Goal: Communication & Community: Answer question/provide support

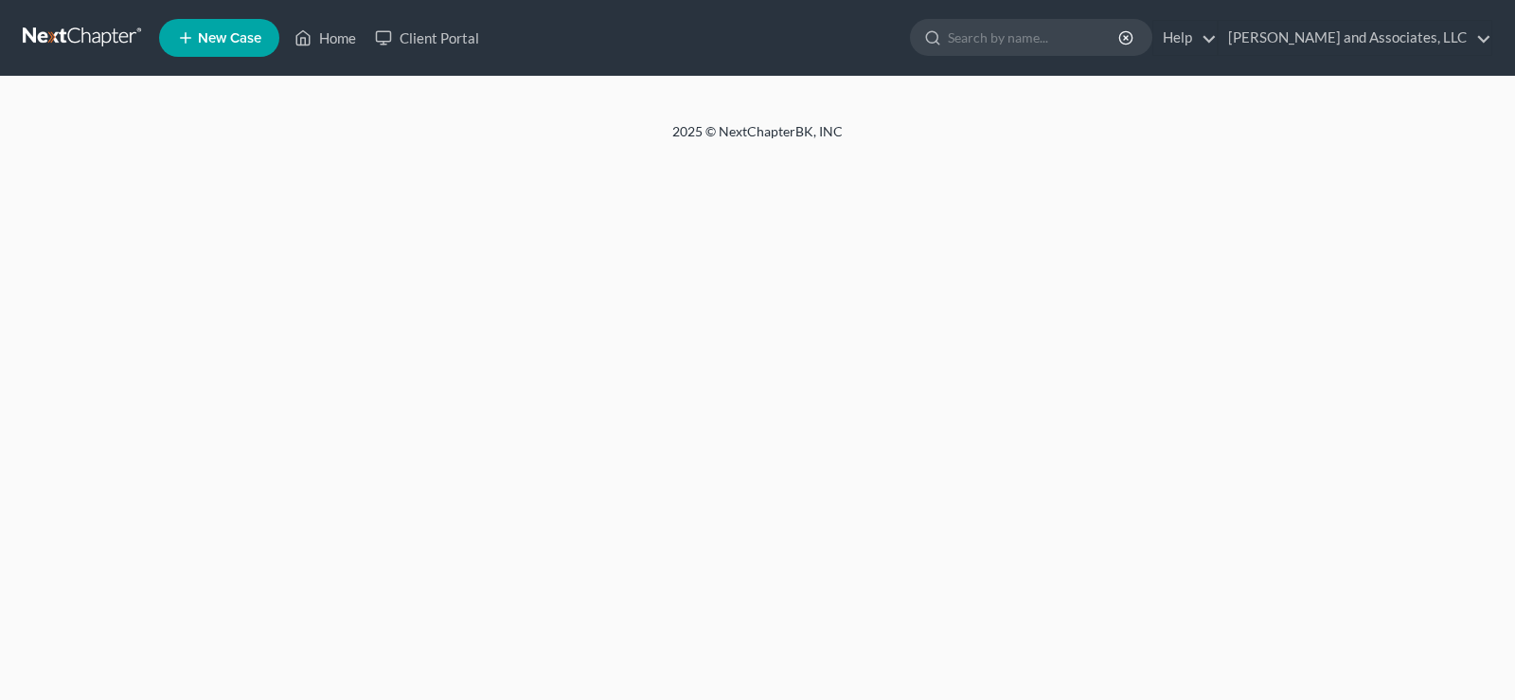
select select "1"
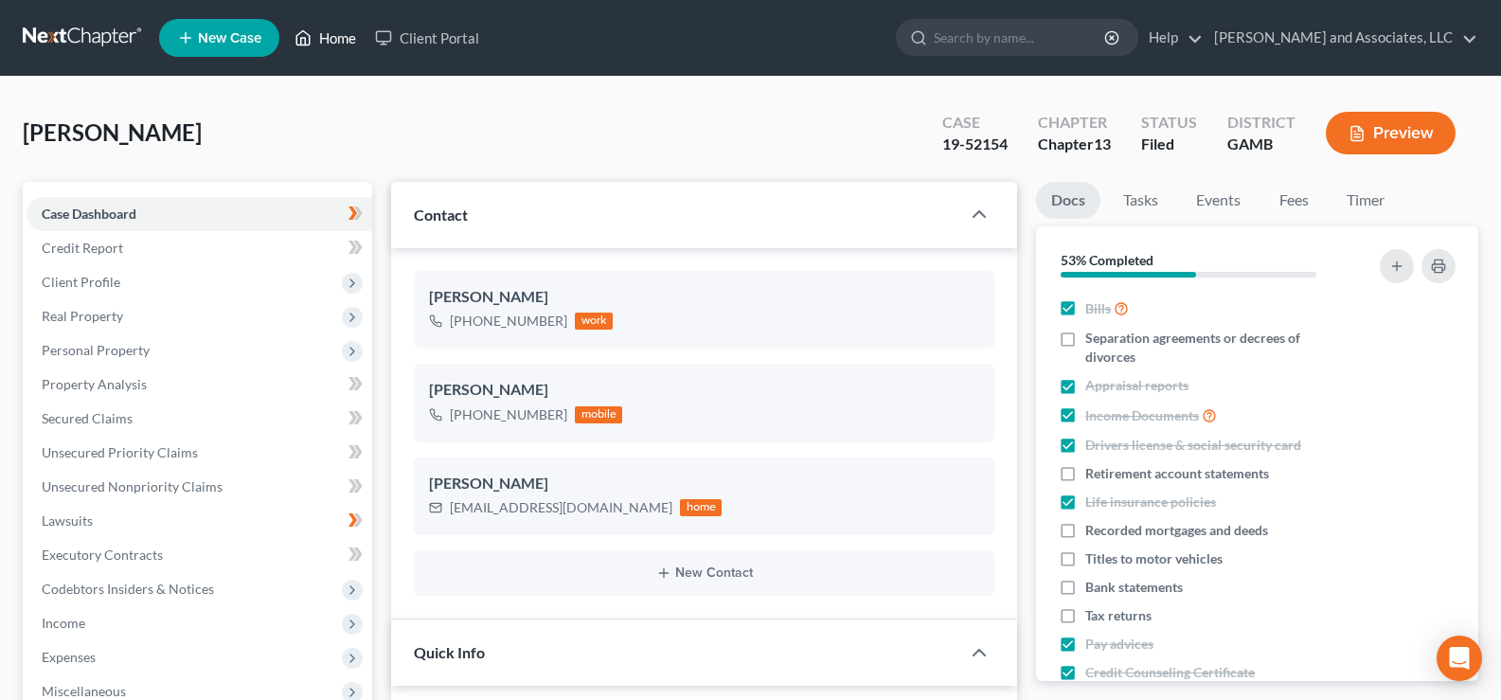
drag, startPoint x: 341, startPoint y: 39, endPoint x: 512, endPoint y: 321, distance: 330.1
click at [342, 42] on link "Home" at bounding box center [325, 38] width 80 height 34
click at [348, 42] on link "Home" at bounding box center [325, 38] width 80 height 34
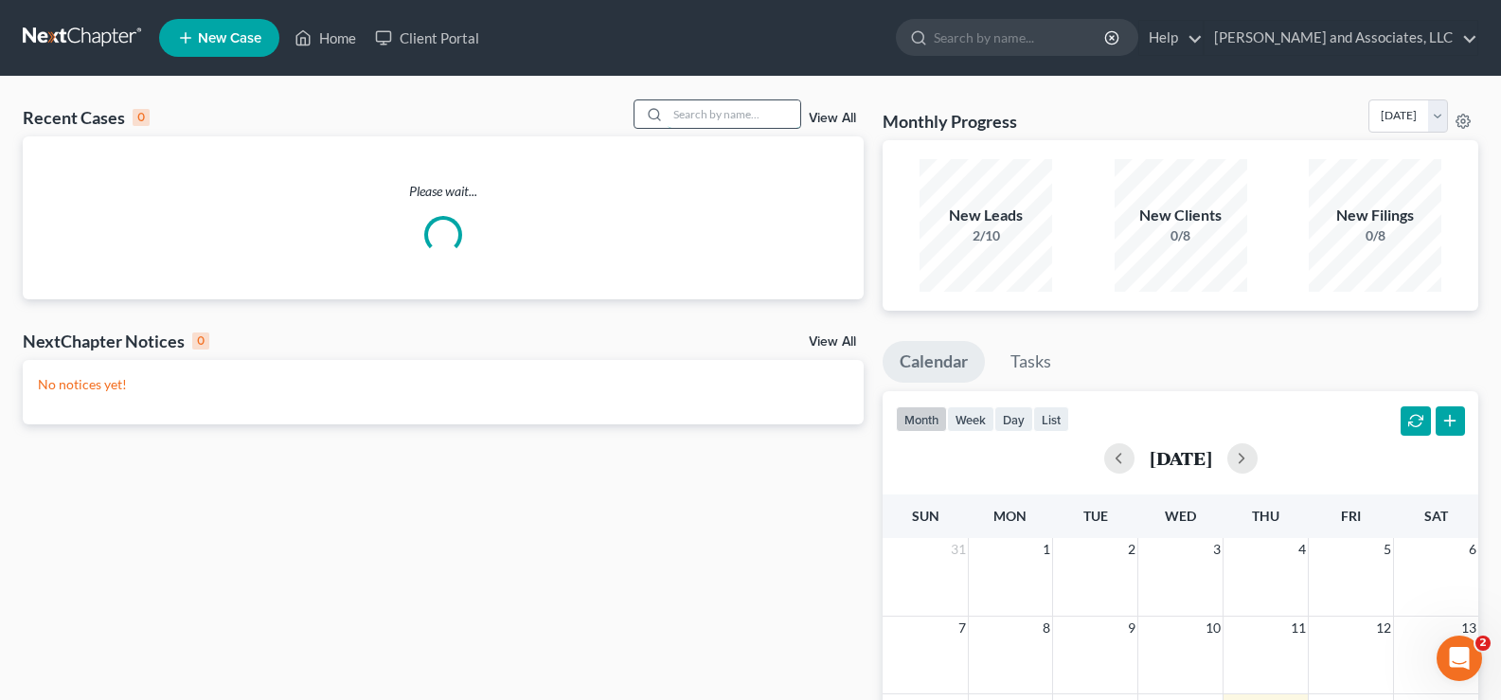
click at [675, 118] on input "search" at bounding box center [734, 113] width 133 height 27
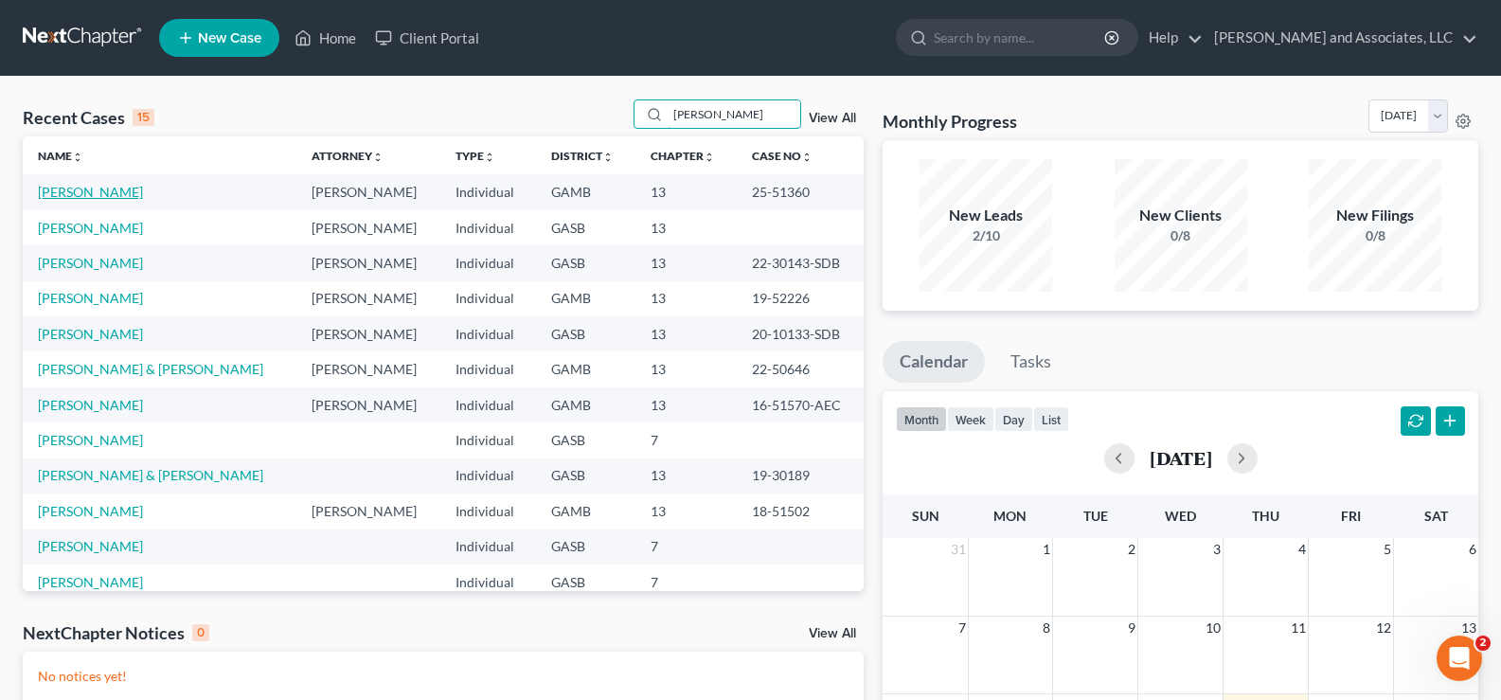
type input "[PERSON_NAME]"
click at [101, 187] on link "[PERSON_NAME]" at bounding box center [90, 192] width 105 height 16
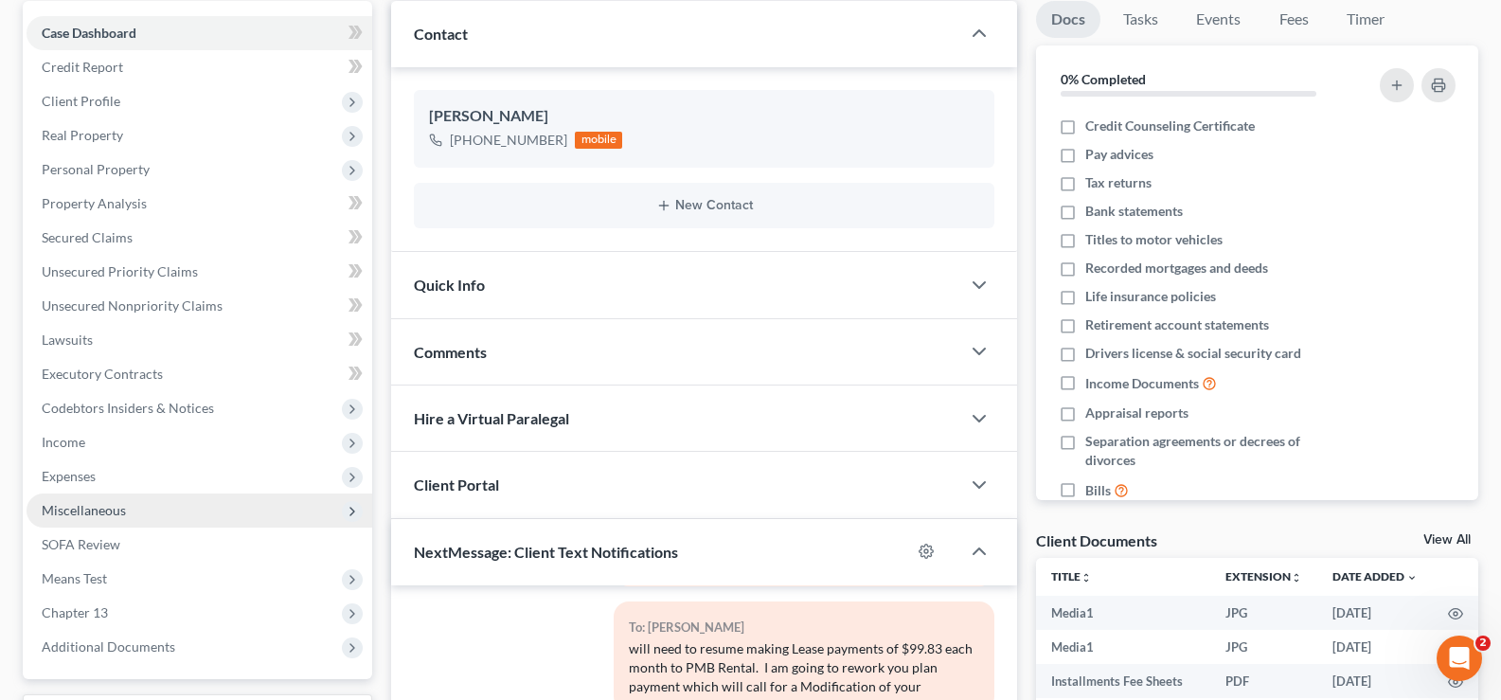
scroll to position [473, 0]
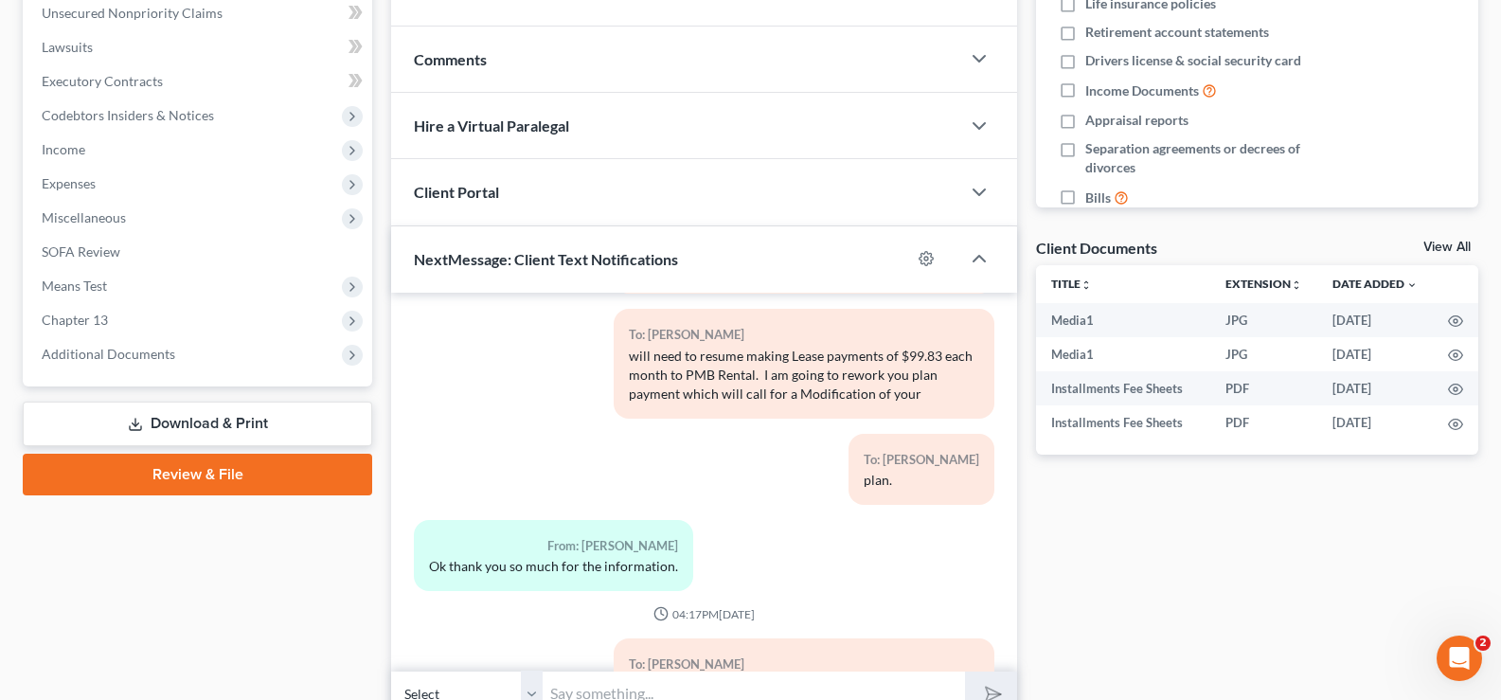
click at [228, 419] on link "Download & Print" at bounding box center [197, 423] width 349 height 45
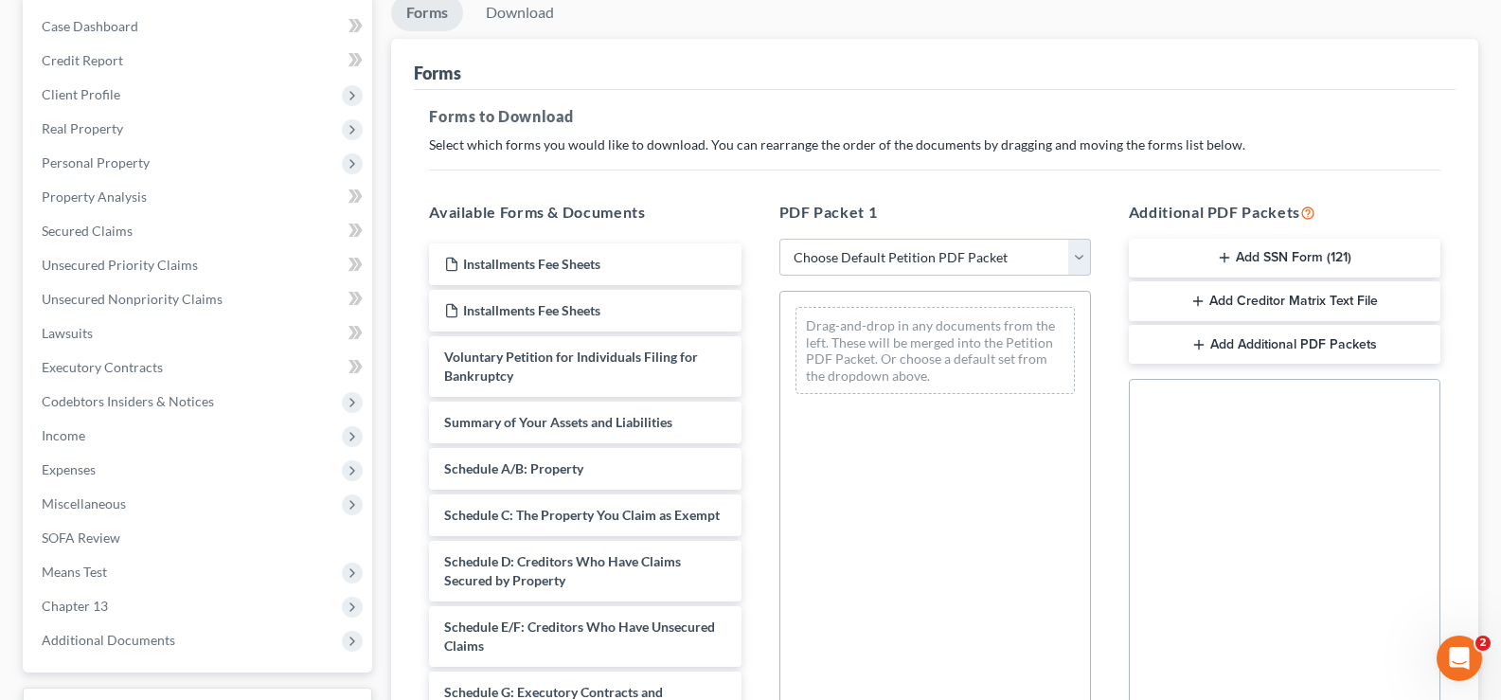
scroll to position [189, 0]
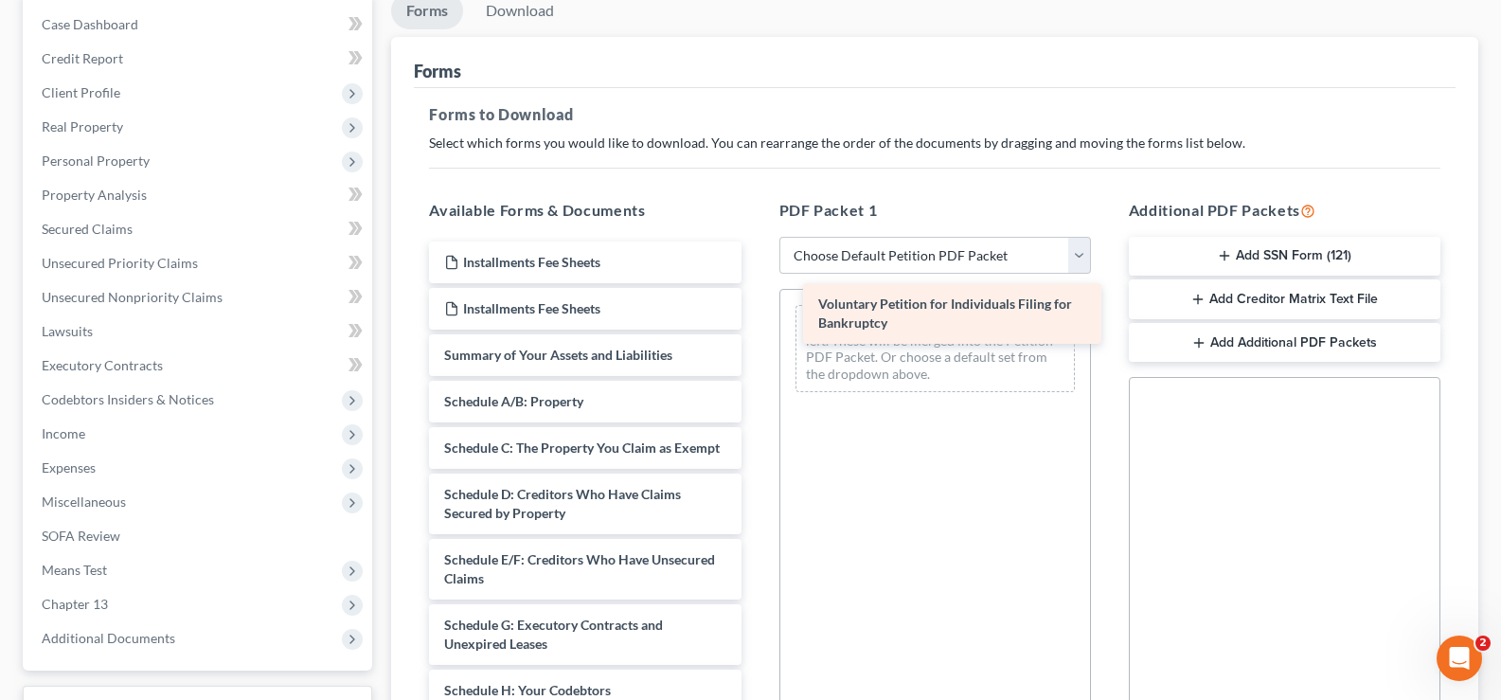
drag, startPoint x: 577, startPoint y: 363, endPoint x: 951, endPoint y: 312, distance: 377.5
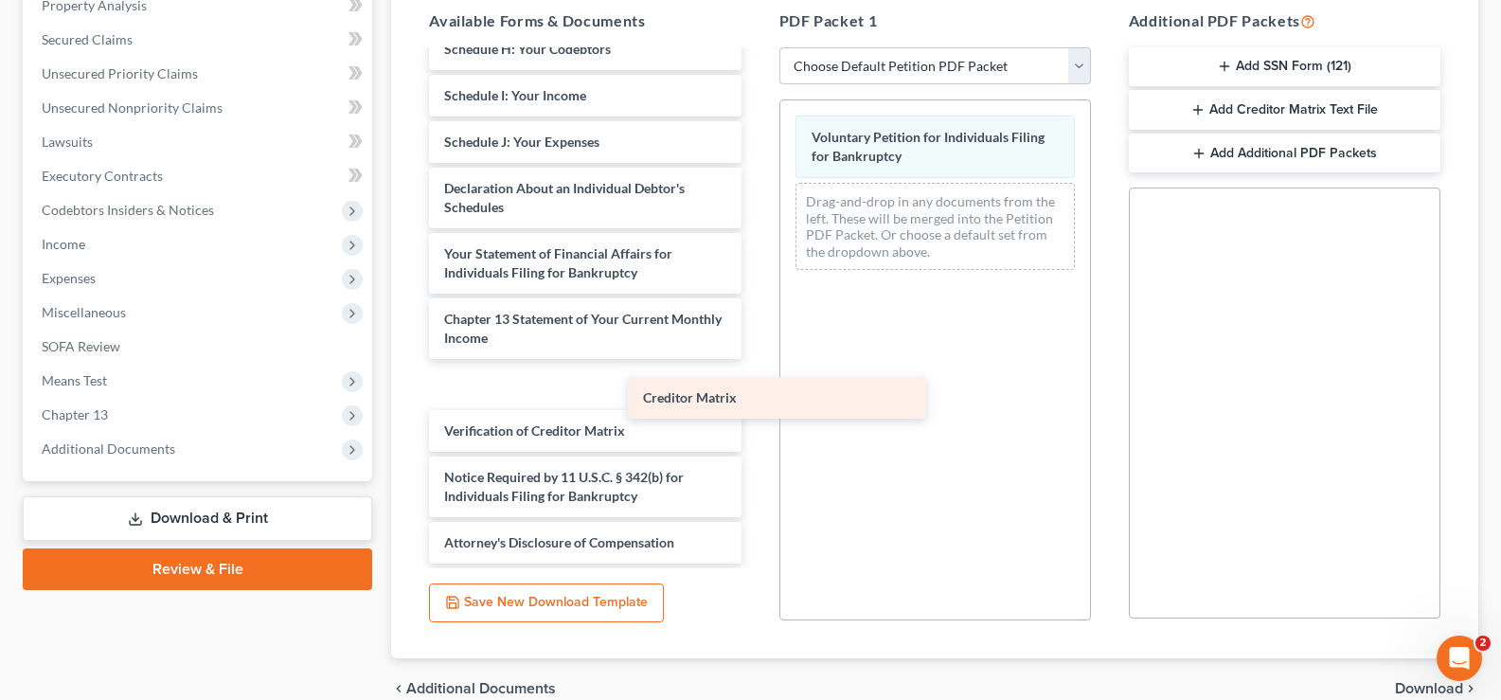
scroll to position [424, 0]
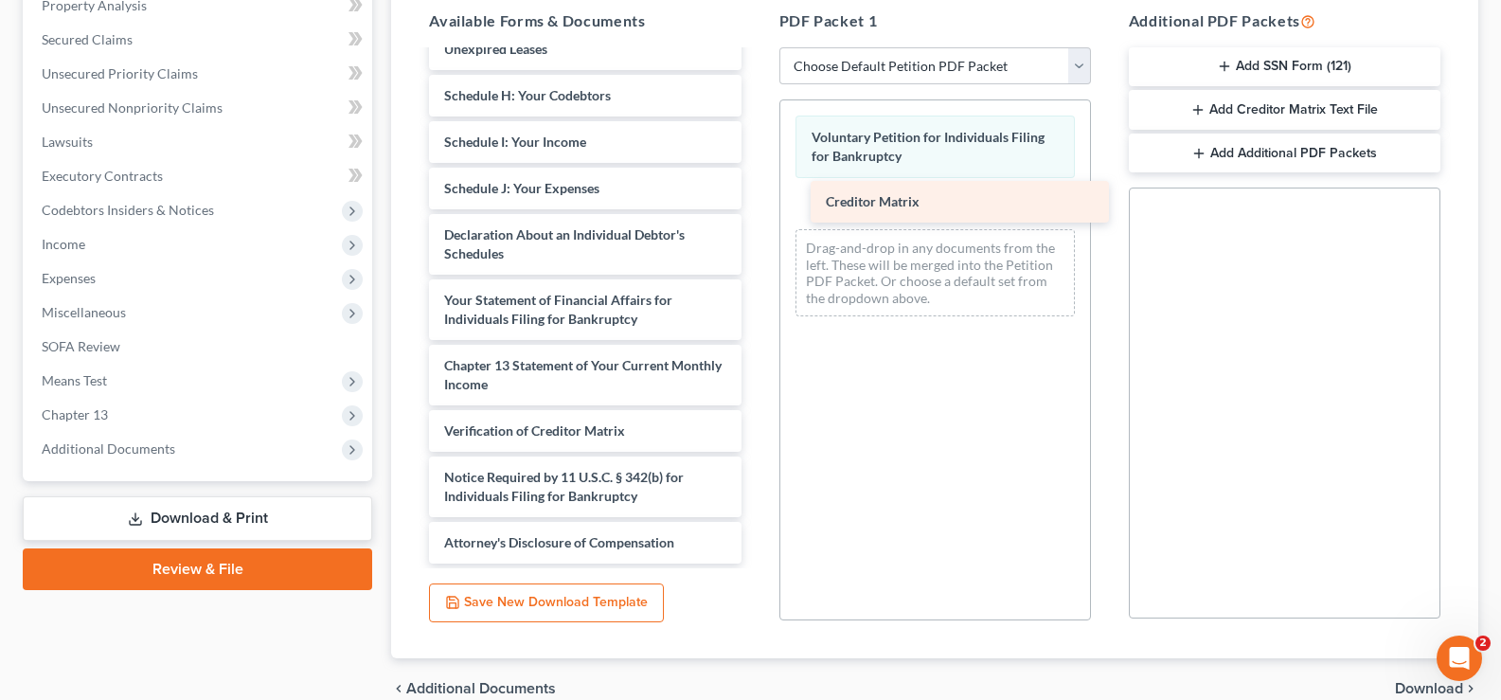
drag, startPoint x: 543, startPoint y: 382, endPoint x: 924, endPoint y: 195, distance: 424.7
click at [756, 195] on div "Creditor Matrix Installments Fee Sheets Installments Fee Sheets Summary of Your…" at bounding box center [585, 105] width 342 height 917
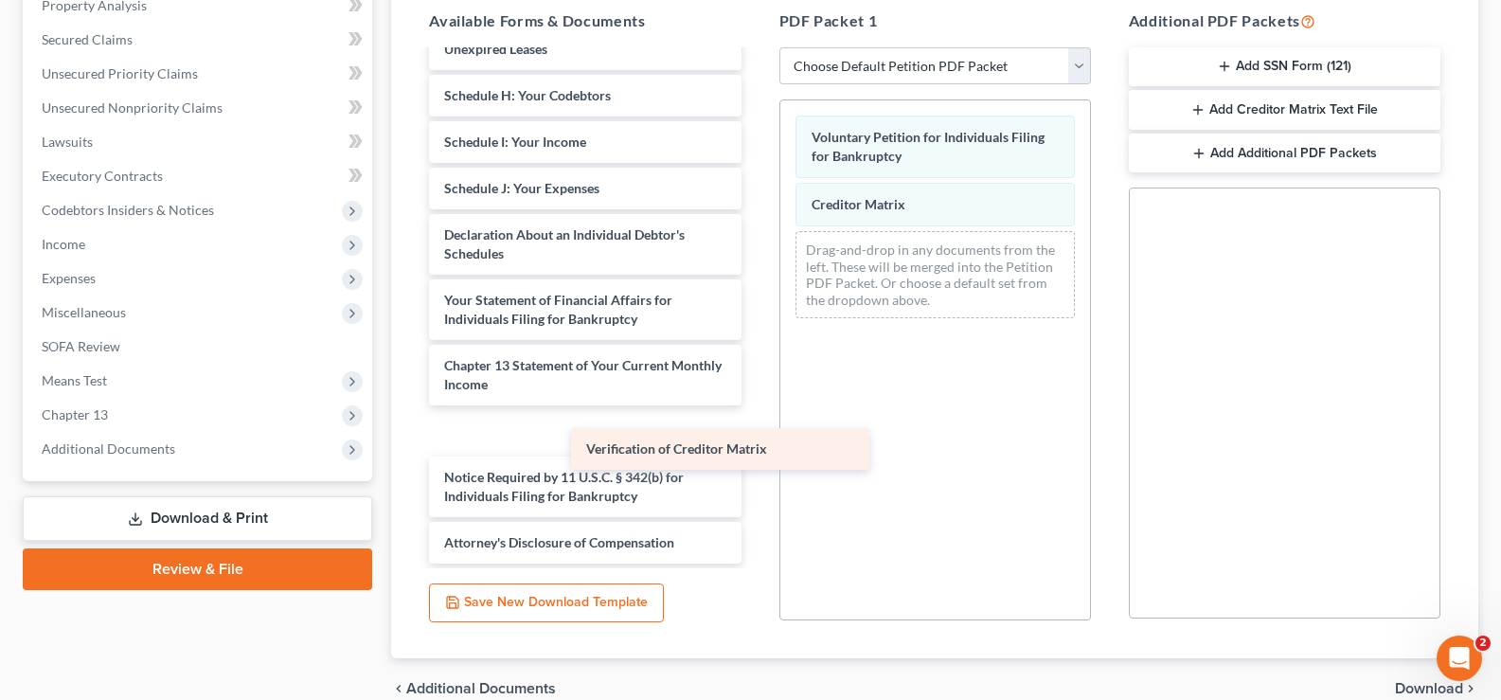
scroll to position [378, 0]
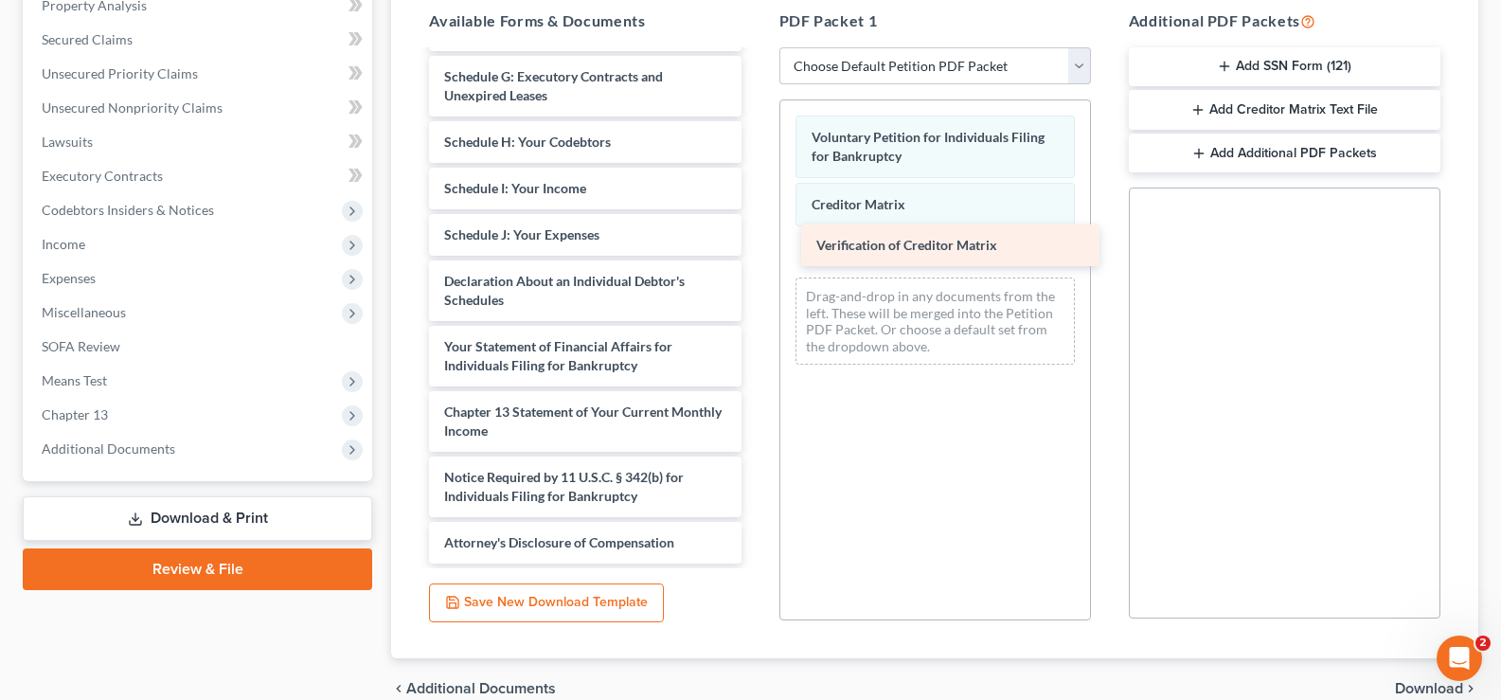
drag, startPoint x: 573, startPoint y: 442, endPoint x: 946, endPoint y: 257, distance: 416.7
click at [756, 257] on div "Verification of Creditor Matrix Installments Fee Sheets Installments Fee Sheets…" at bounding box center [585, 128] width 342 height 870
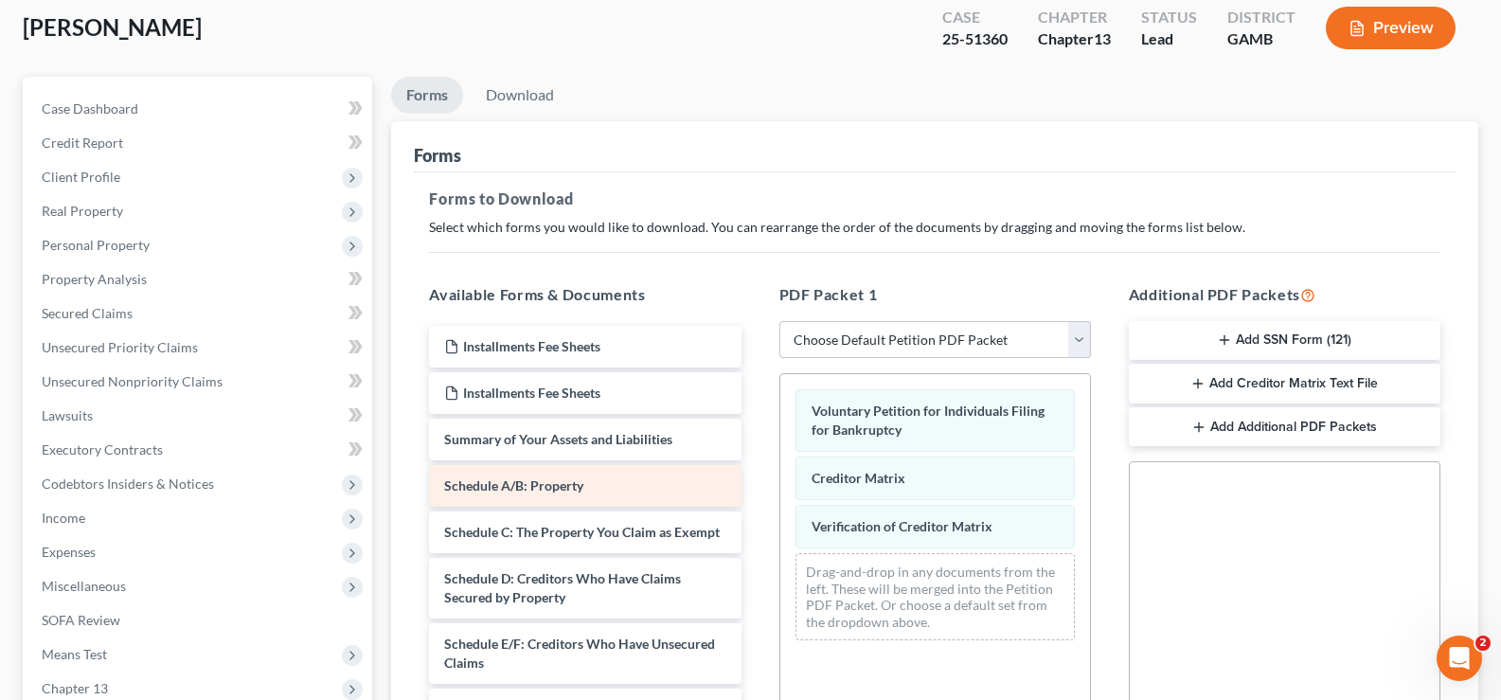
scroll to position [95, 0]
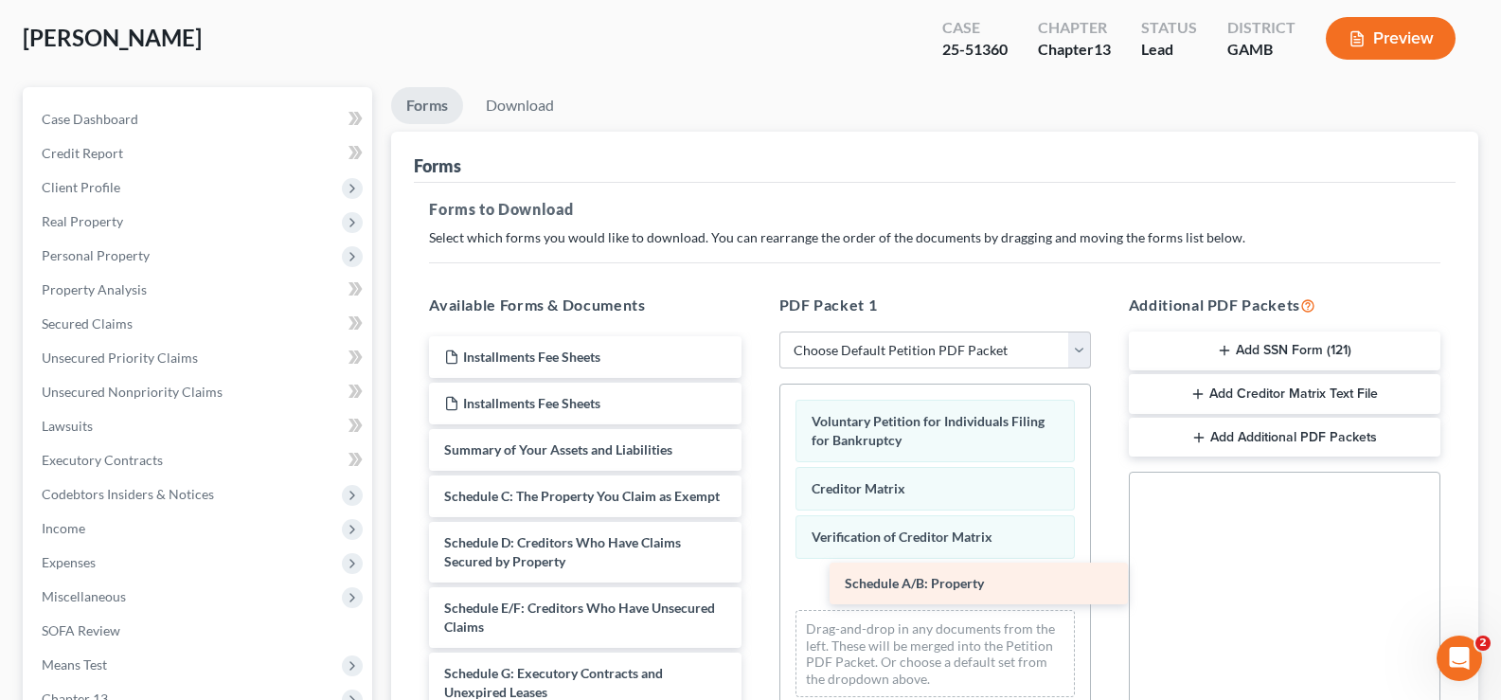
drag, startPoint x: 550, startPoint y: 503, endPoint x: 951, endPoint y: 590, distance: 409.9
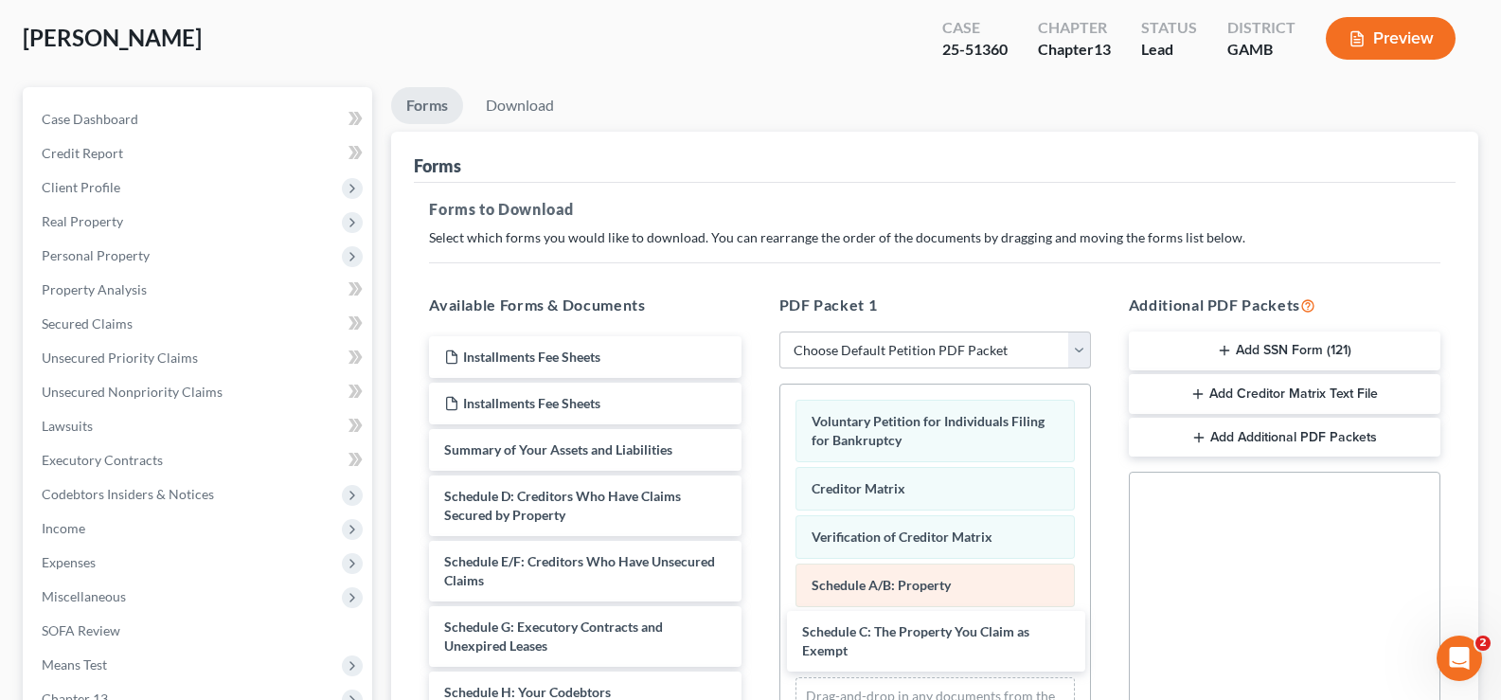
drag, startPoint x: 604, startPoint y: 492, endPoint x: 959, endPoint y: 599, distance: 370.8
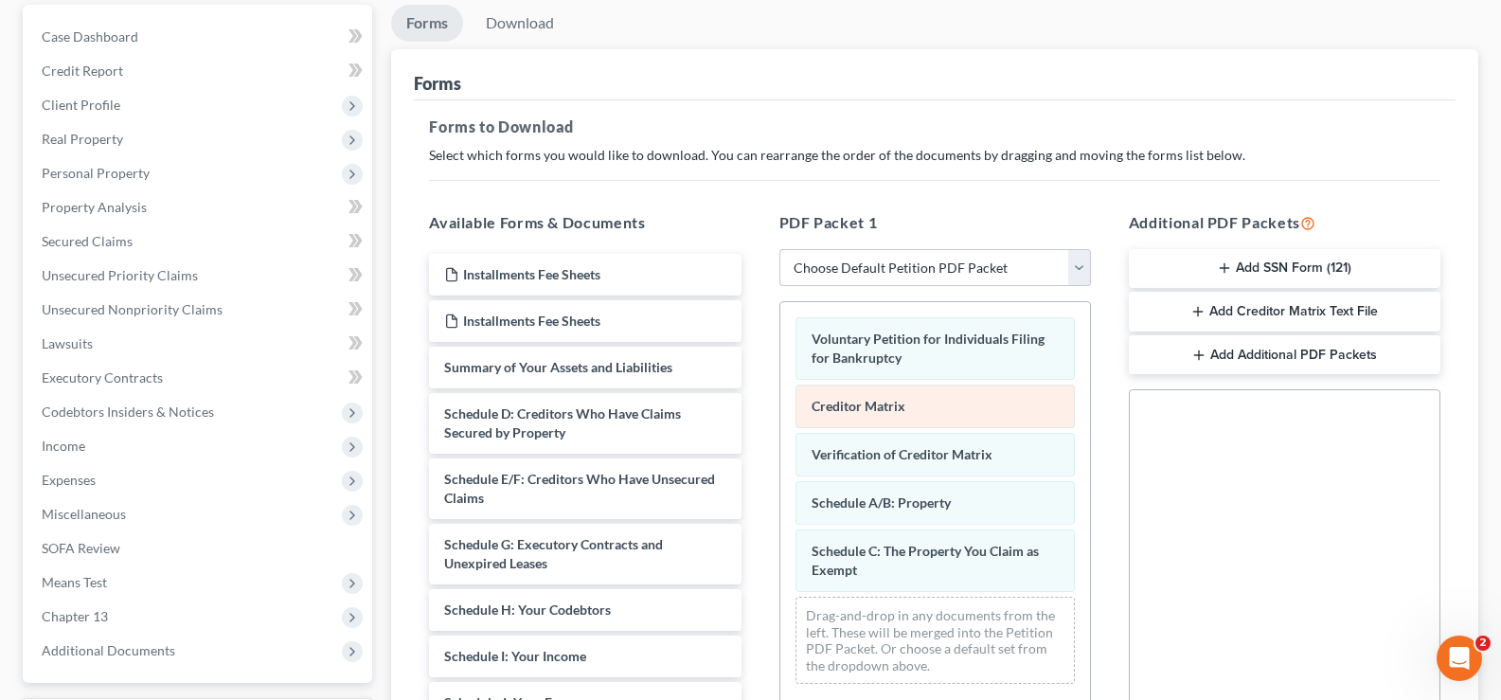
scroll to position [284, 0]
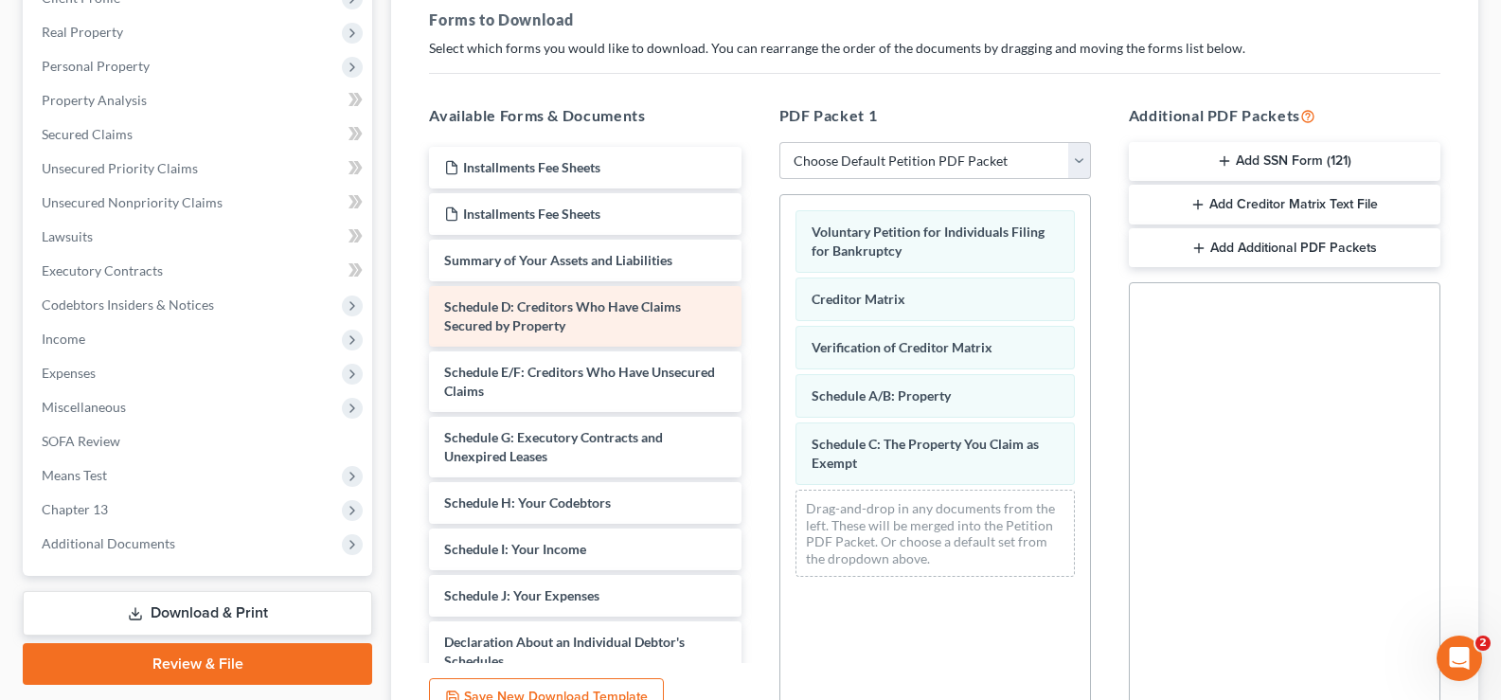
click at [513, 310] on span "Schedule D: Creditors Who Have Claims Secured by Property" at bounding box center [562, 315] width 237 height 35
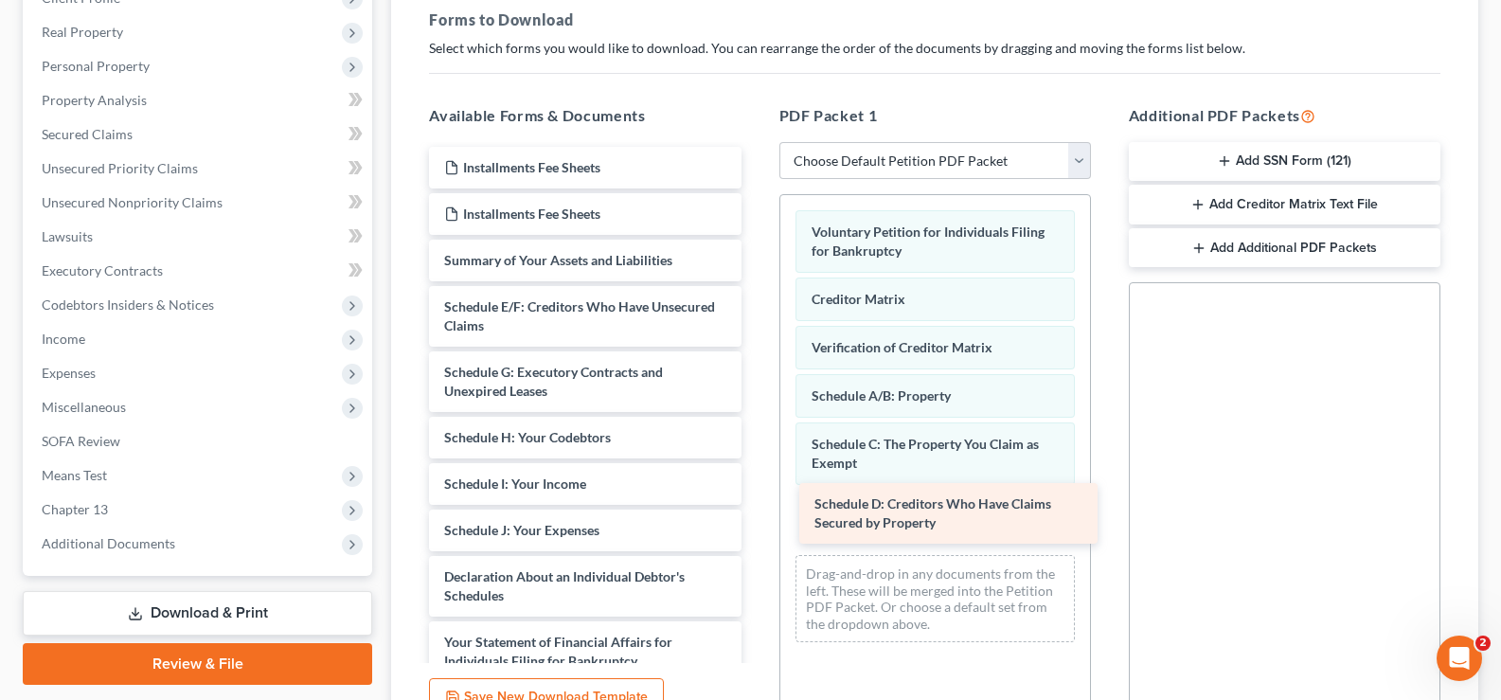
drag, startPoint x: 607, startPoint y: 323, endPoint x: 977, endPoint y: 519, distance: 418.9
click at [756, 519] on div "Schedule D: Creditors Who Have Claims Secured by Property Installments Fee Shee…" at bounding box center [585, 503] width 342 height 712
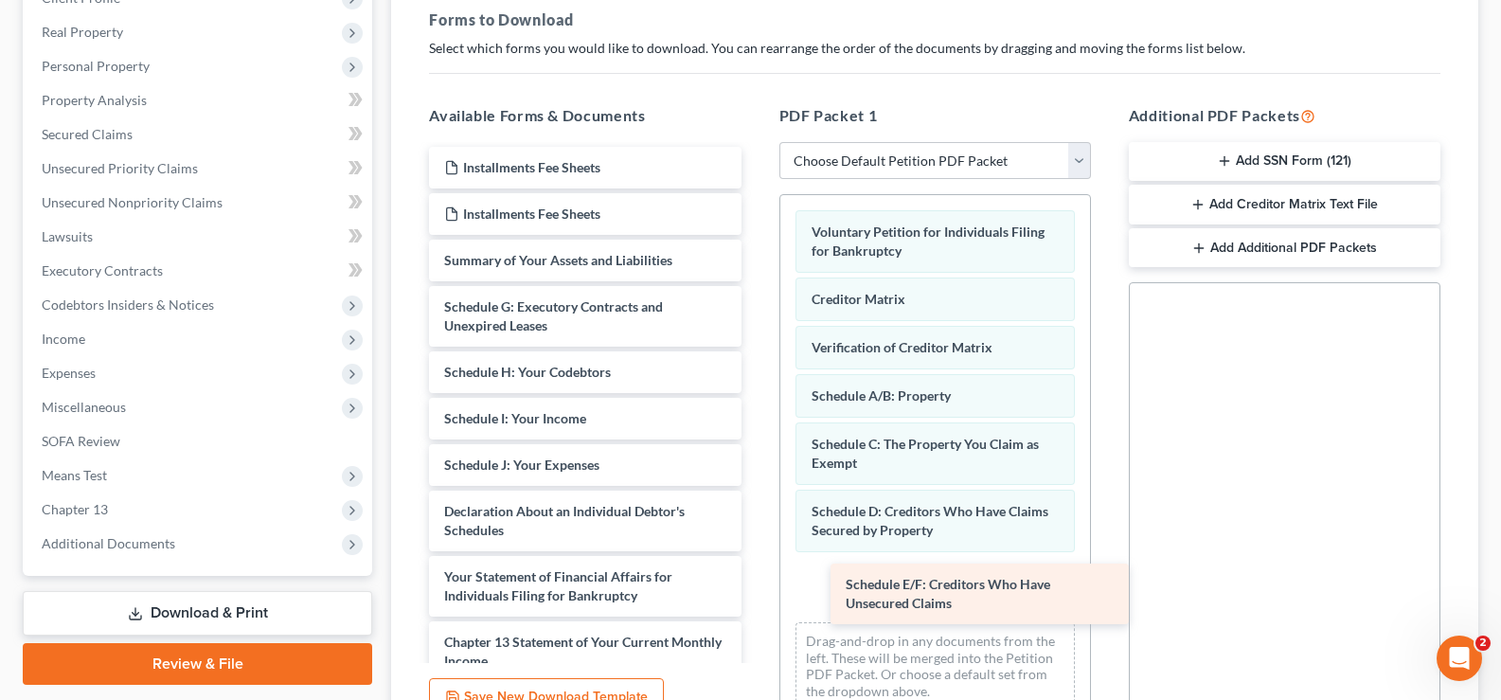
drag, startPoint x: 580, startPoint y: 328, endPoint x: 959, endPoint y: 598, distance: 465.6
click at [756, 599] on div "Schedule E/F: Creditors Who Have Unsecured Claims Installments Fee Sheets Insta…" at bounding box center [585, 470] width 342 height 647
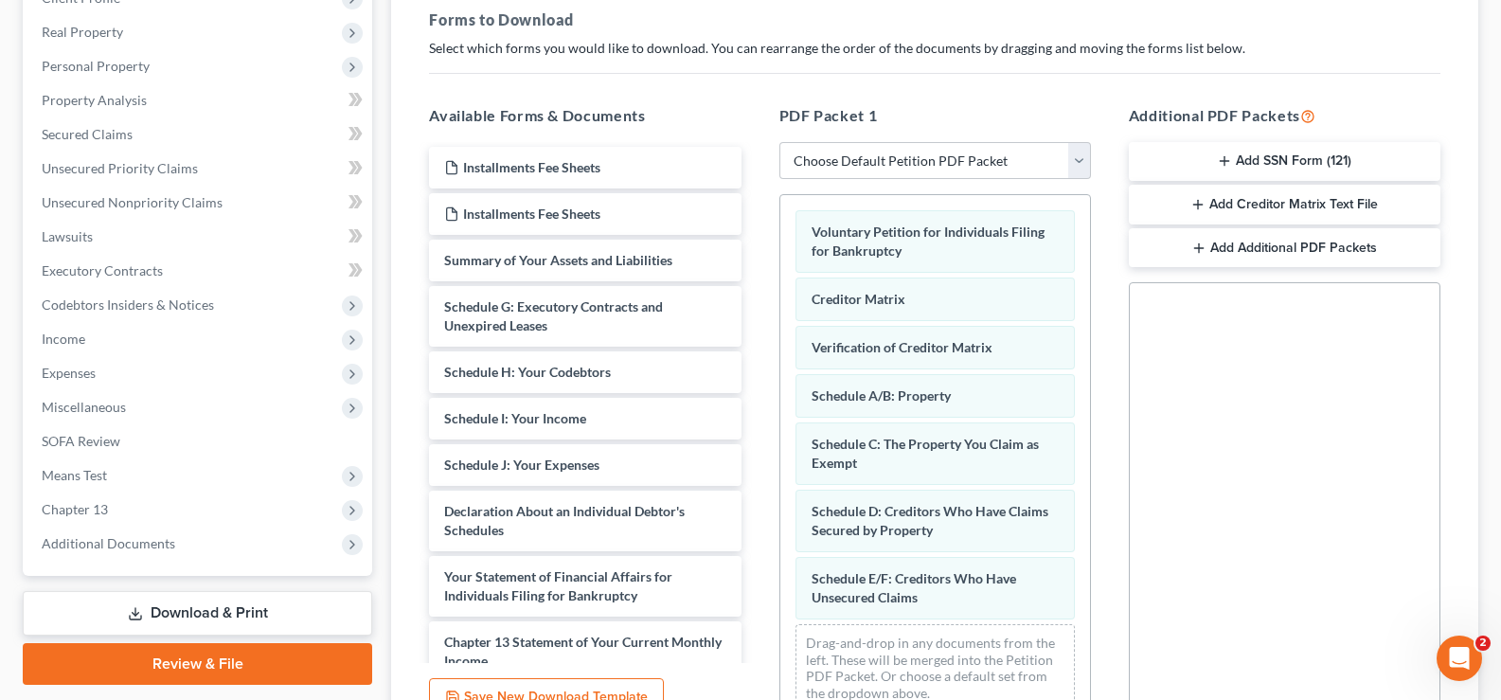
click at [959, 598] on div "Schedule E/F: Creditors Who Have Unsecured Claims" at bounding box center [934, 588] width 279 height 62
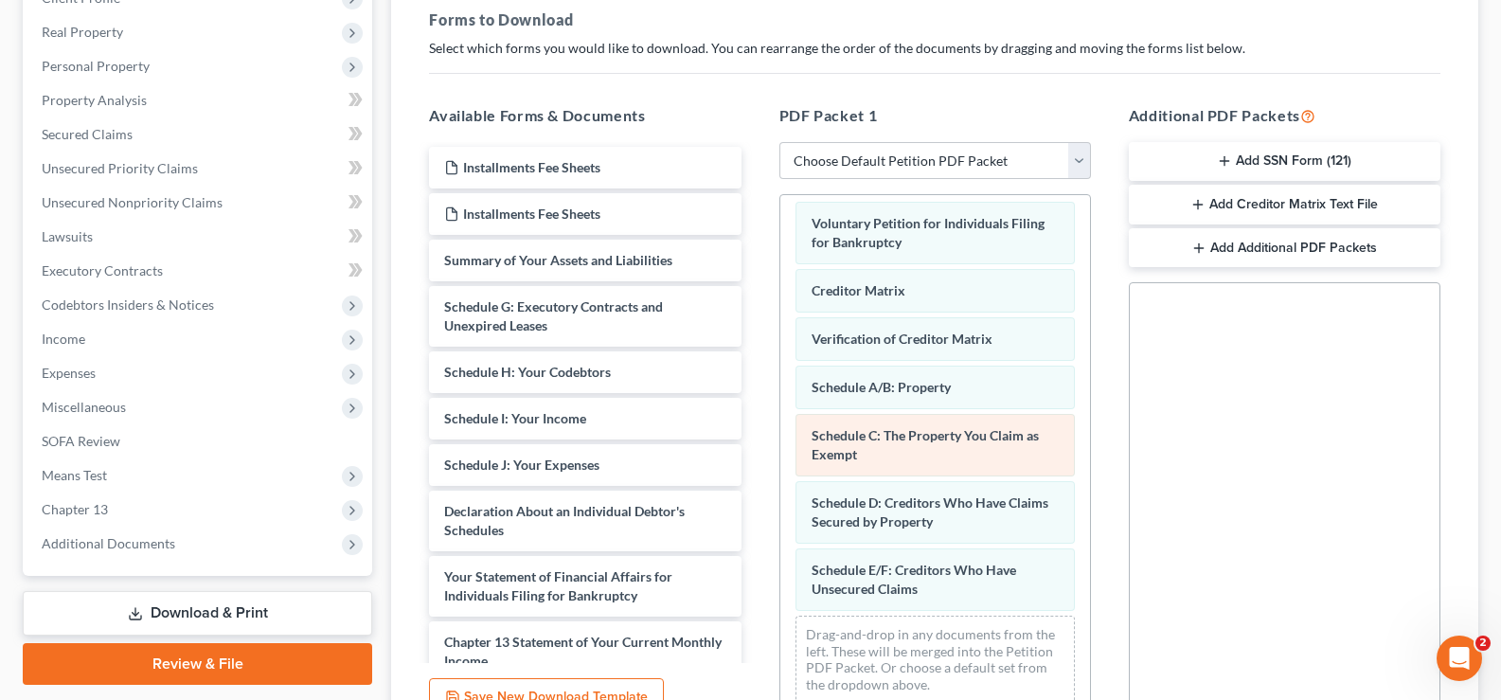
scroll to position [12, 0]
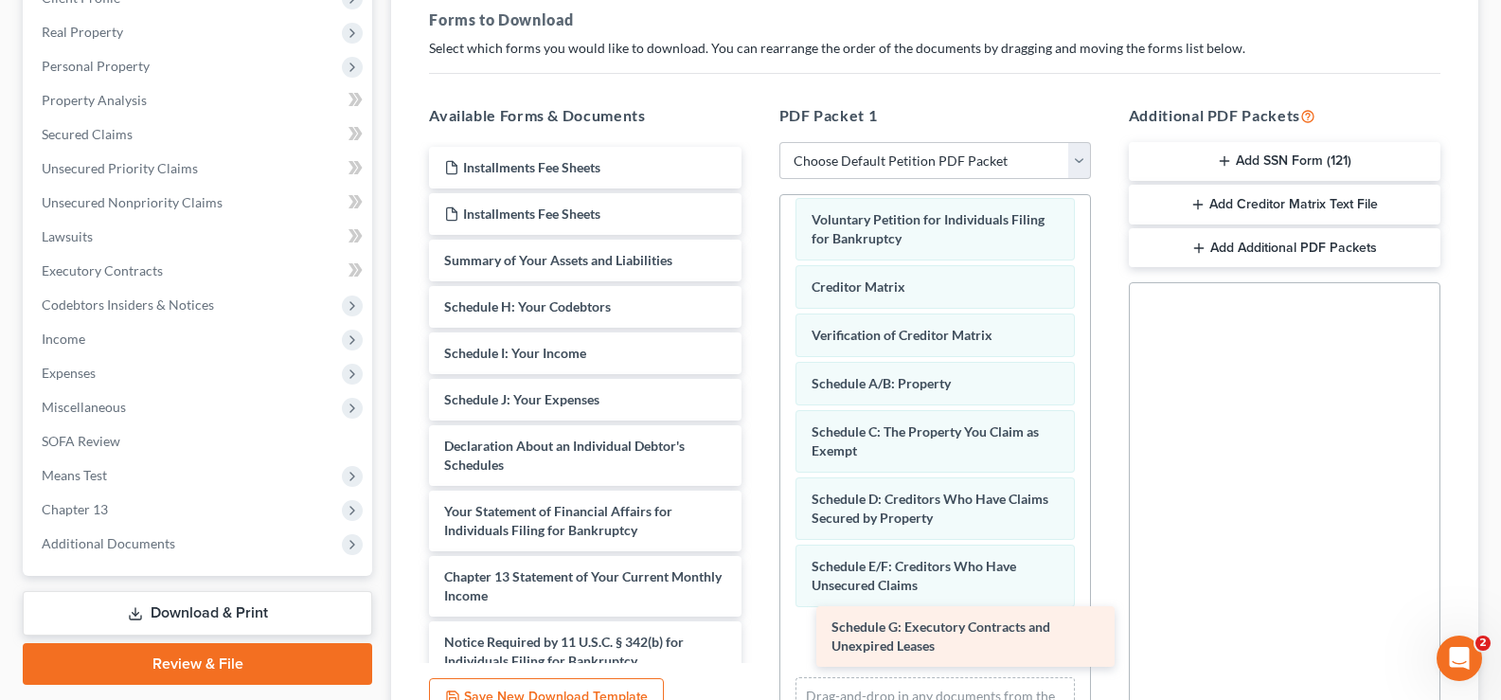
drag, startPoint x: 573, startPoint y: 318, endPoint x: 957, endPoint y: 636, distance: 499.0
click at [756, 637] on div "Schedule G: Executory Contracts and Unexpired Leases Installments Fee Sheets In…" at bounding box center [585, 437] width 342 height 581
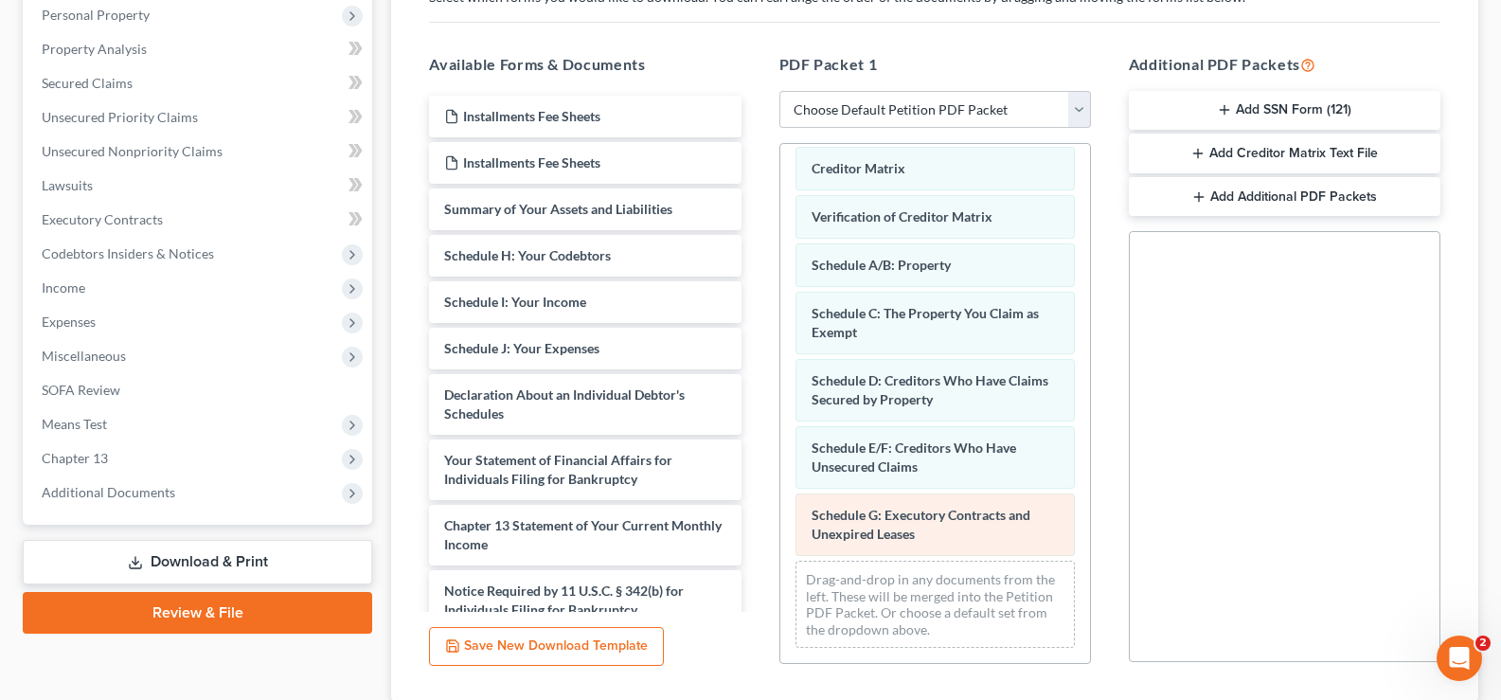
scroll to position [379, 0]
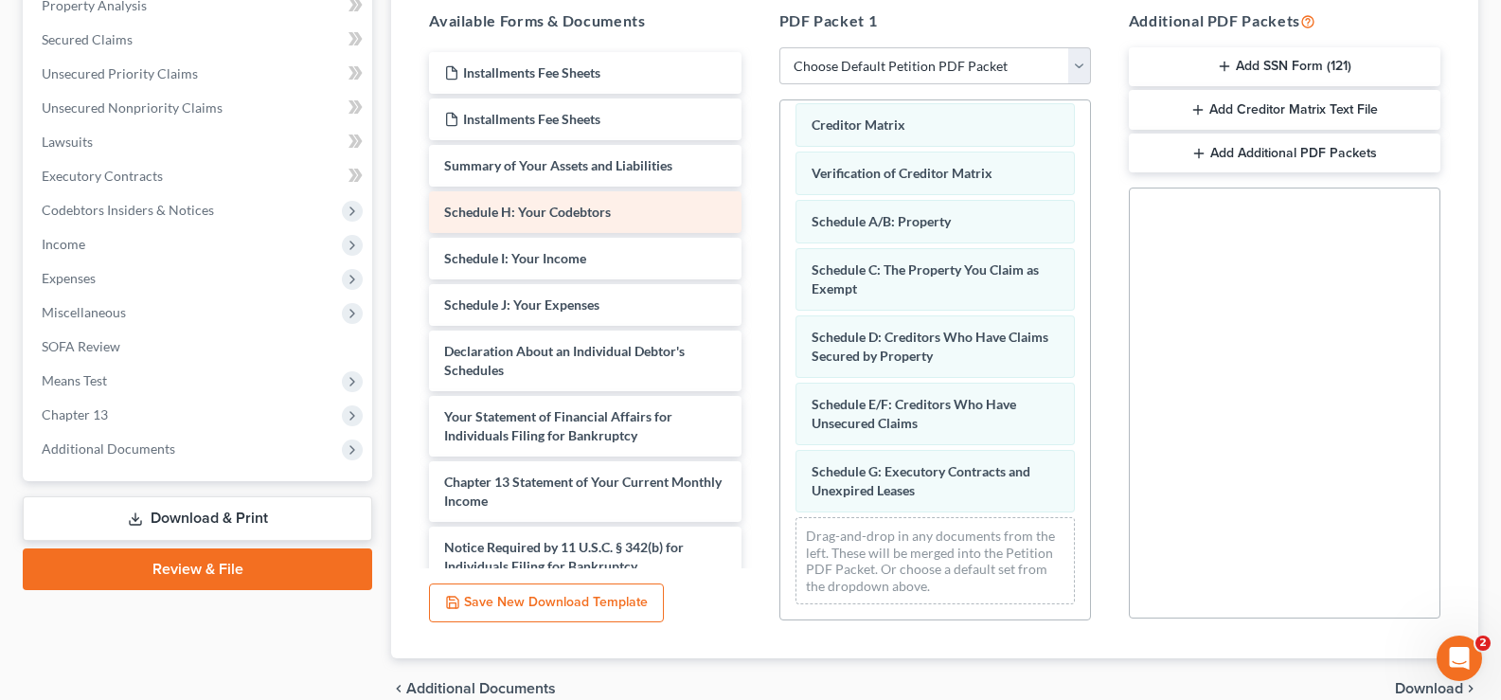
click at [580, 210] on span "Schedule H: Your Codebtors" at bounding box center [527, 212] width 167 height 16
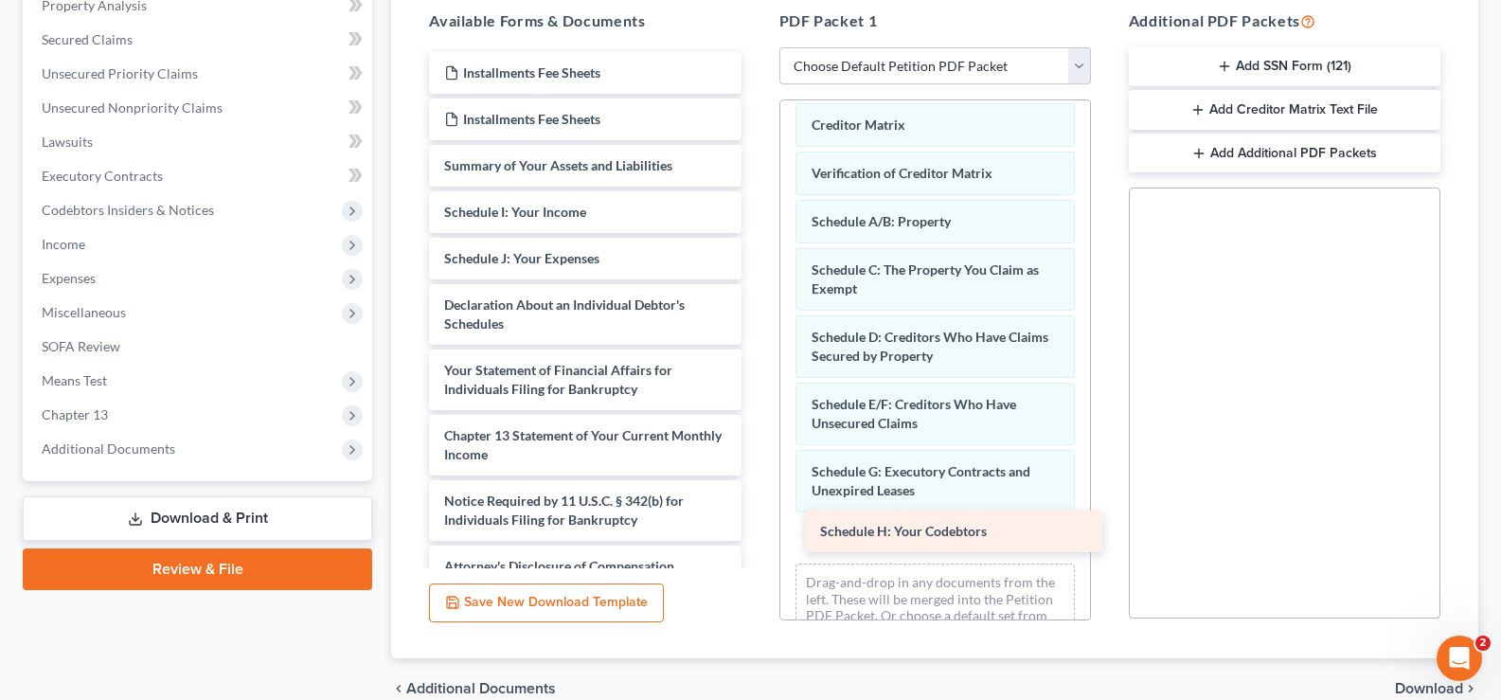
drag, startPoint x: 580, startPoint y: 210, endPoint x: 956, endPoint y: 522, distance: 488.2
click at [756, 525] on div "Schedule H: Your Codebtors Installments Fee Sheets Installments Fee Sheets Summ…" at bounding box center [585, 319] width 342 height 535
click at [955, 518] on div "Voluntary Petition for Individuals Filing for Bankruptcy Creditor Matrix Verifi…" at bounding box center [935, 343] width 310 height 645
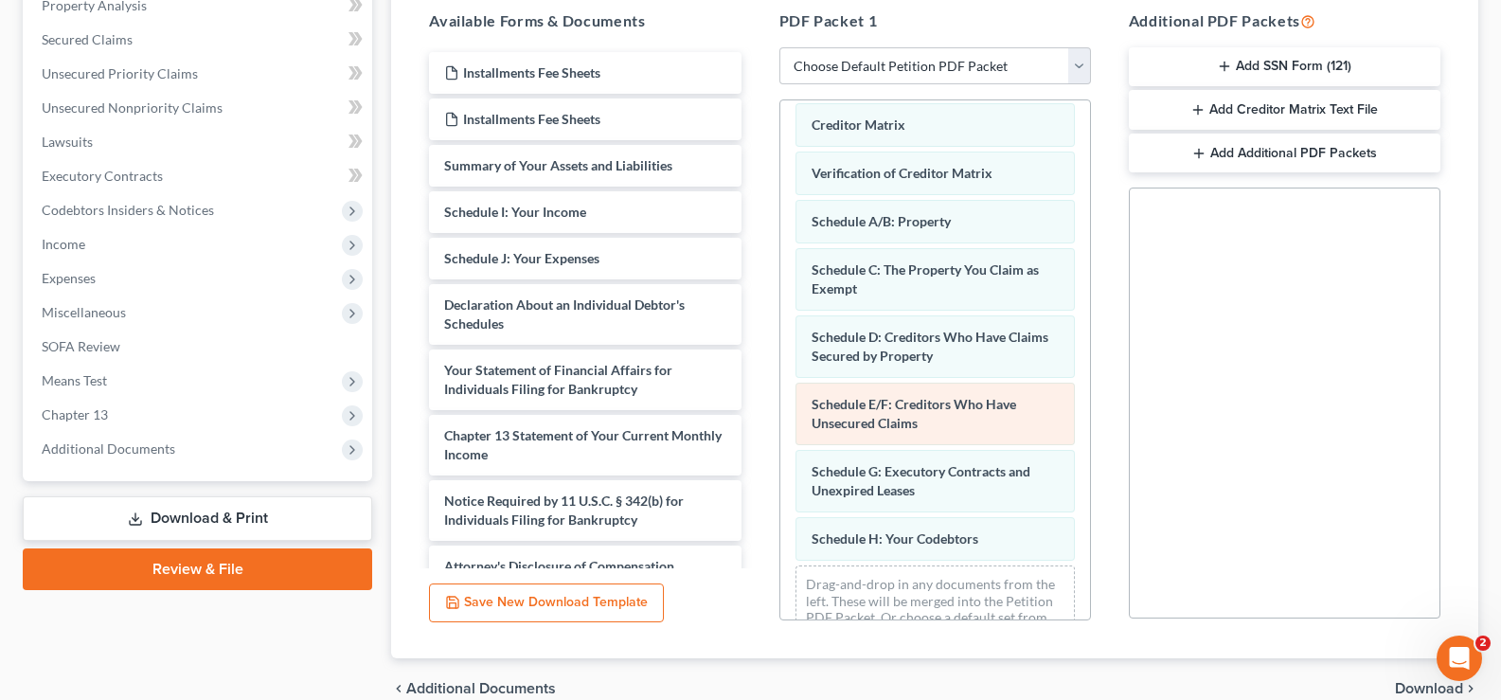
scroll to position [128, 0]
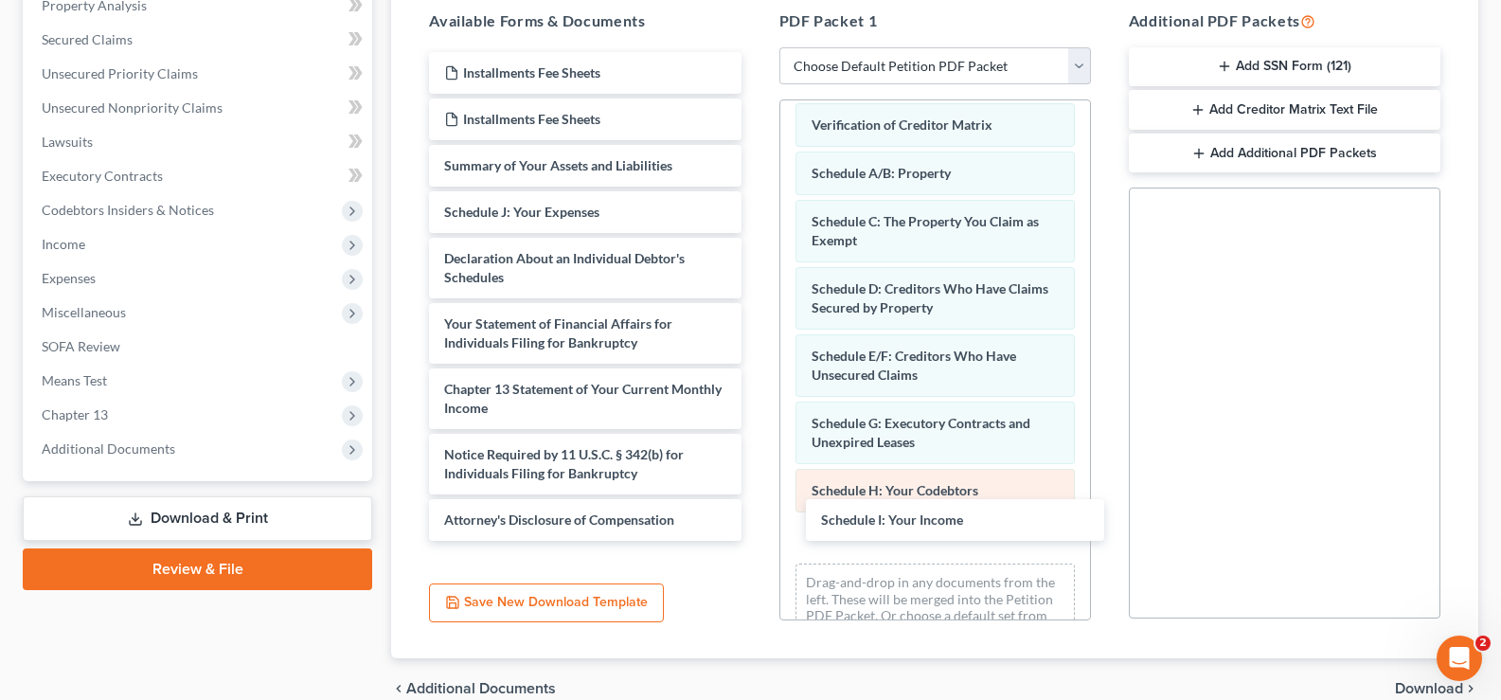
drag, startPoint x: 558, startPoint y: 220, endPoint x: 931, endPoint y: 512, distance: 474.1
click at [756, 521] on div "Schedule I: Your Income Installments Fee Sheets Installments Fee Sheets Summary…" at bounding box center [585, 296] width 342 height 489
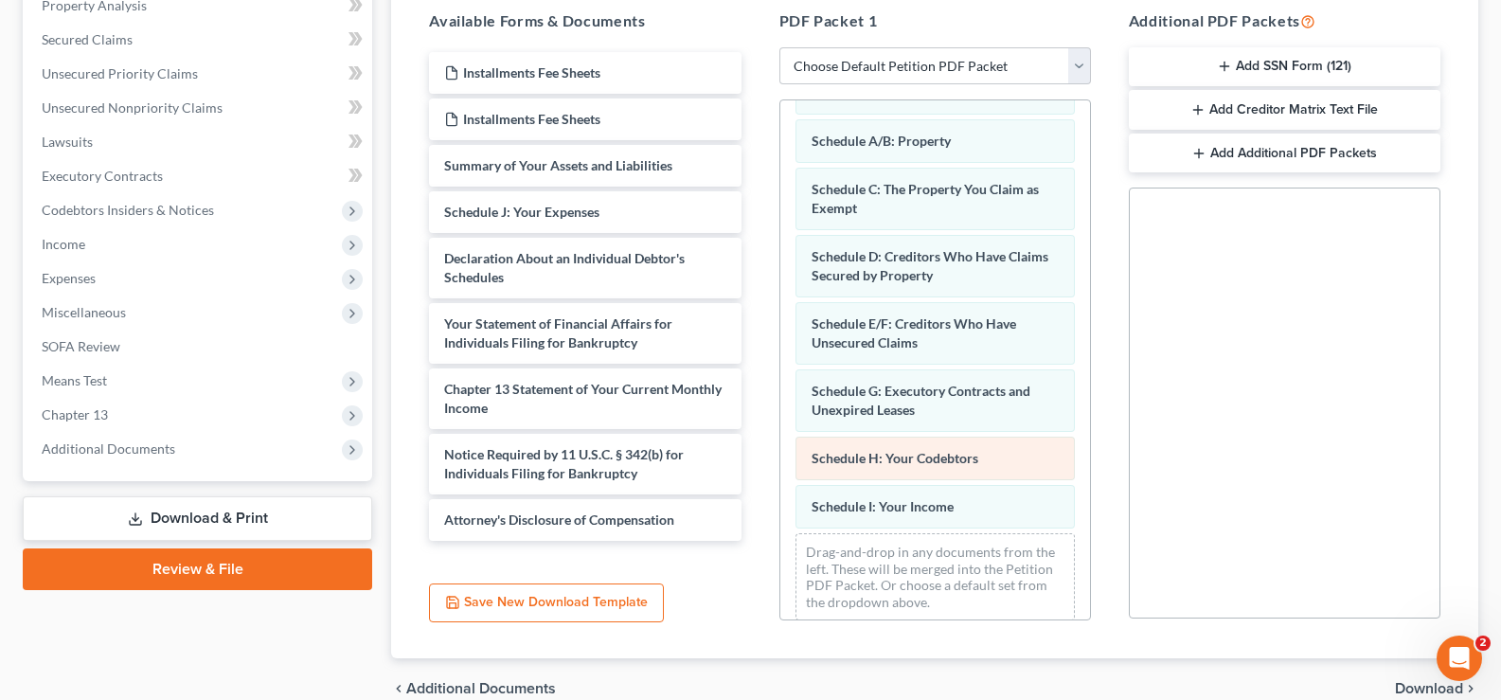
scroll to position [176, 0]
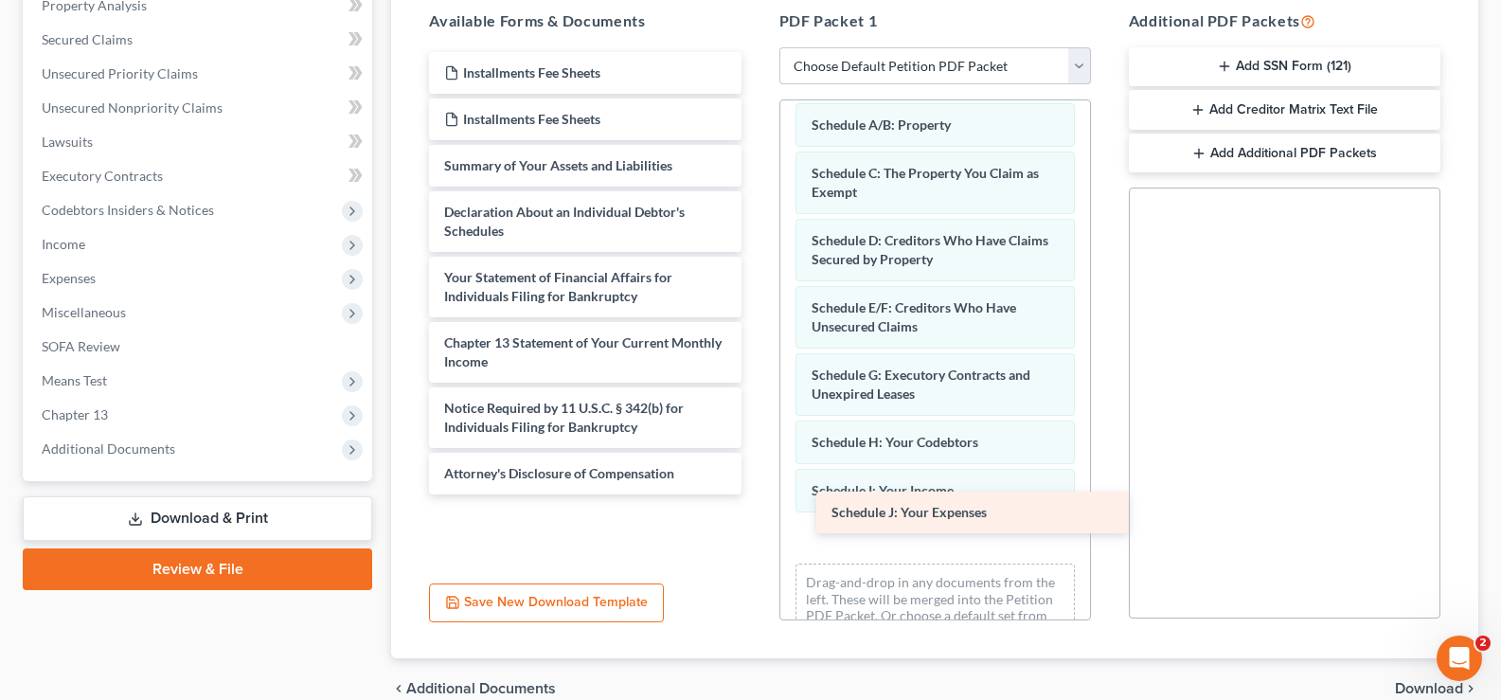
drag, startPoint x: 587, startPoint y: 220, endPoint x: 971, endPoint y: 521, distance: 488.3
click at [756, 494] on div "Schedule J: Your Expenses Installments Fee Sheets Installments Fee Sheets Summa…" at bounding box center [585, 273] width 342 height 442
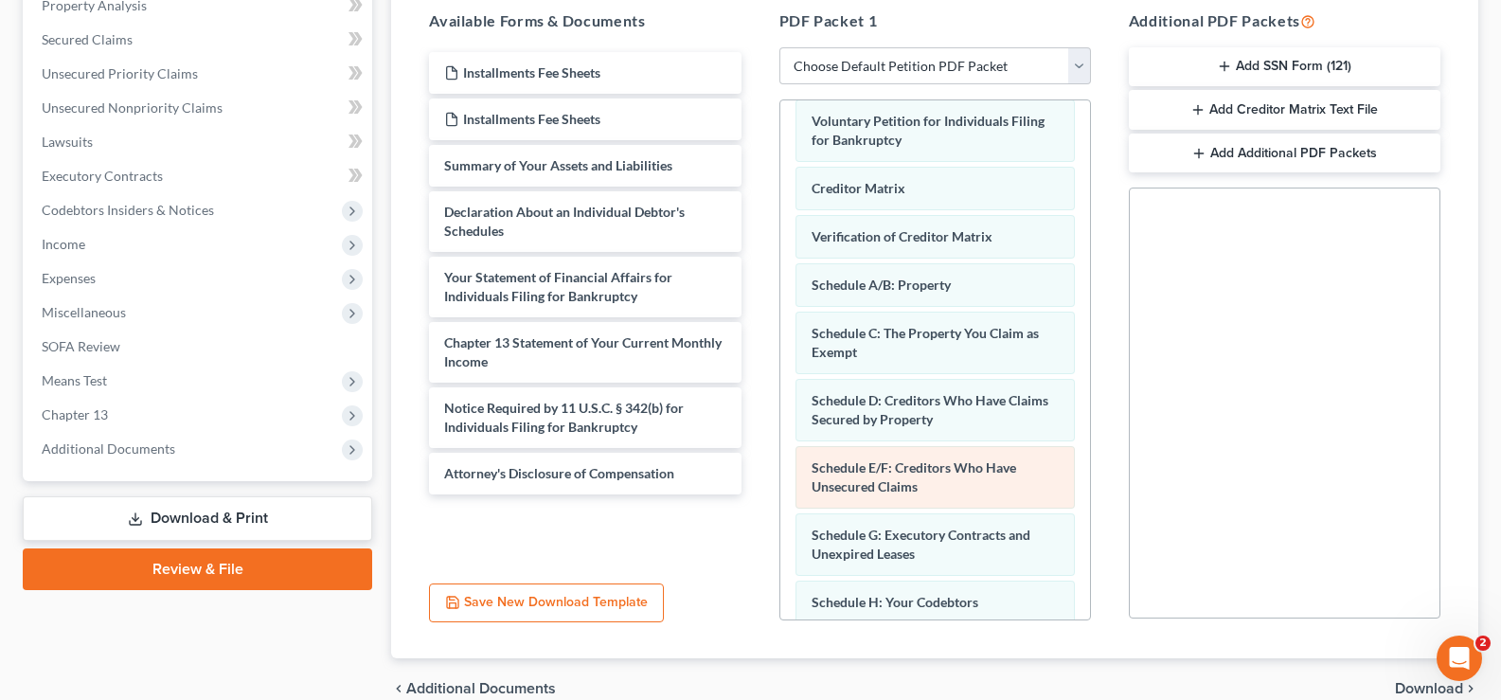
scroll to position [0, 0]
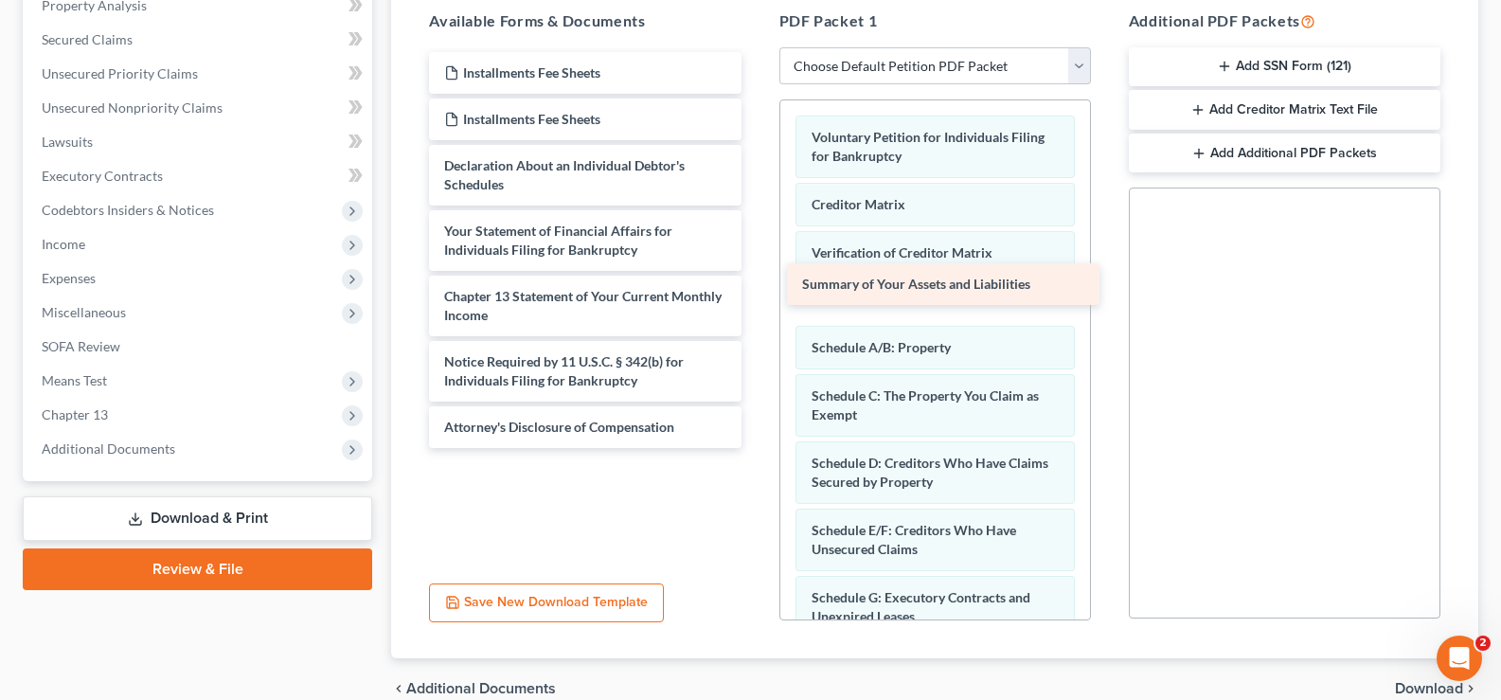
drag, startPoint x: 576, startPoint y: 172, endPoint x: 935, endPoint y: 291, distance: 377.9
click at [756, 291] on div "Summary of Your Assets and Liabilities Installments Fee Sheets Installments Fee…" at bounding box center [585, 250] width 342 height 396
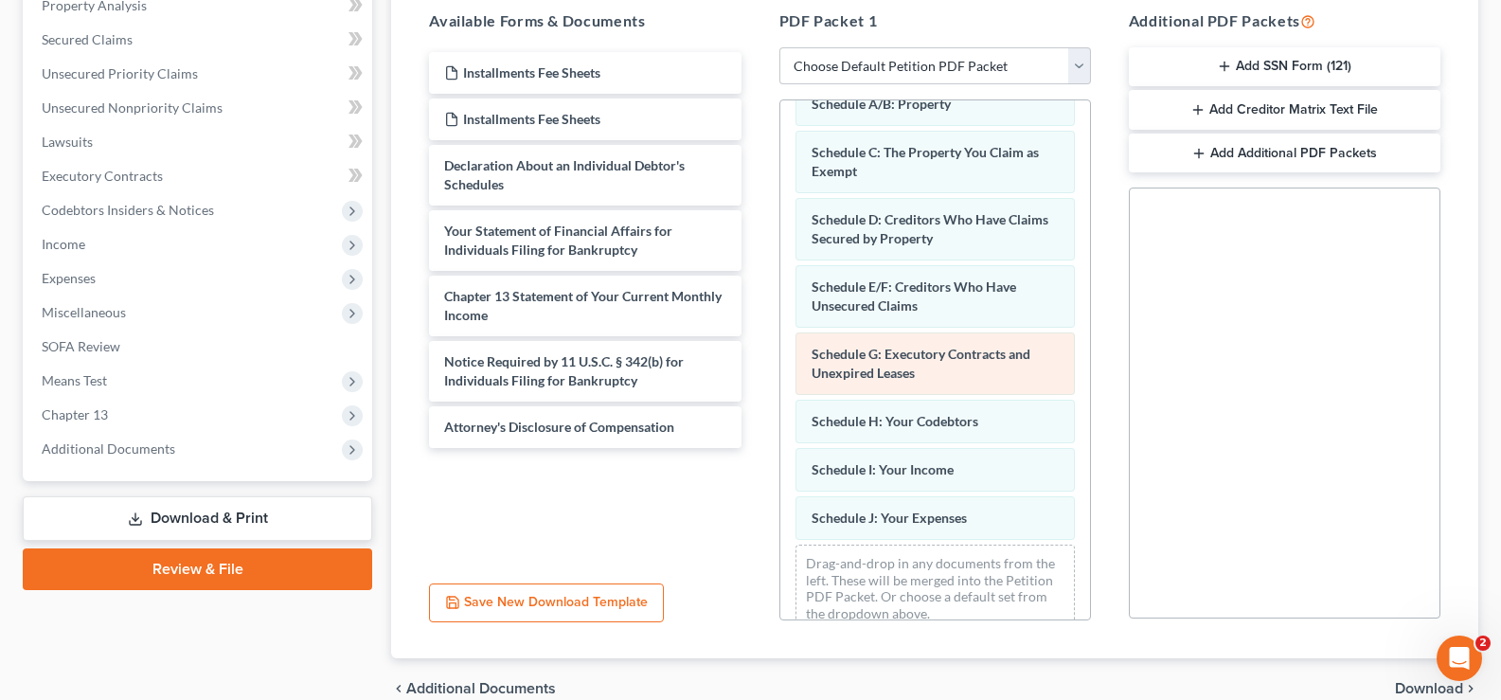
scroll to position [273, 0]
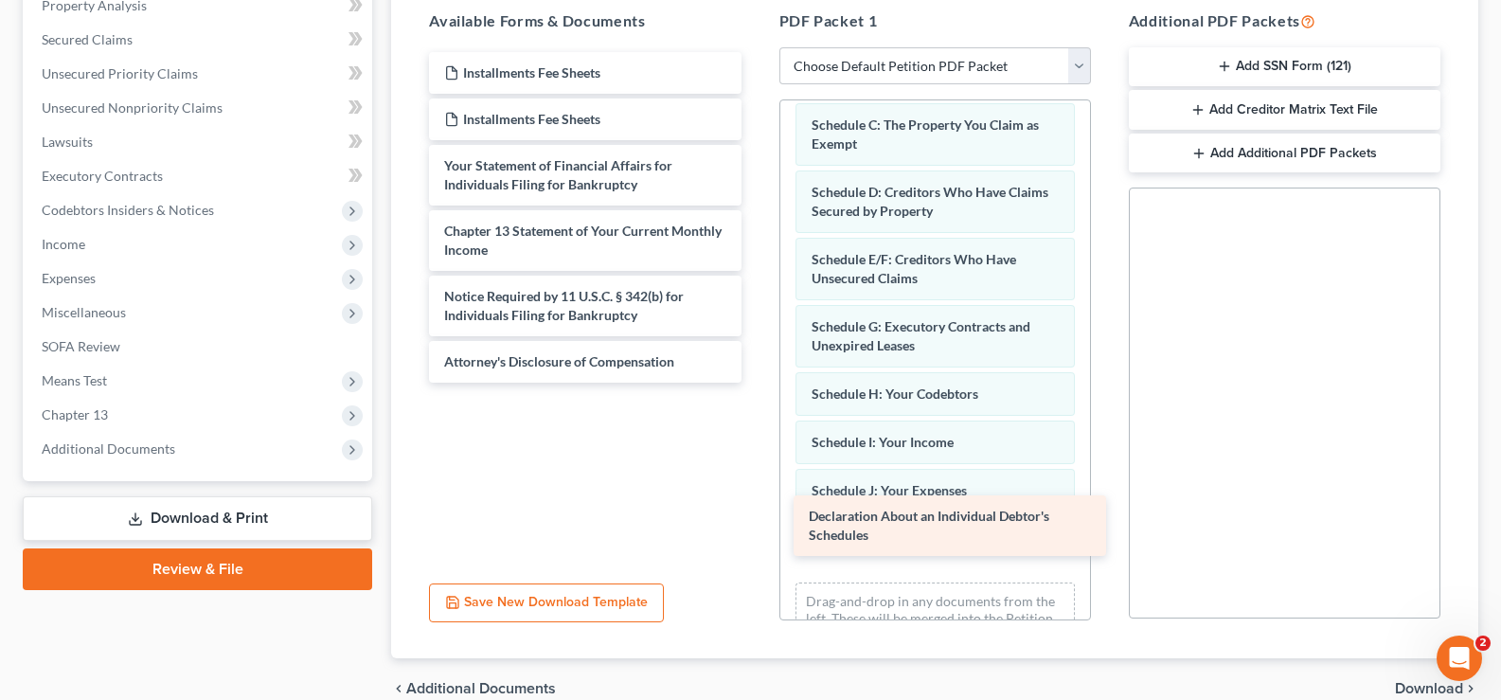
drag, startPoint x: 610, startPoint y: 172, endPoint x: 974, endPoint y: 523, distance: 505.6
click at [756, 383] on div "Declaration About an Individual Debtor's Schedules Installments Fee Sheets Inst…" at bounding box center [585, 217] width 342 height 330
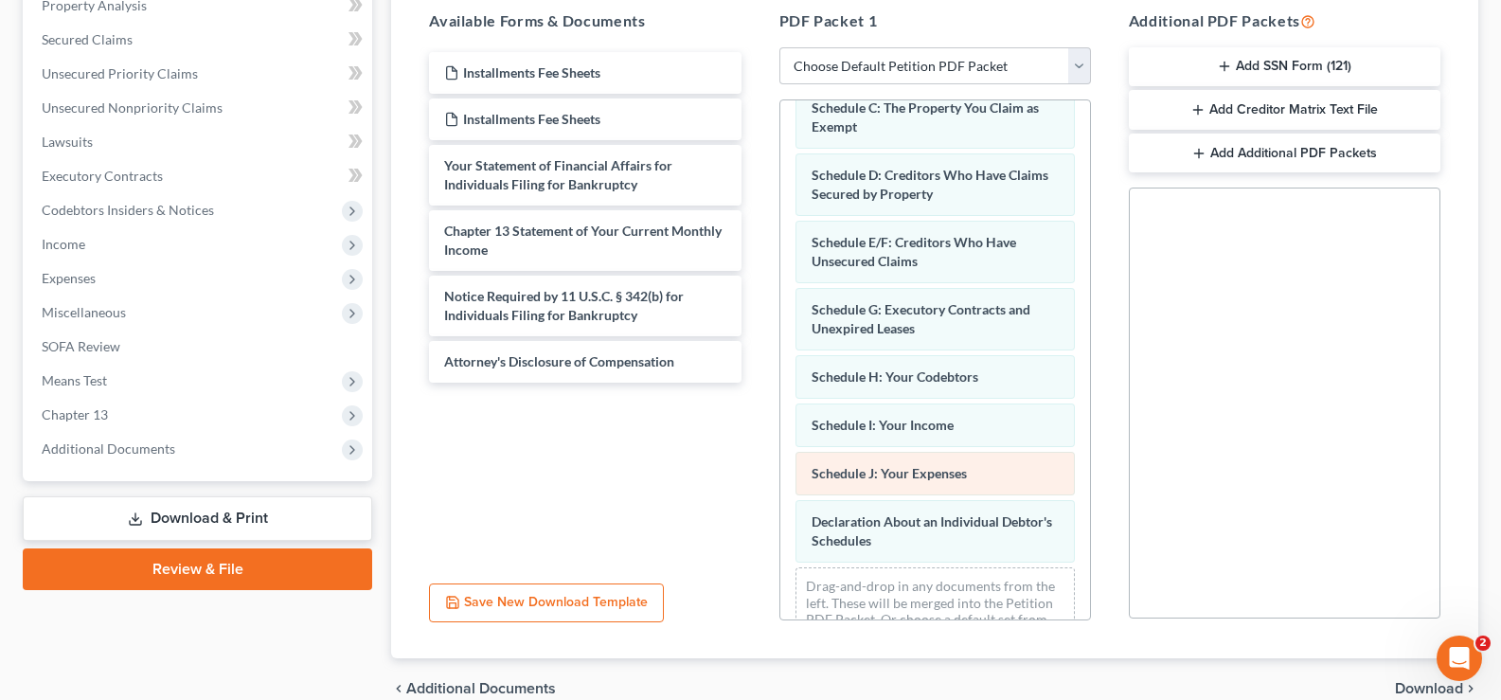
scroll to position [340, 0]
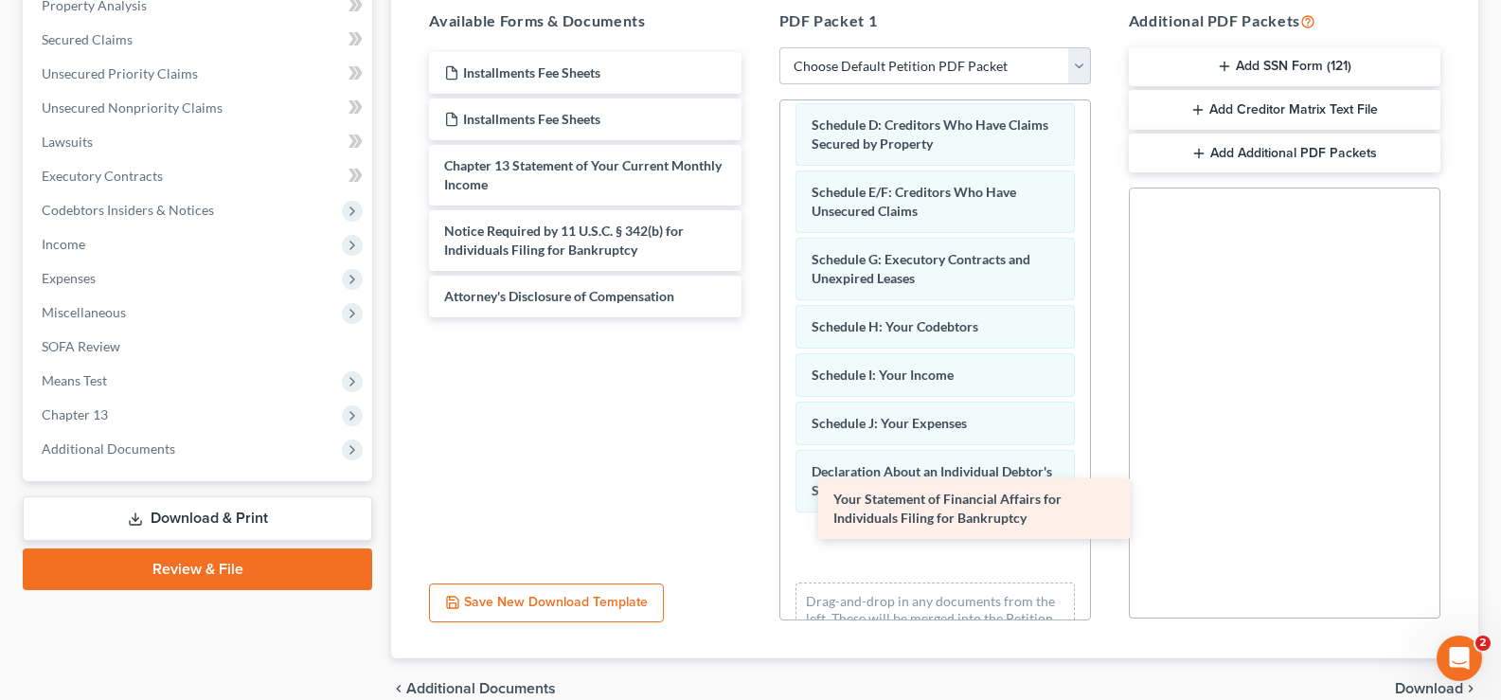
drag, startPoint x: 587, startPoint y: 190, endPoint x: 976, endPoint y: 524, distance: 512.4
click at [756, 317] on div "Your Statement of Financial Affairs for Individuals Filing for Bankruptcy Insta…" at bounding box center [585, 184] width 342 height 265
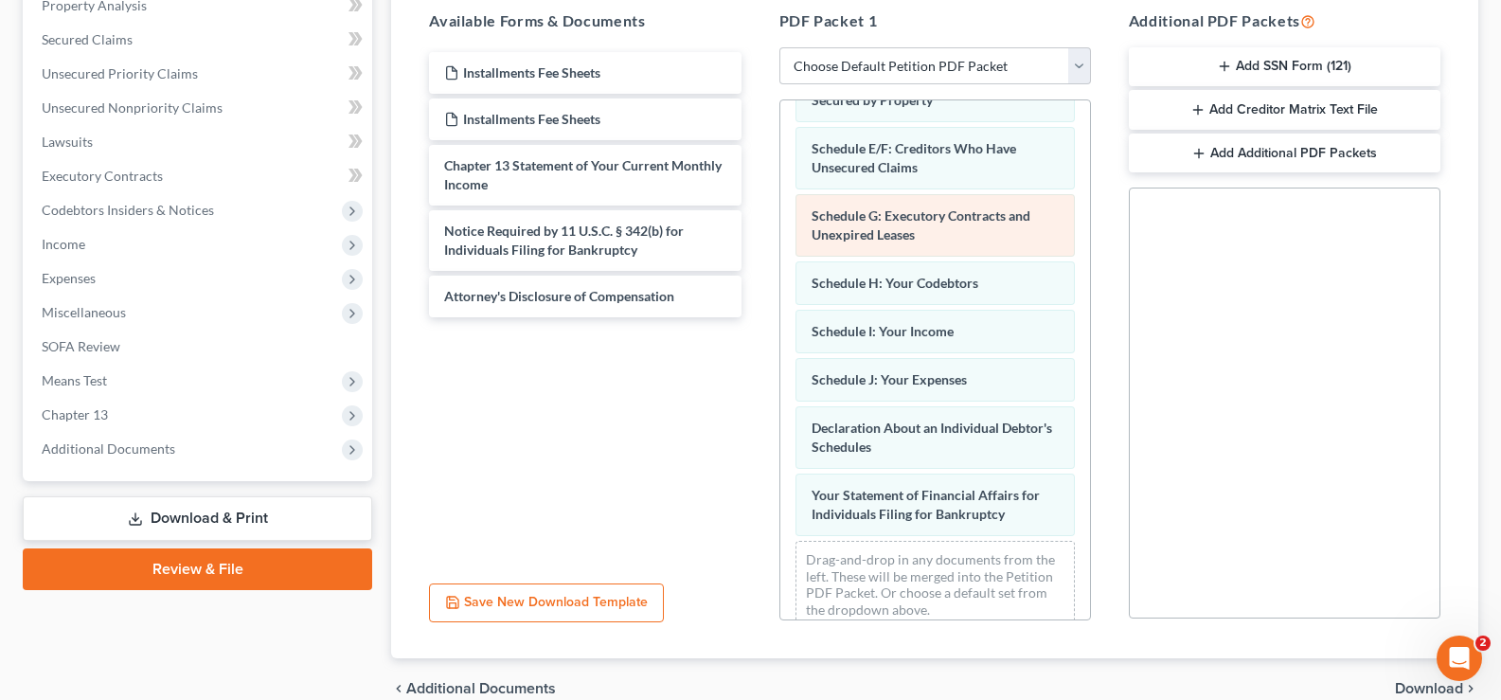
scroll to position [407, 0]
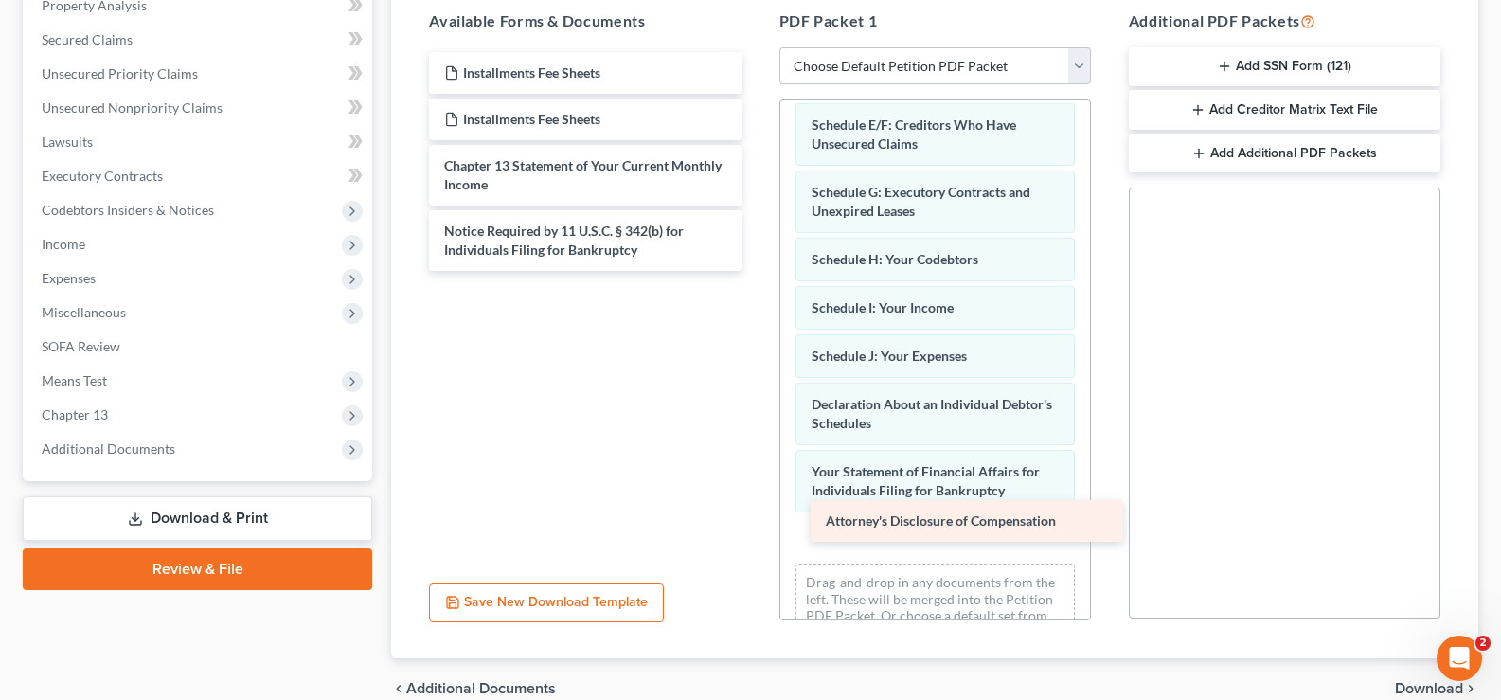
drag, startPoint x: 554, startPoint y: 292, endPoint x: 942, endPoint y: 514, distance: 447.5
click at [756, 271] on div "Attorney's Disclosure of Compensation Installments Fee Sheets Installments Fee …" at bounding box center [585, 161] width 342 height 219
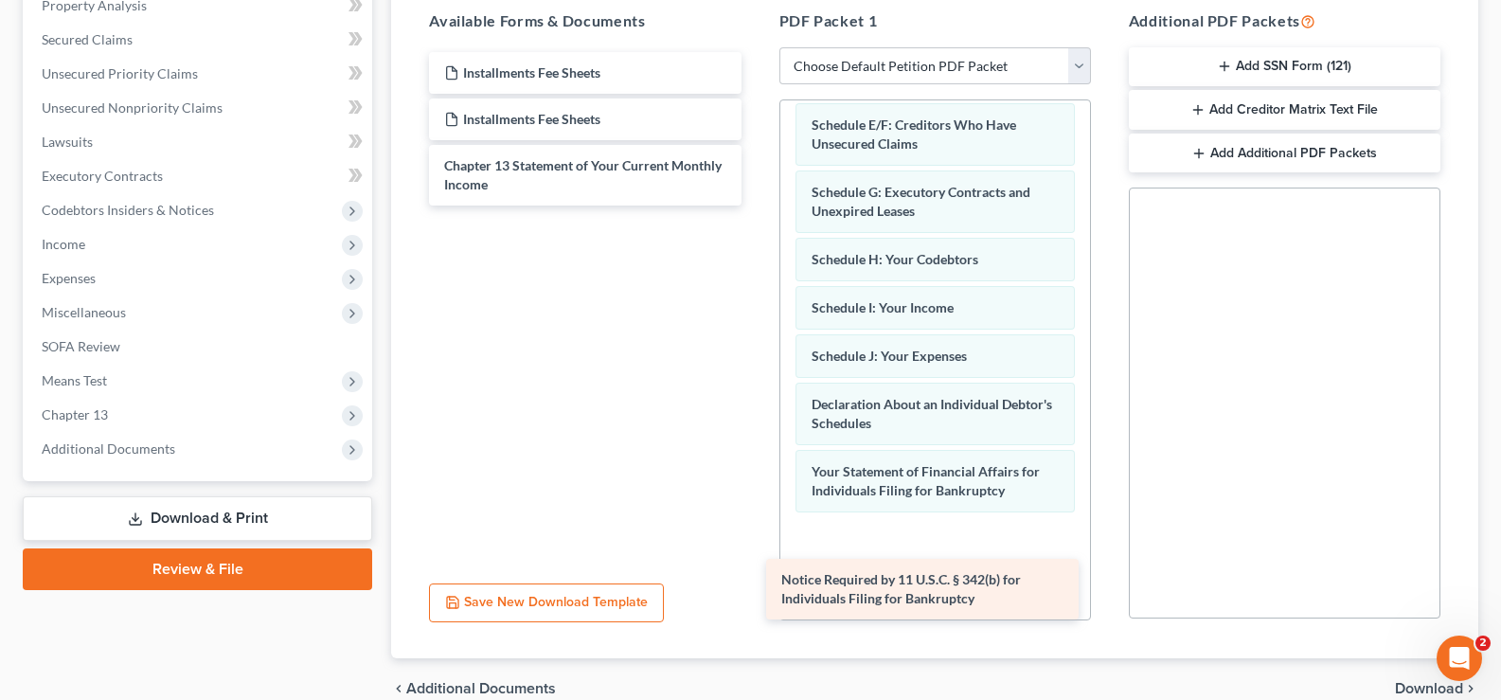
drag, startPoint x: 609, startPoint y: 238, endPoint x: 987, endPoint y: 558, distance: 495.1
click at [756, 205] on div "Notice Required by 11 U.S.C. § 342(b) for Individuals Filing for Bankruptcy Ins…" at bounding box center [585, 128] width 342 height 153
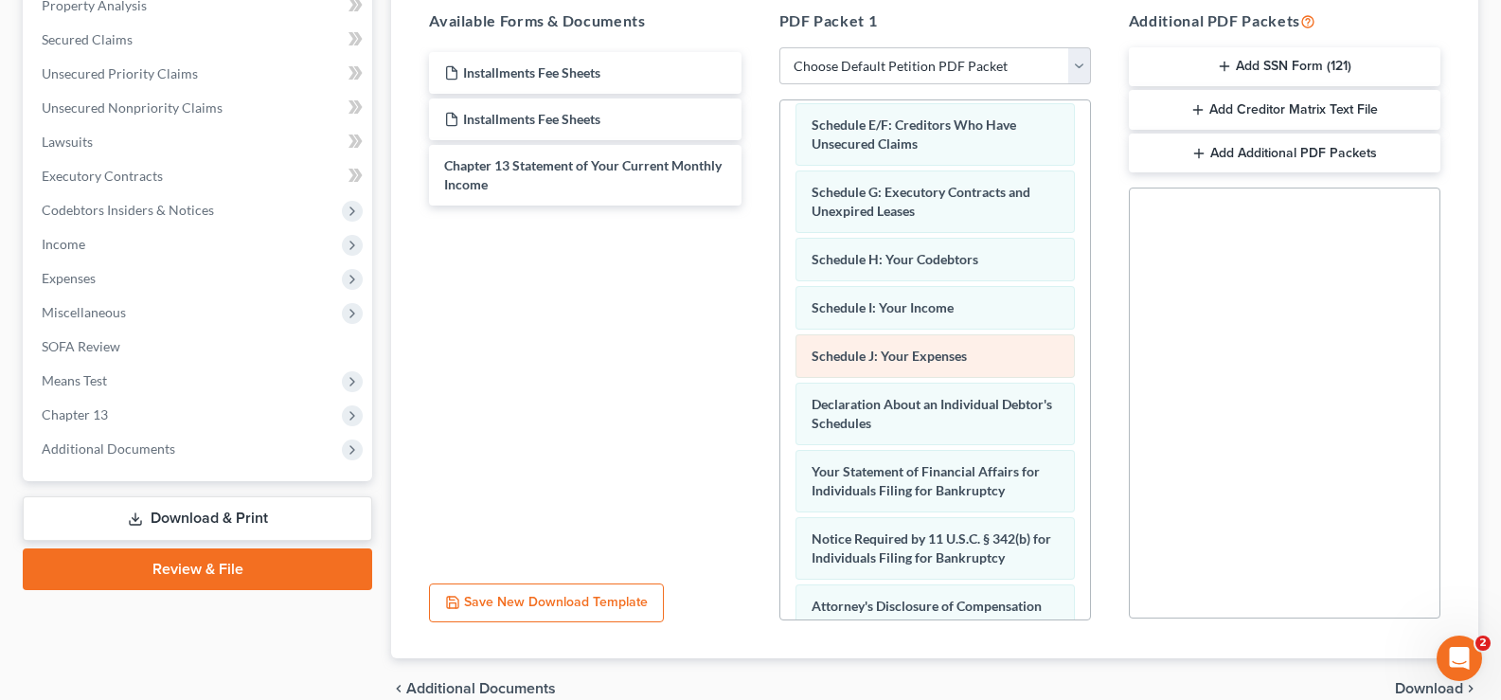
scroll to position [523, 0]
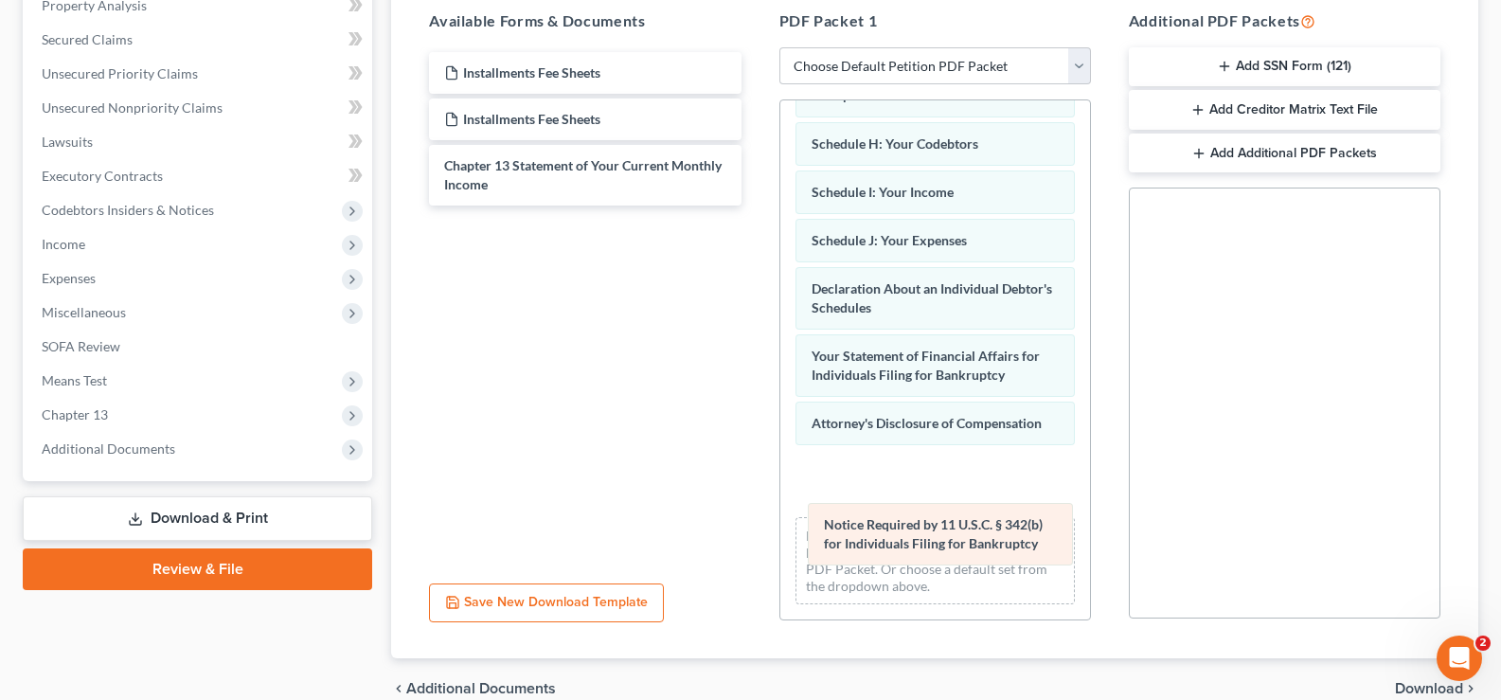
drag, startPoint x: 905, startPoint y: 424, endPoint x: 918, endPoint y: 531, distance: 107.7
click at [918, 531] on div "Notice Required by 11 U.S.C. § 342(b) for Individuals Filing for Bankruptcy Vol…" at bounding box center [935, 99] width 310 height 1042
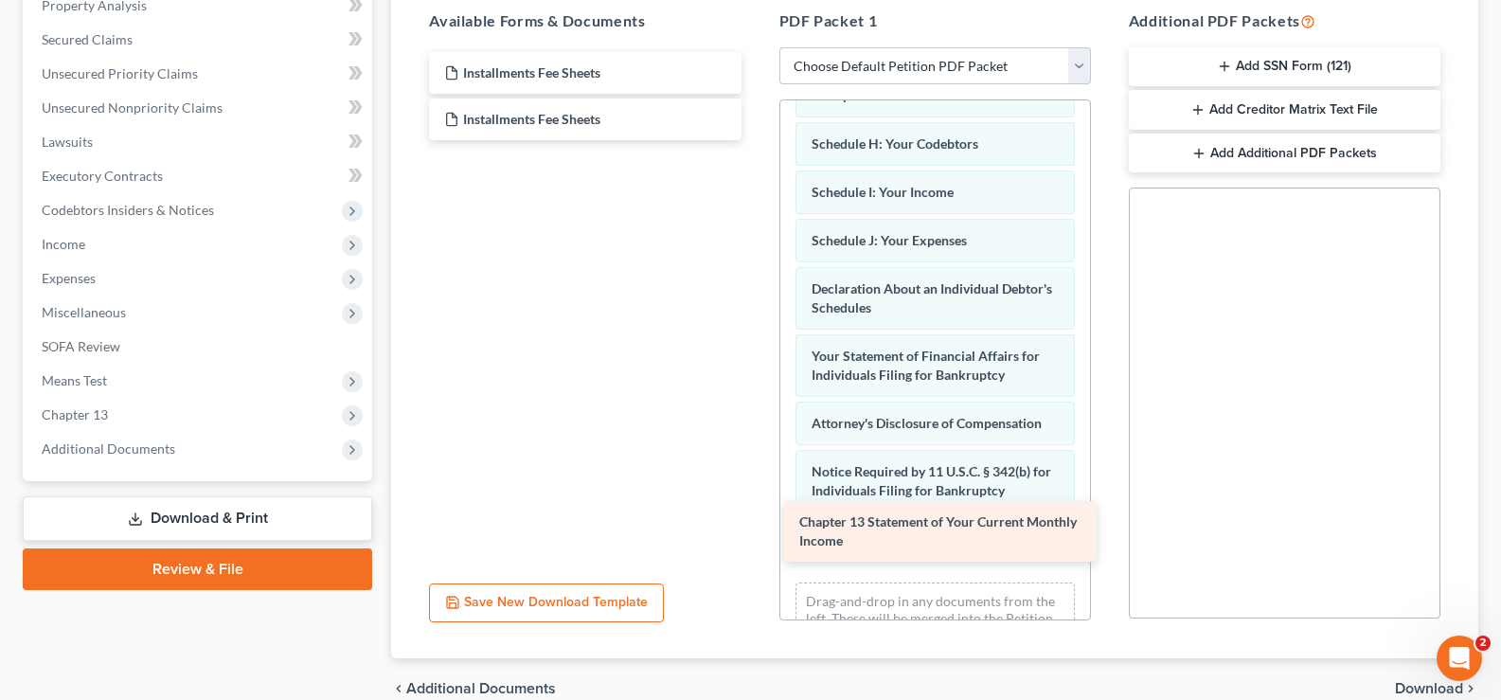
drag, startPoint x: 578, startPoint y: 167, endPoint x: 934, endPoint y: 525, distance: 504.8
click at [756, 140] on div "Chapter 13 Statement of Your Current Monthly Income Installments Fee Sheets Ins…" at bounding box center [585, 96] width 342 height 88
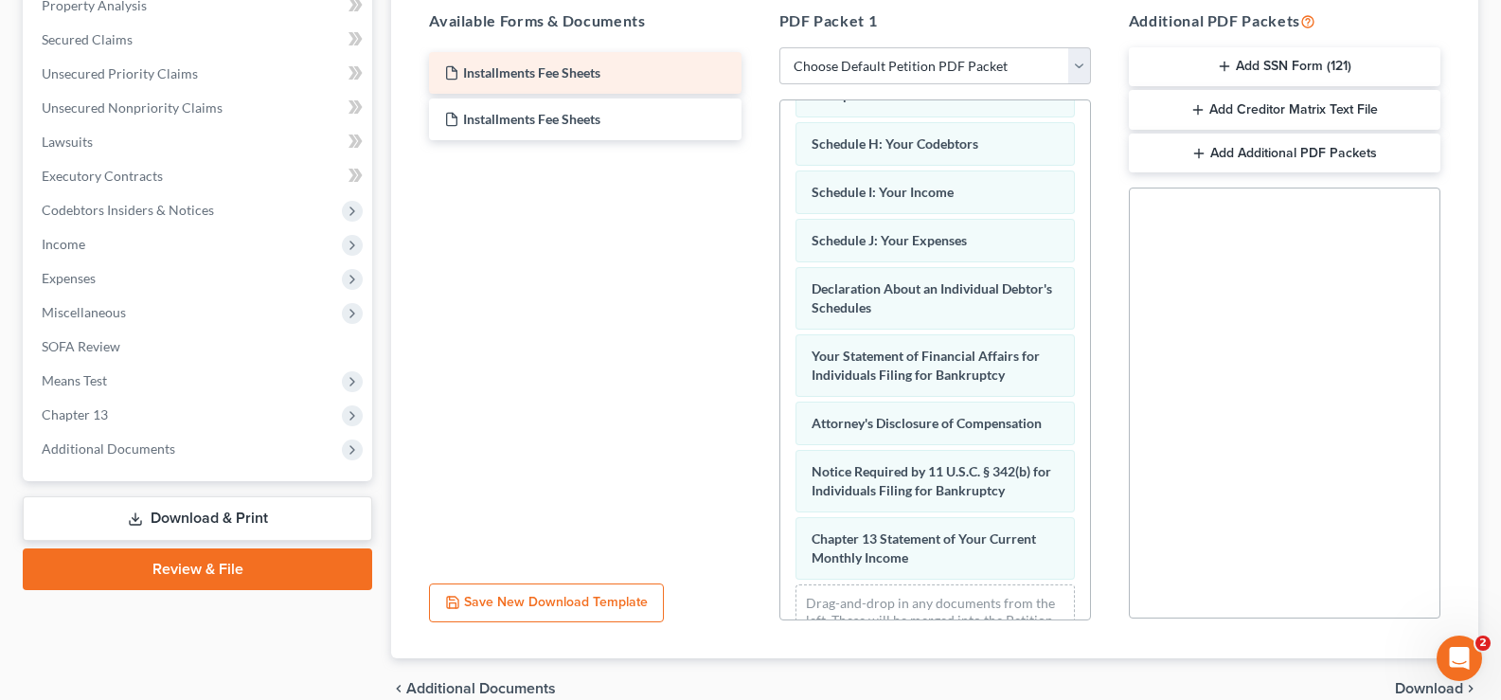
click at [579, 68] on span "Installments Fee Sheets" at bounding box center [531, 72] width 137 height 16
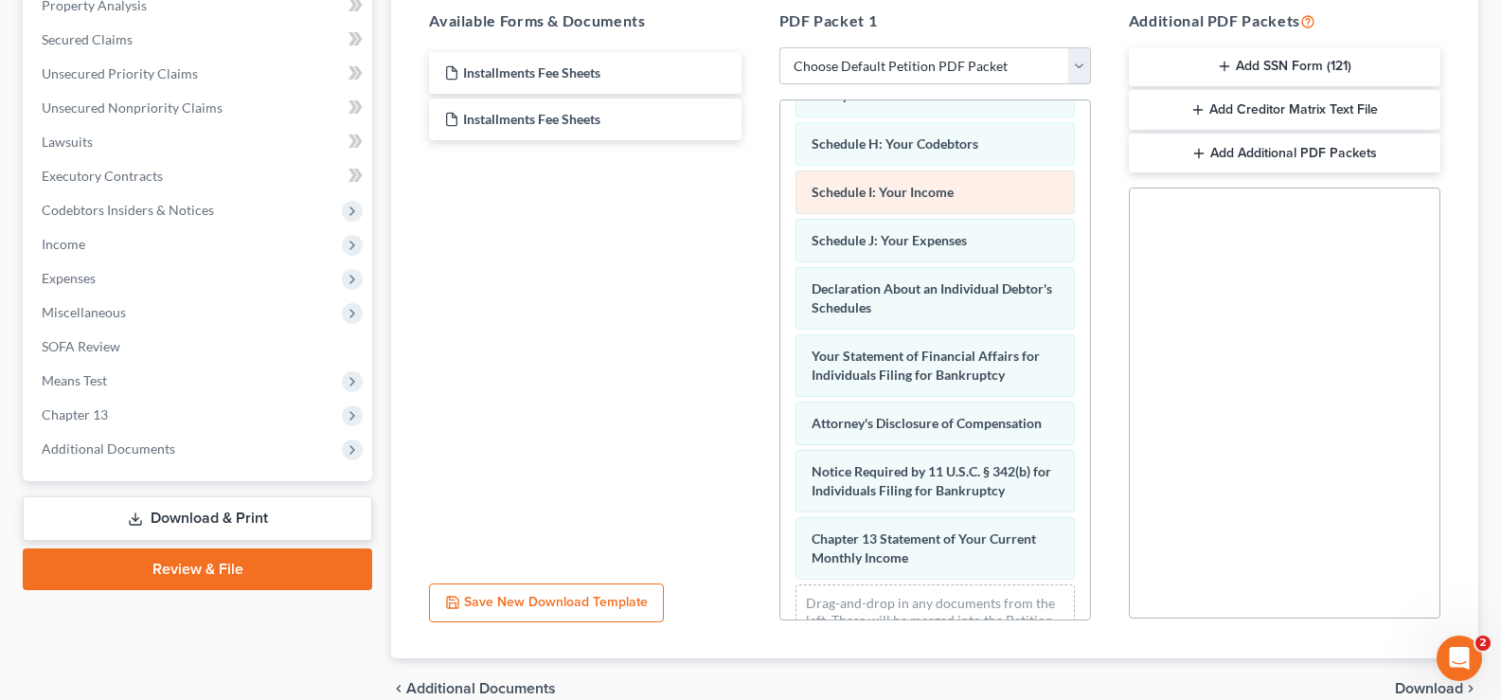
scroll to position [590, 0]
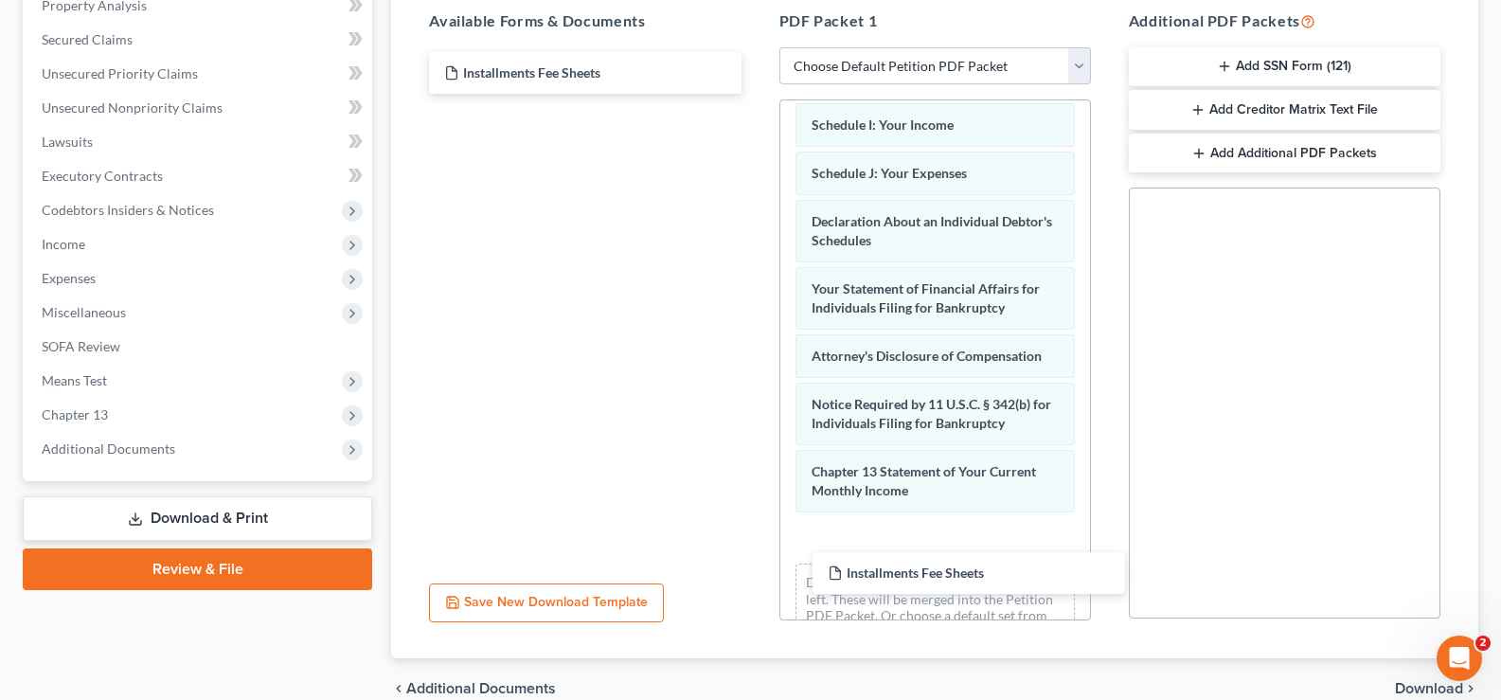
drag, startPoint x: 583, startPoint y: 74, endPoint x: 957, endPoint y: 561, distance: 614.6
click at [756, 94] on div "Installments Fee Sheets Installments Fee Sheets Installments Fee Sheets" at bounding box center [585, 73] width 342 height 42
click at [963, 568] on div "Drag-and-drop in any documents from the left. These will be merged into the Pet…" at bounding box center [934, 606] width 279 height 87
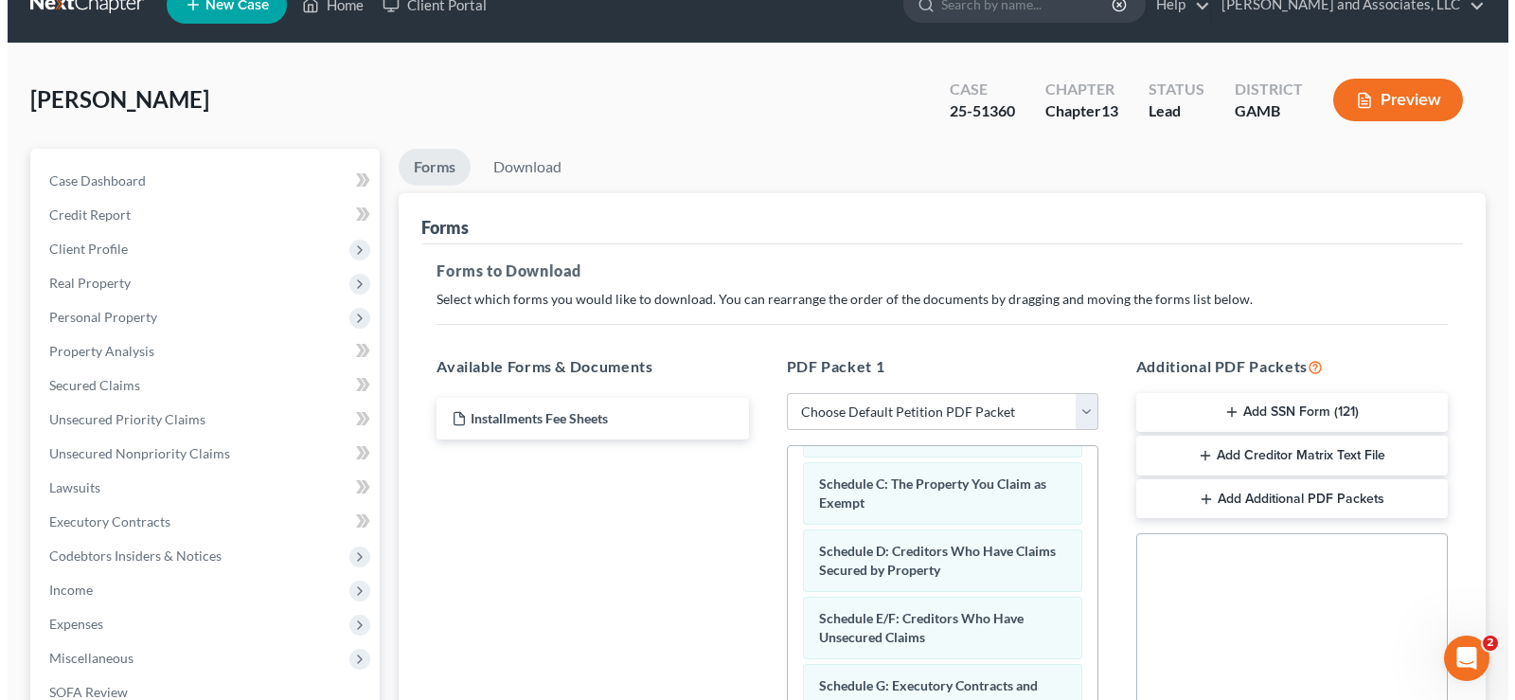
scroll to position [0, 0]
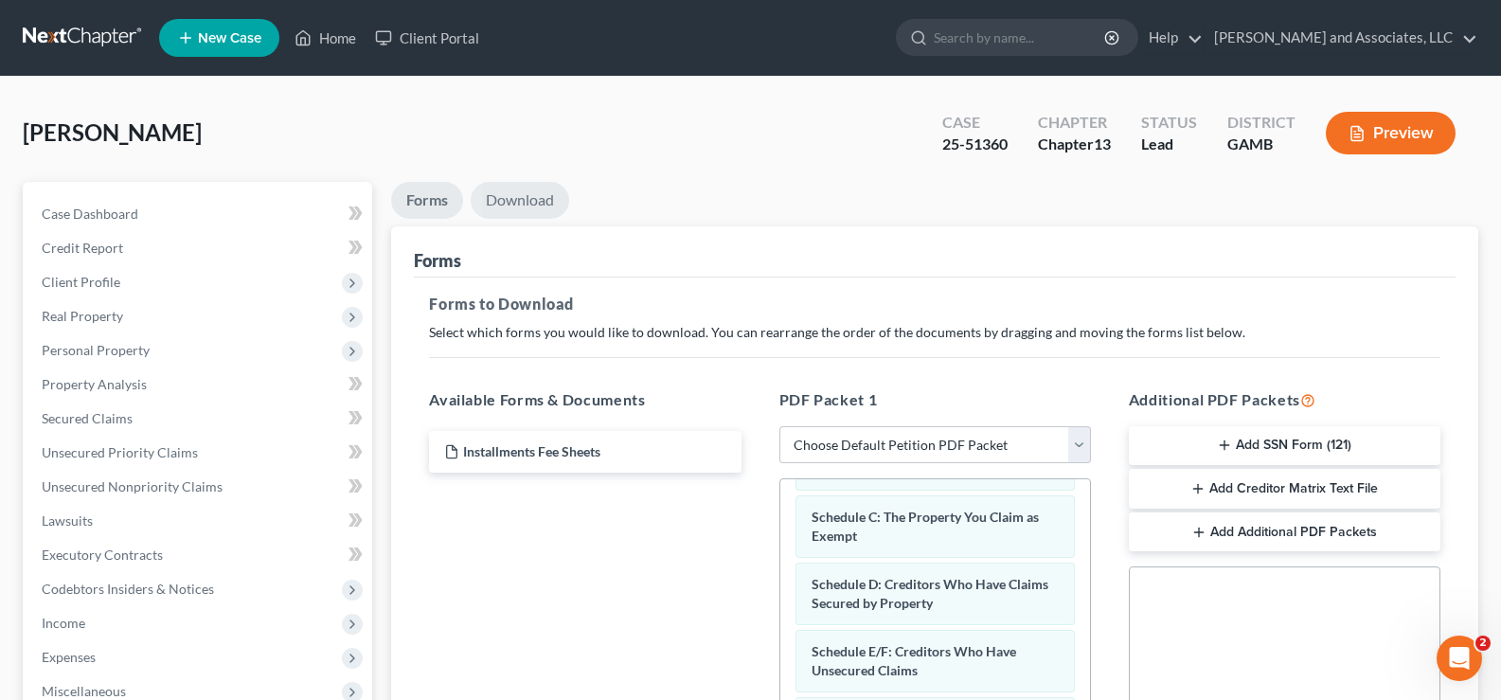
drag, startPoint x: 538, startPoint y: 198, endPoint x: 581, endPoint y: 223, distance: 50.0
click at [536, 195] on link "Download" at bounding box center [520, 200] width 98 height 37
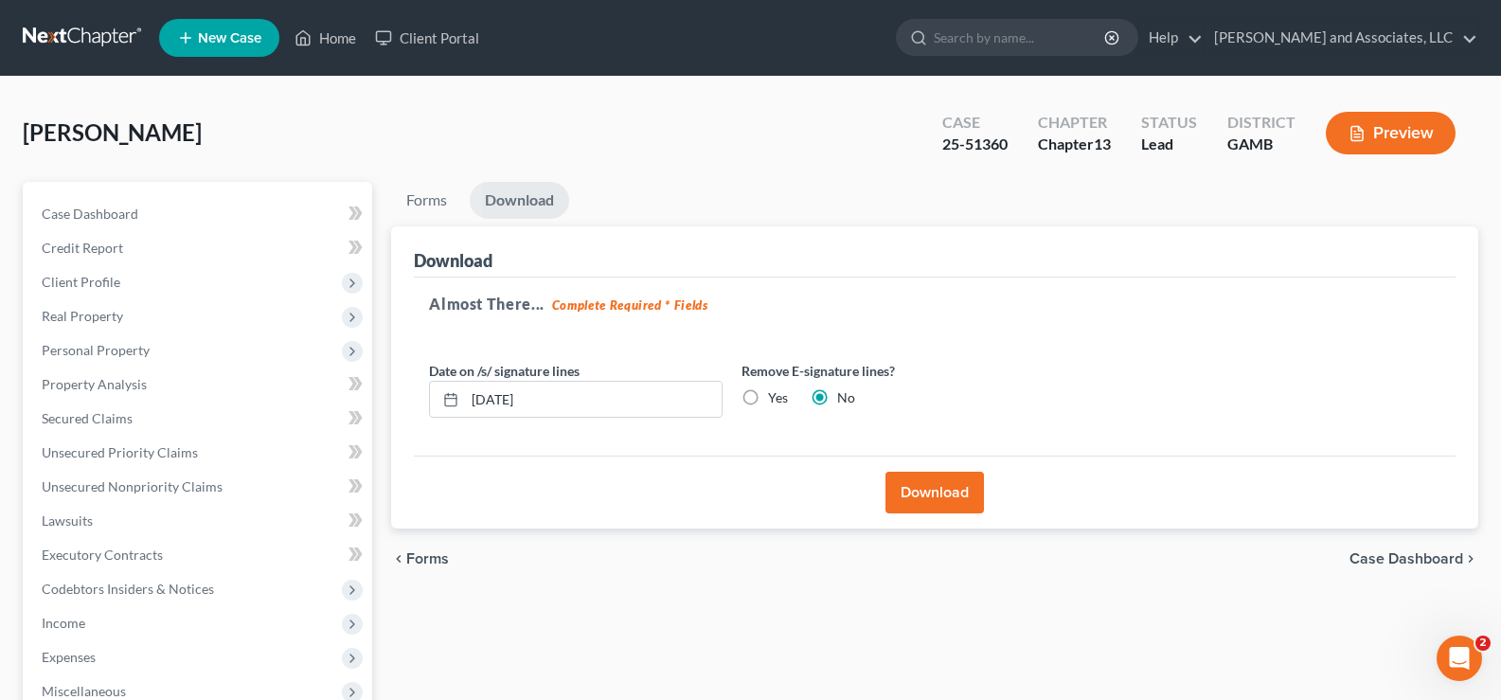
click at [913, 479] on button "Download" at bounding box center [934, 493] width 98 height 42
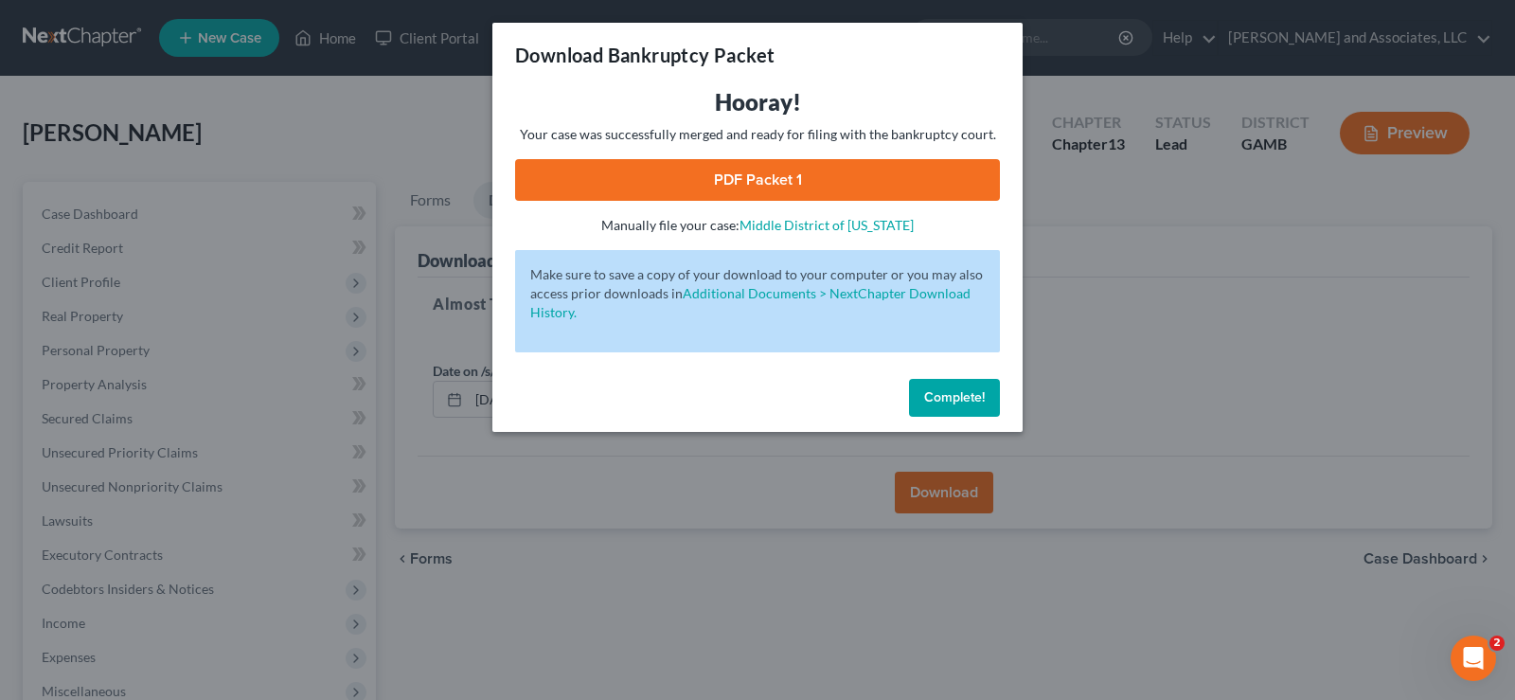
click at [839, 178] on link "PDF Packet 1" at bounding box center [757, 180] width 485 height 42
click at [829, 231] on link "Middle District of [US_STATE]" at bounding box center [827, 225] width 174 height 16
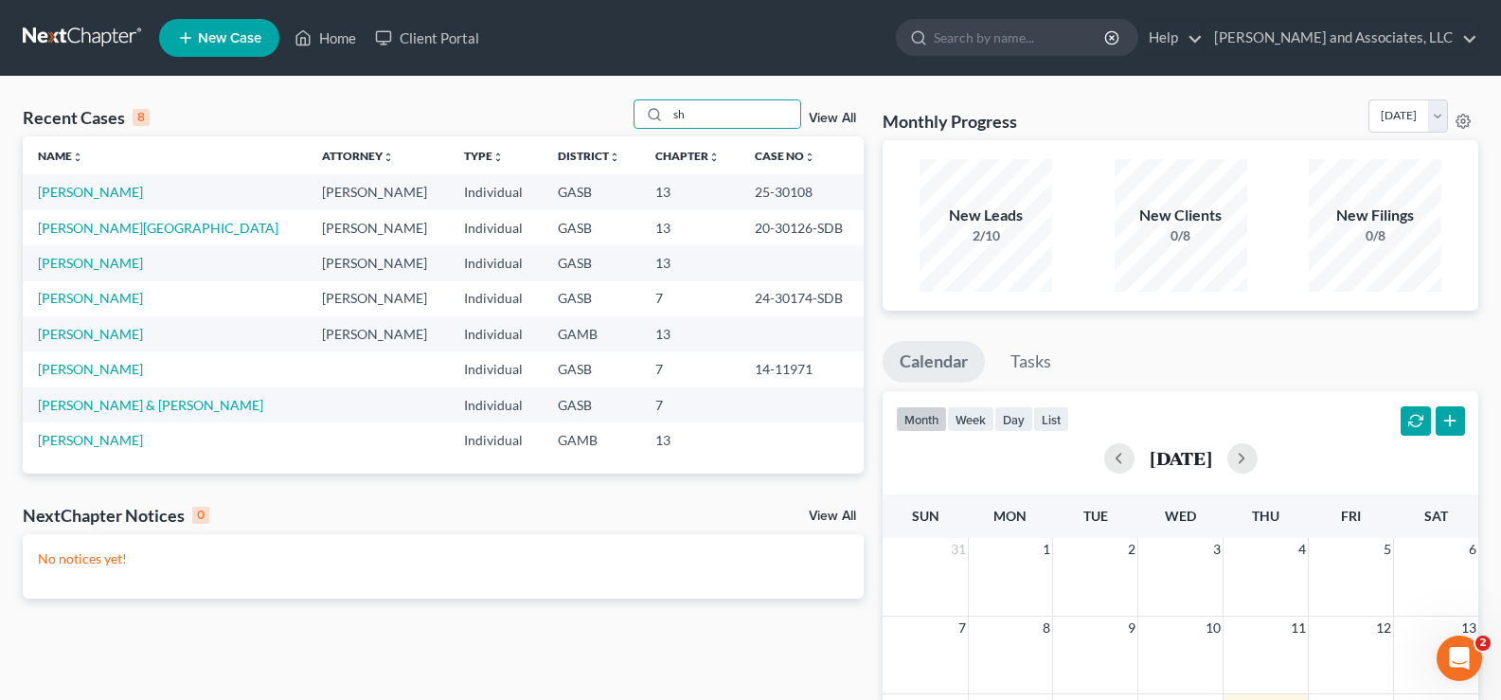
type input "s"
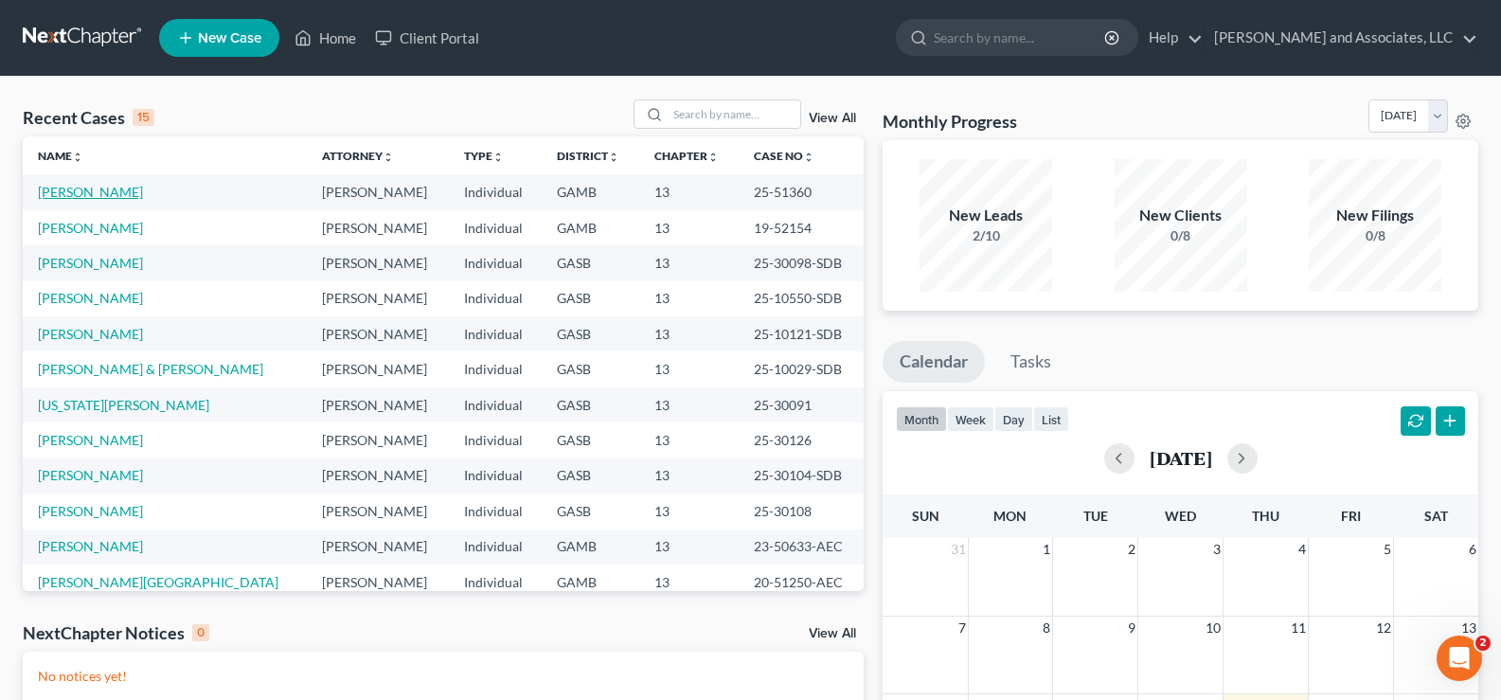
click at [72, 196] on link "[PERSON_NAME]" at bounding box center [90, 192] width 105 height 16
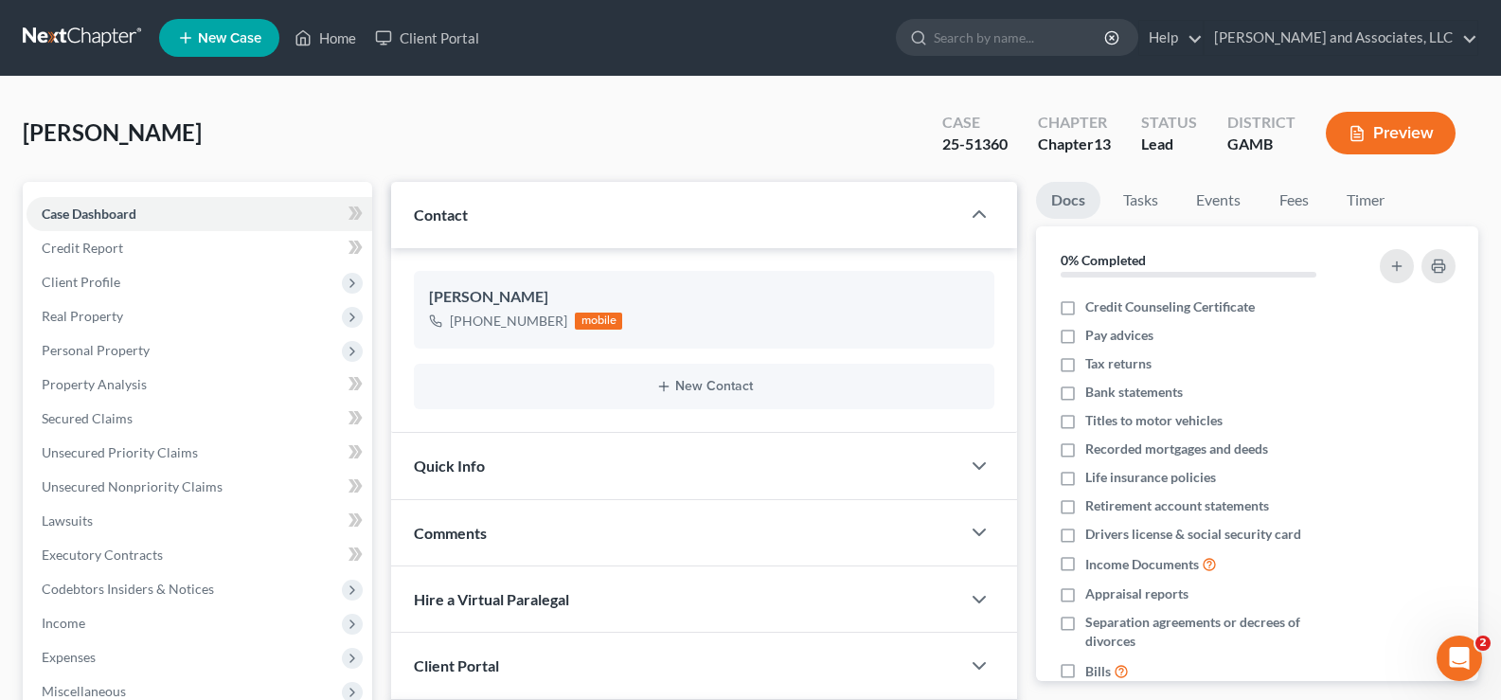
scroll to position [2046, 0]
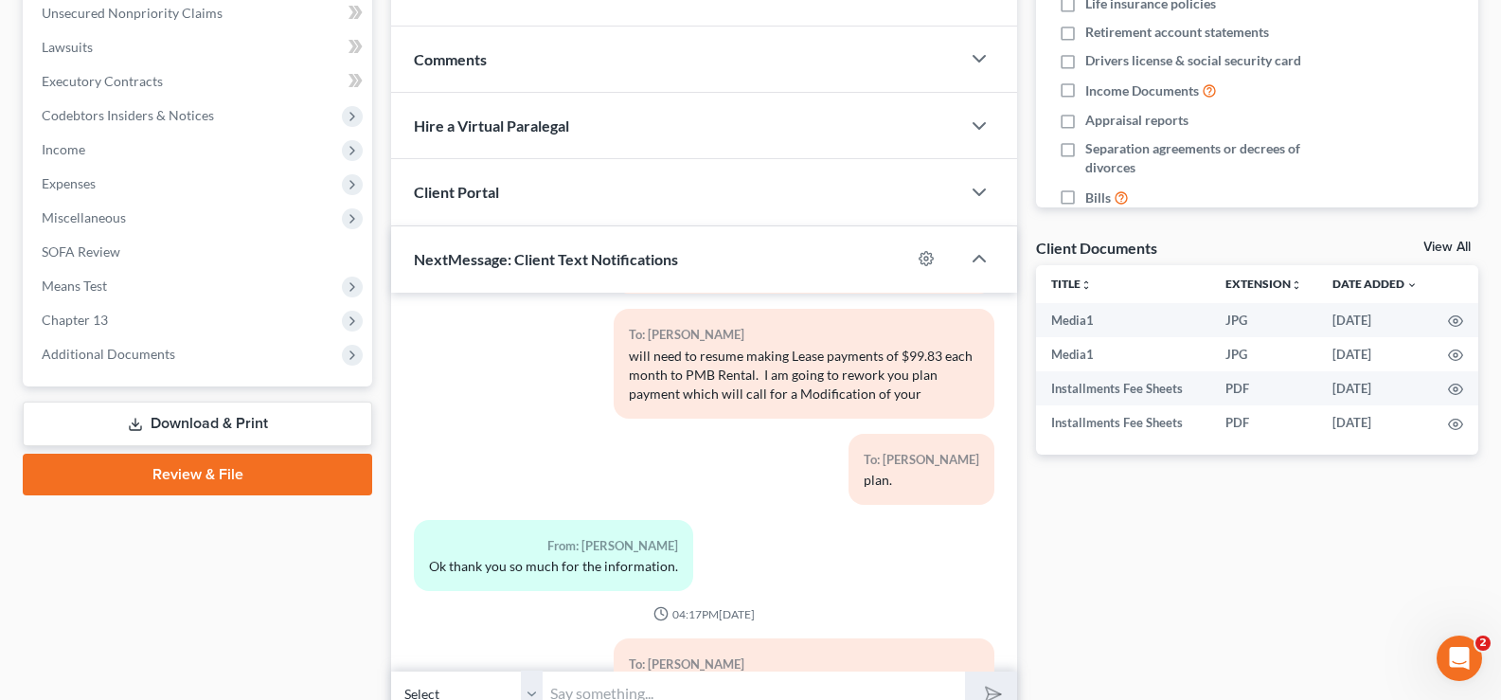
click at [192, 421] on link "Download & Print" at bounding box center [197, 423] width 349 height 45
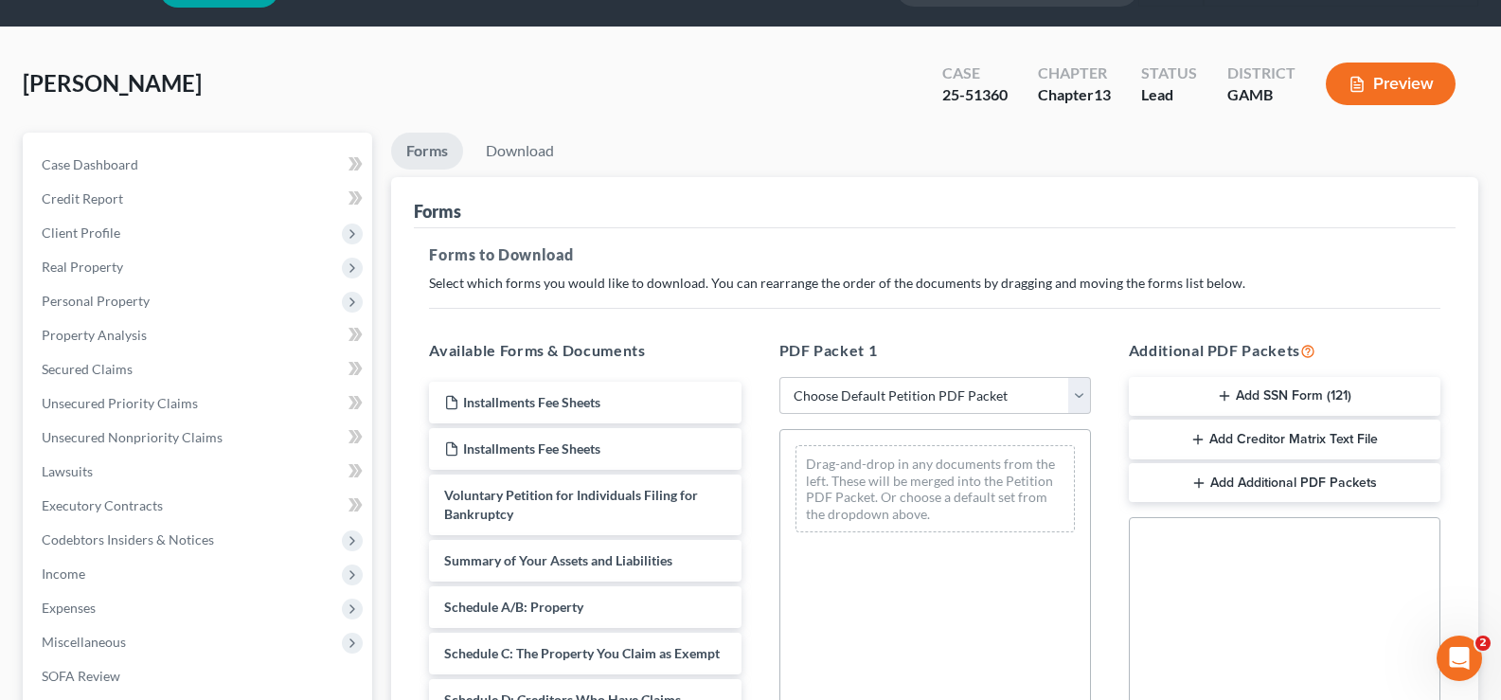
scroll to position [95, 0]
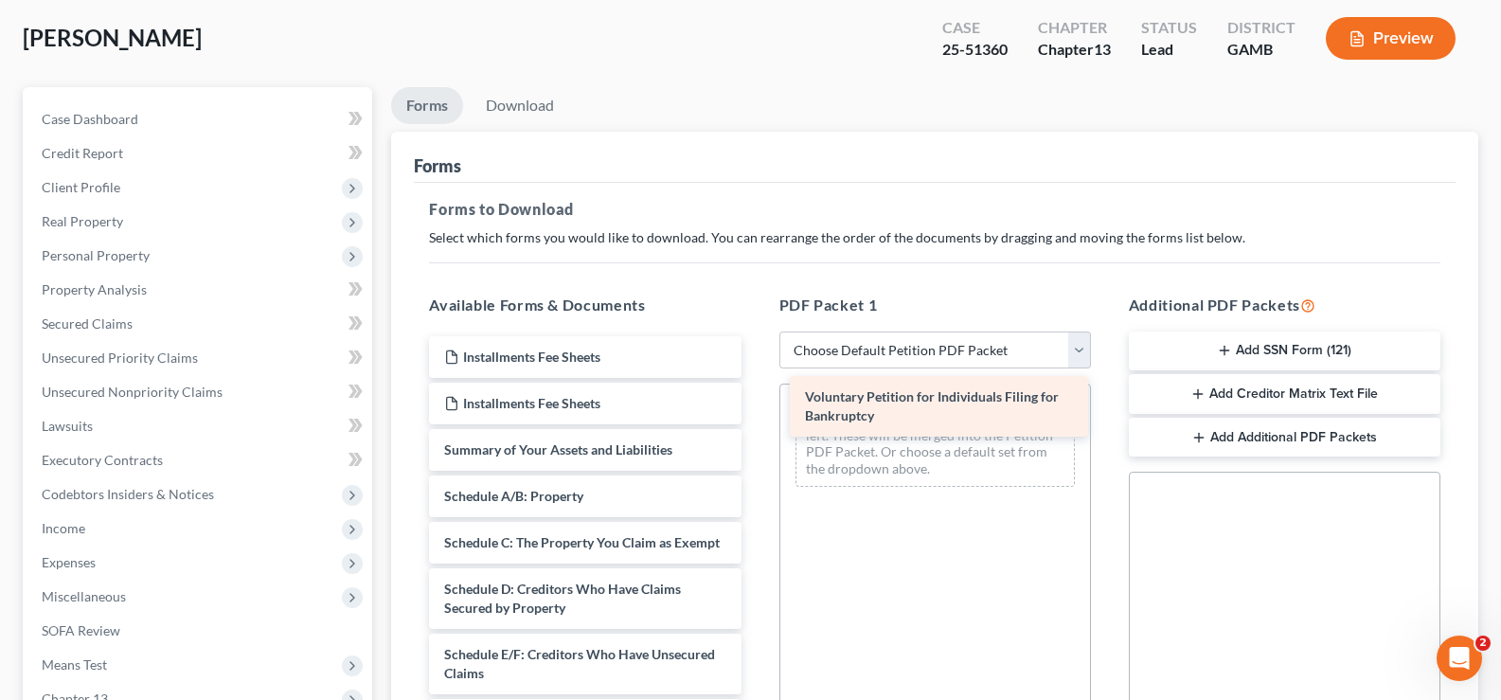
drag, startPoint x: 643, startPoint y: 453, endPoint x: 1004, endPoint y: 400, distance: 364.6
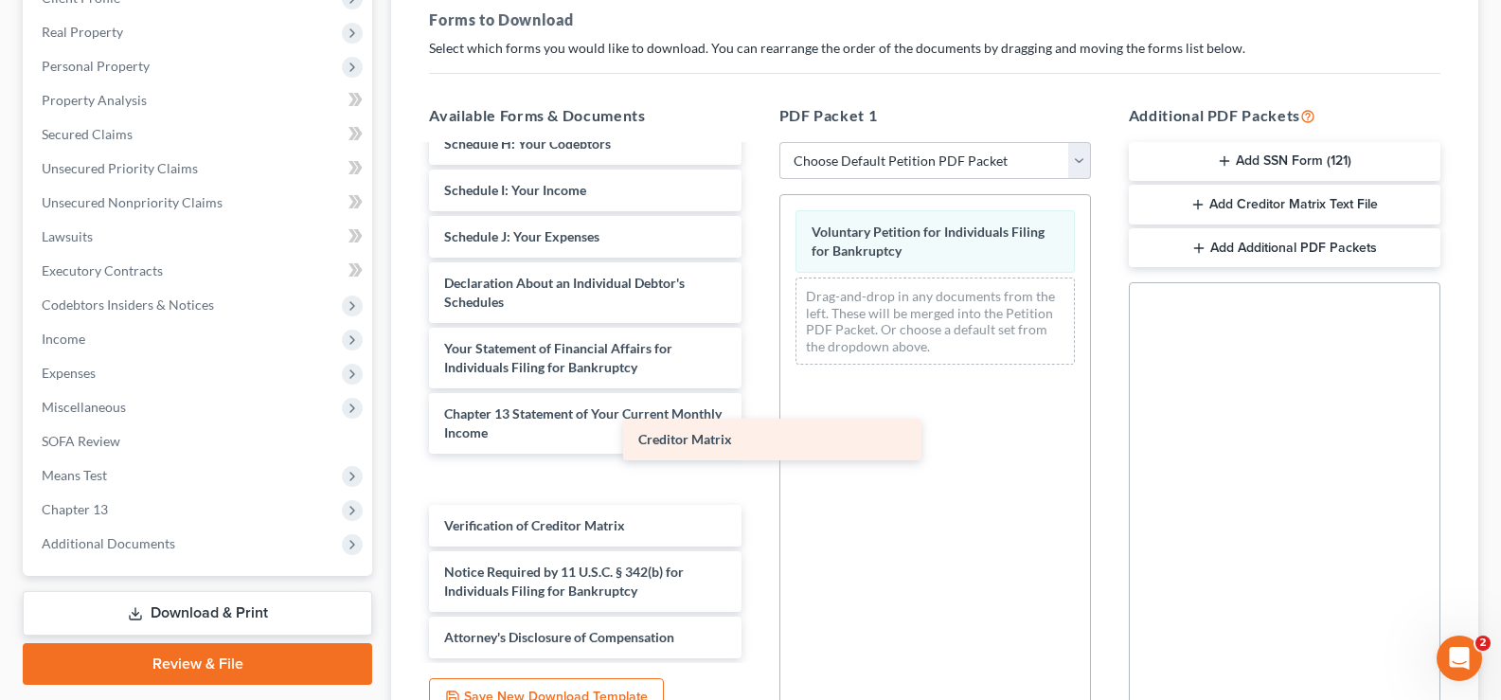
scroll to position [424, 0]
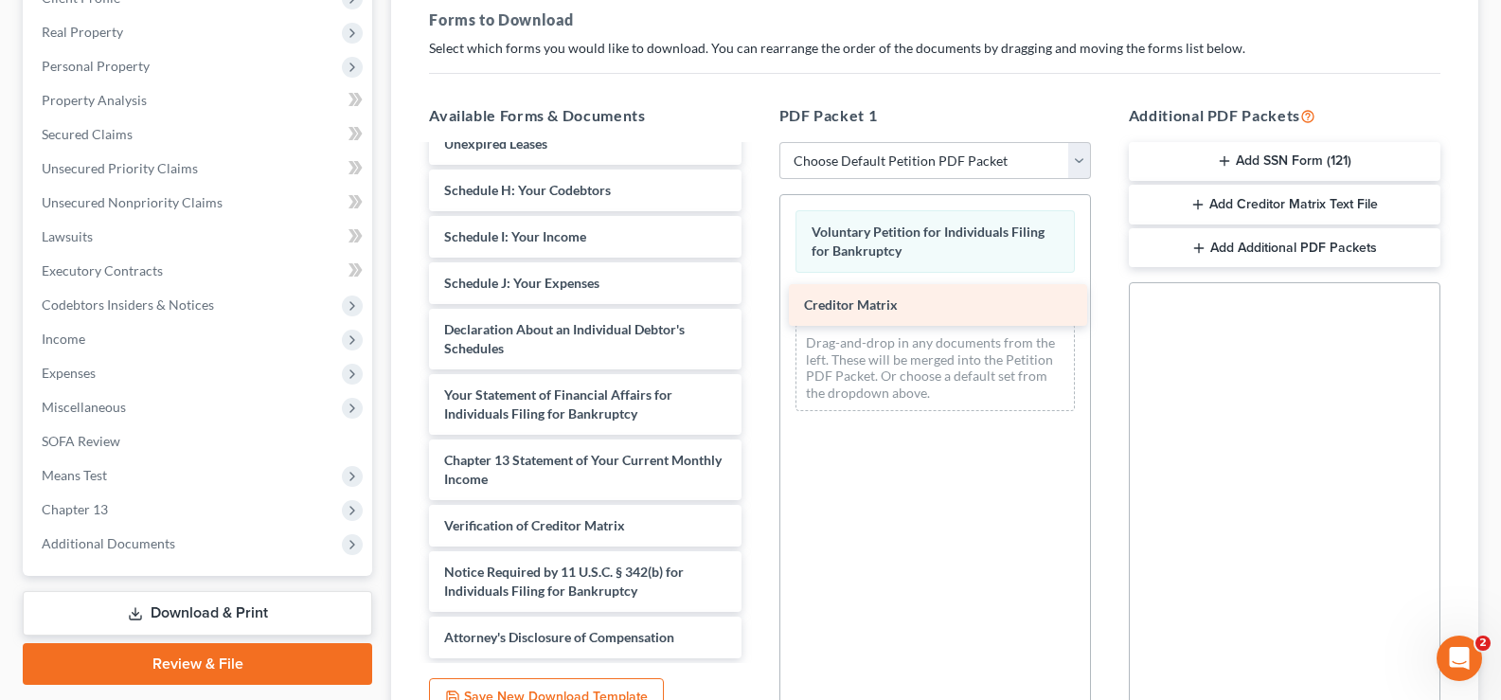
drag, startPoint x: 573, startPoint y: 472, endPoint x: 936, endPoint y: 290, distance: 406.1
click at [756, 293] on div "Creditor Matrix Installments Fee Sheets Installments Fee Sheets Summary of Your…" at bounding box center [585, 200] width 342 height 917
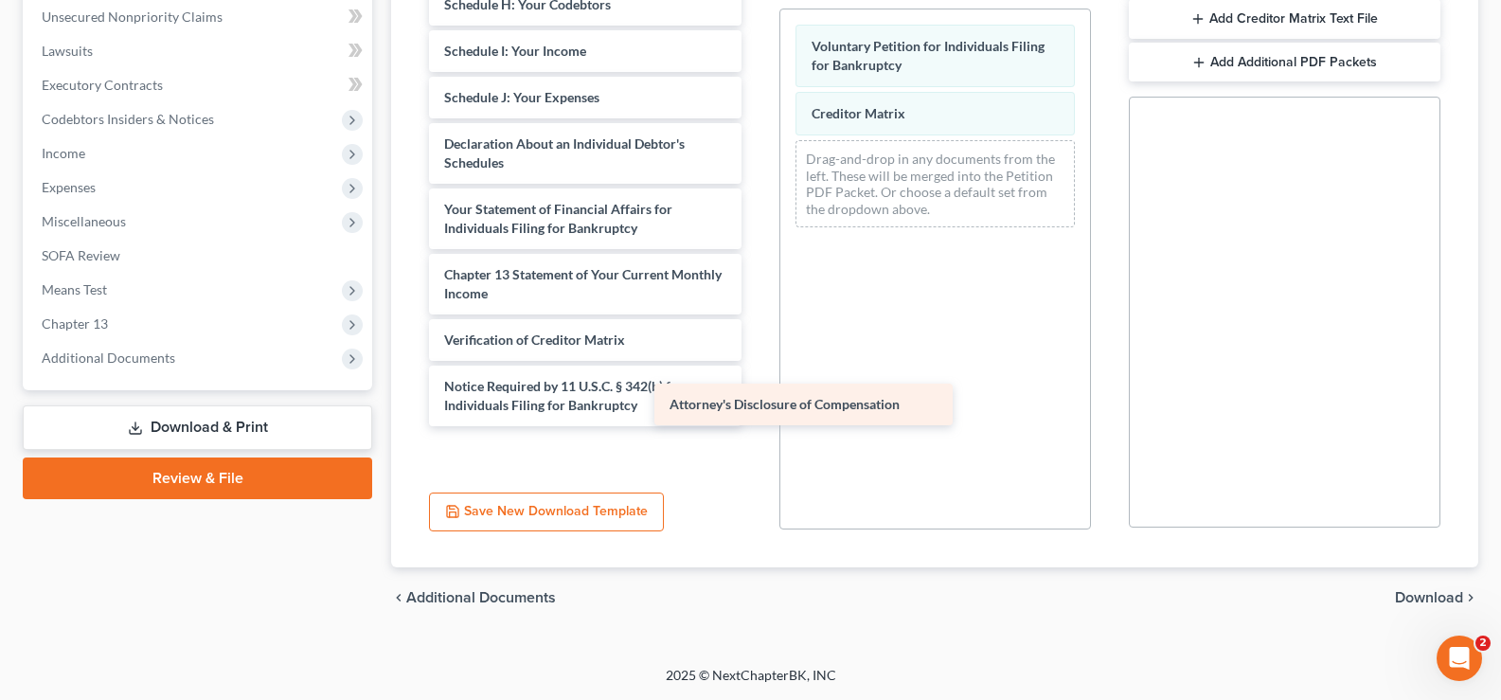
scroll to position [378, 0]
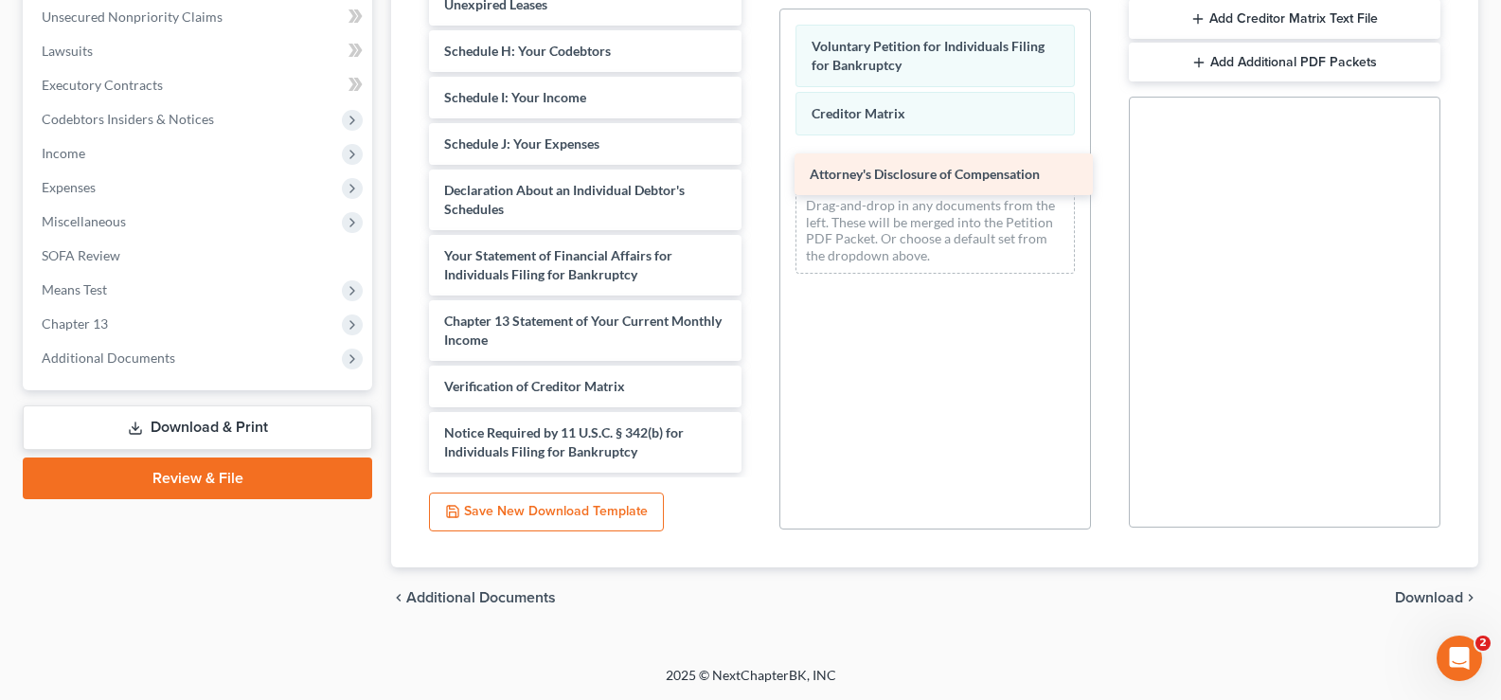
drag, startPoint x: 561, startPoint y: 448, endPoint x: 928, endPoint y: 165, distance: 463.1
click at [756, 167] on div "Attorney's Disclosure of Compensation Installments Fee Sheets Installments Fee …" at bounding box center [585, 37] width 342 height 870
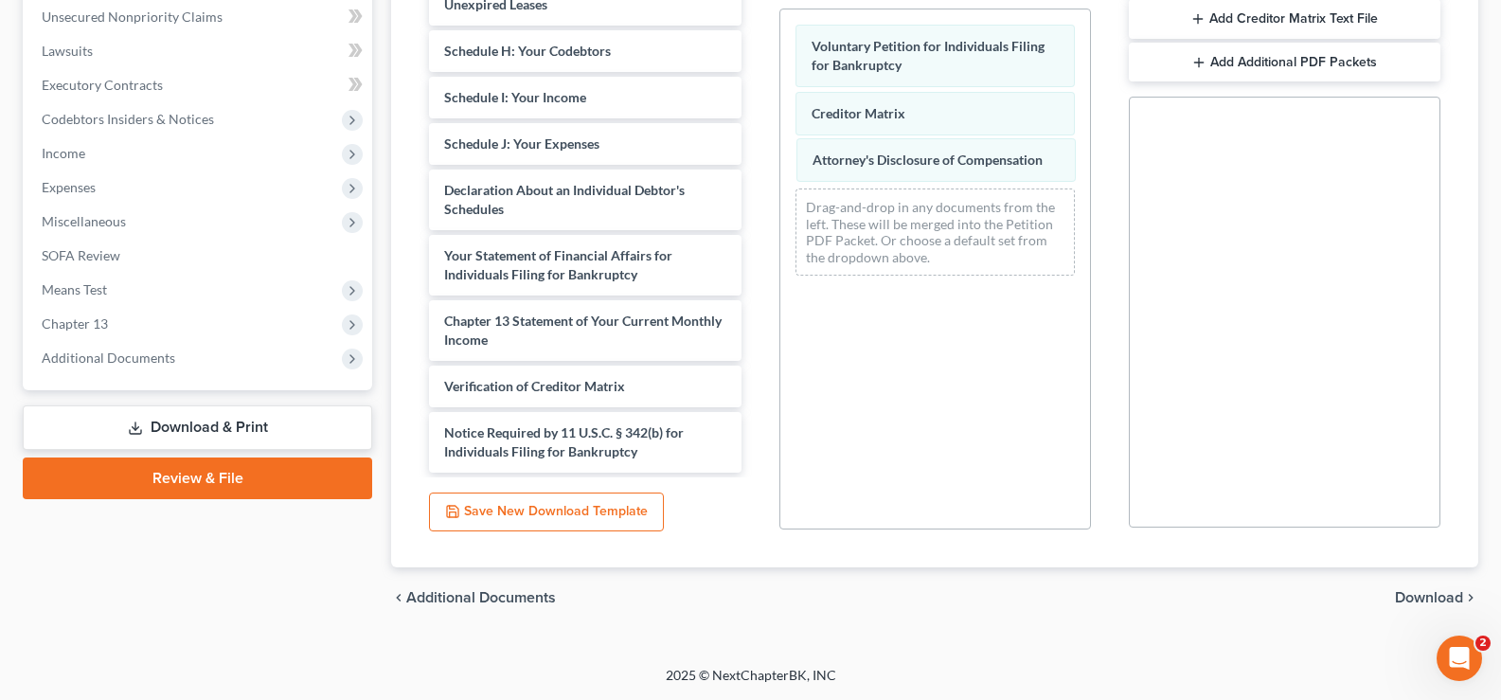
click at [934, 149] on div "Attorney's Disclosure of Compensation Voluntary Petition for Individuals Filing…" at bounding box center [935, 149] width 310 height 281
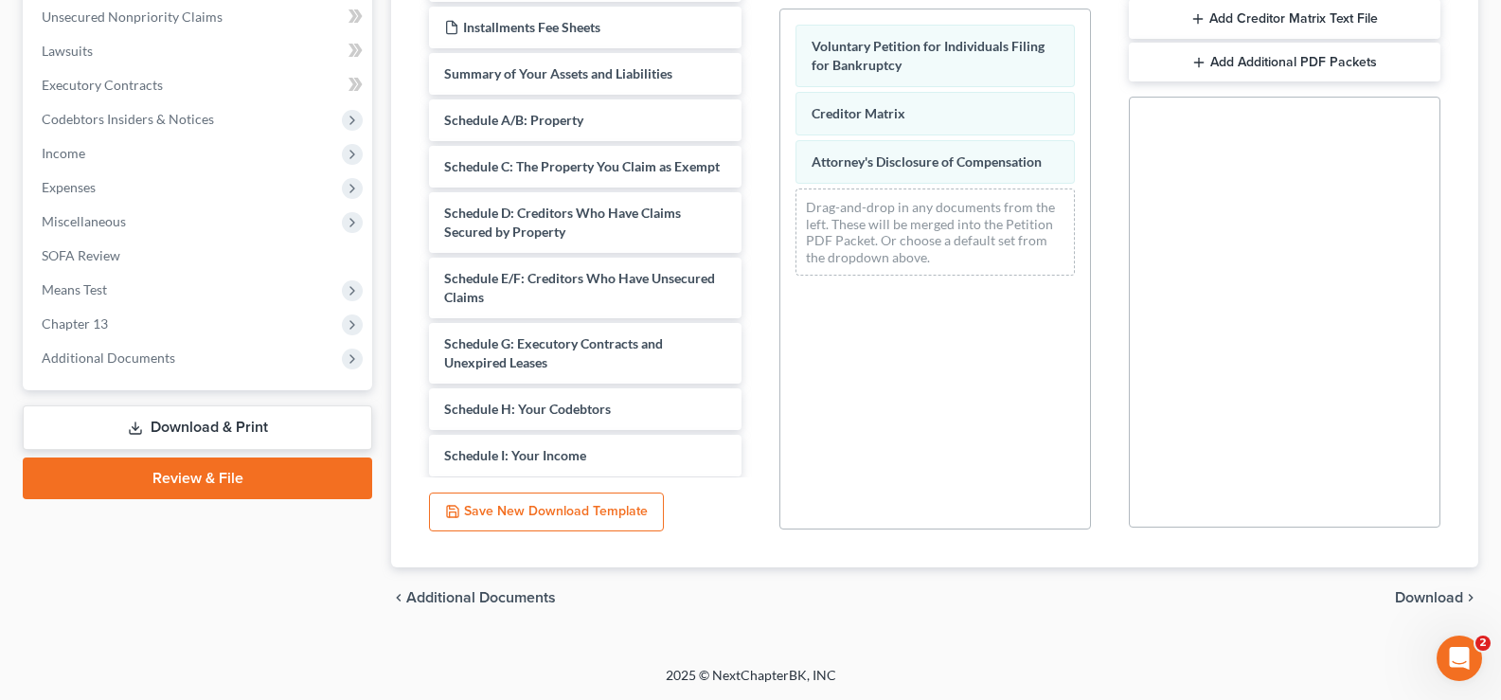
scroll to position [0, 0]
click at [559, 89] on div "Summary of Your Assets and Liabilities" at bounding box center [585, 75] width 312 height 42
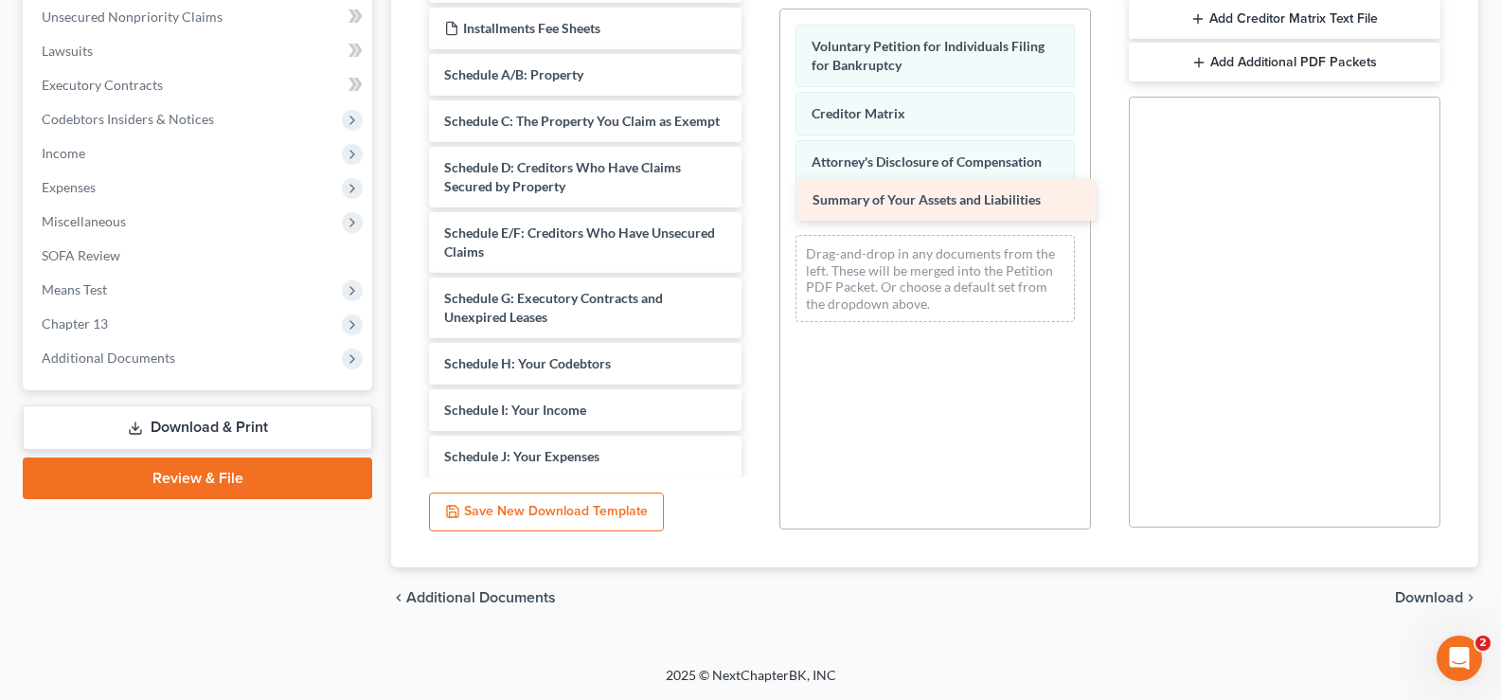
drag, startPoint x: 560, startPoint y: 84, endPoint x: 928, endPoint y: 209, distance: 389.0
click at [756, 209] on div "Summary of Your Assets and Liabilities Installments Fee Sheets Installments Fee…" at bounding box center [585, 373] width 342 height 824
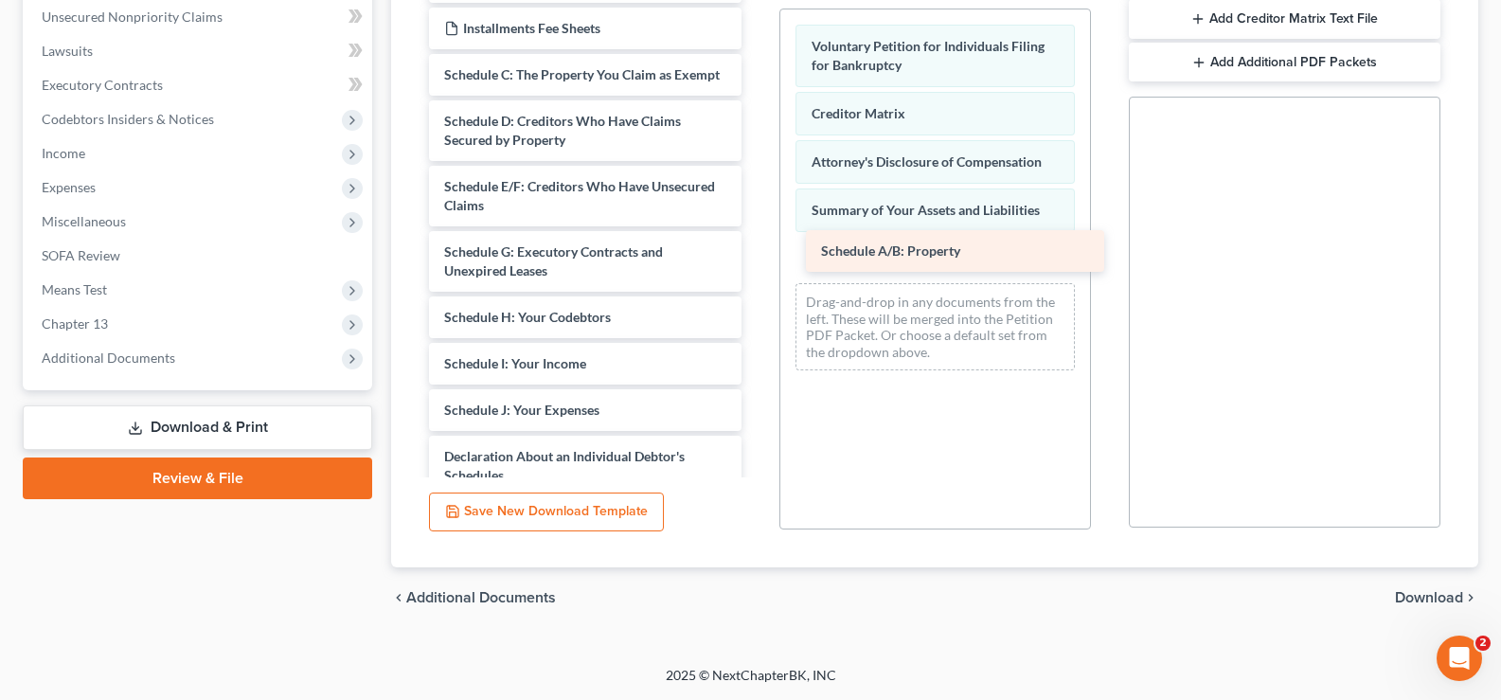
drag, startPoint x: 562, startPoint y: 80, endPoint x: 939, endPoint y: 256, distance: 416.0
click at [756, 256] on div "Schedule A/B: Property Installments Fee Sheets Installments Fee Sheets Schedule…" at bounding box center [585, 349] width 342 height 777
click at [601, 117] on div "Installments Fee Sheets Installments Fee Sheets Schedule C: The Property You Cl…" at bounding box center [585, 349] width 342 height 777
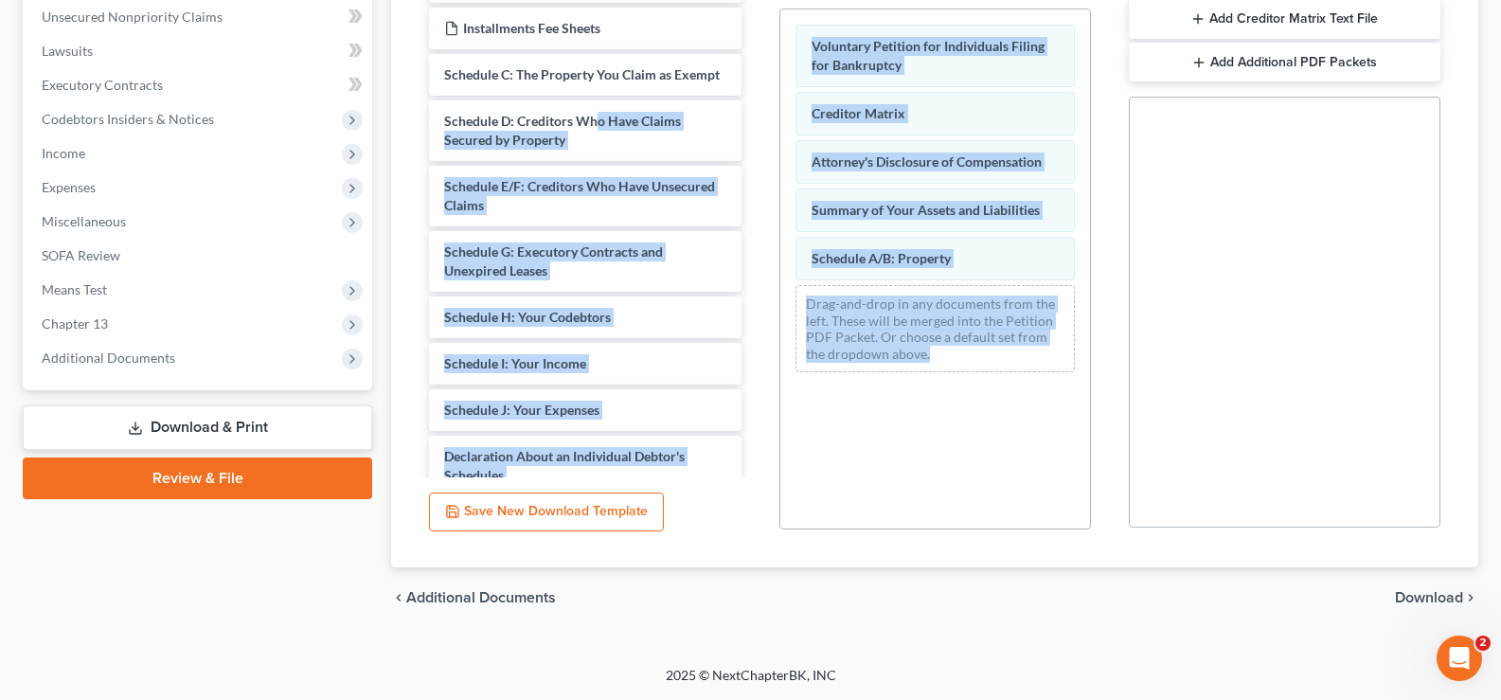
drag, startPoint x: 594, startPoint y: 248, endPoint x: 971, endPoint y: 363, distance: 393.9
click at [971, 363] on div "Available Forms & Documents Installments Fee Sheets Installments Fee Sheets Sch…" at bounding box center [934, 224] width 1049 height 642
click at [687, 345] on div "Installments Fee Sheets Installments Fee Sheets Schedule C: The Property You Cl…" at bounding box center [585, 349] width 342 height 777
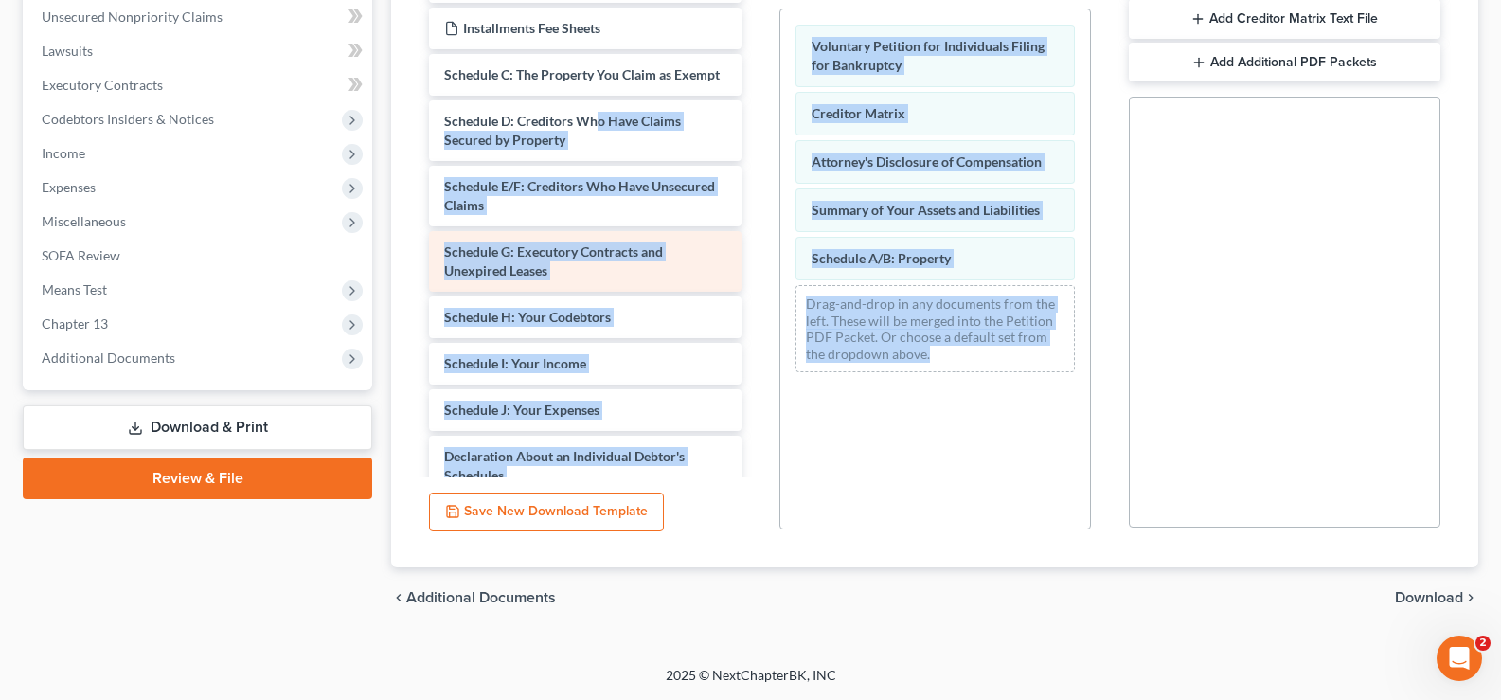
click at [542, 276] on div "Installments Fee Sheets Installments Fee Sheets Schedule C: The Property You Cl…" at bounding box center [585, 349] width 342 height 777
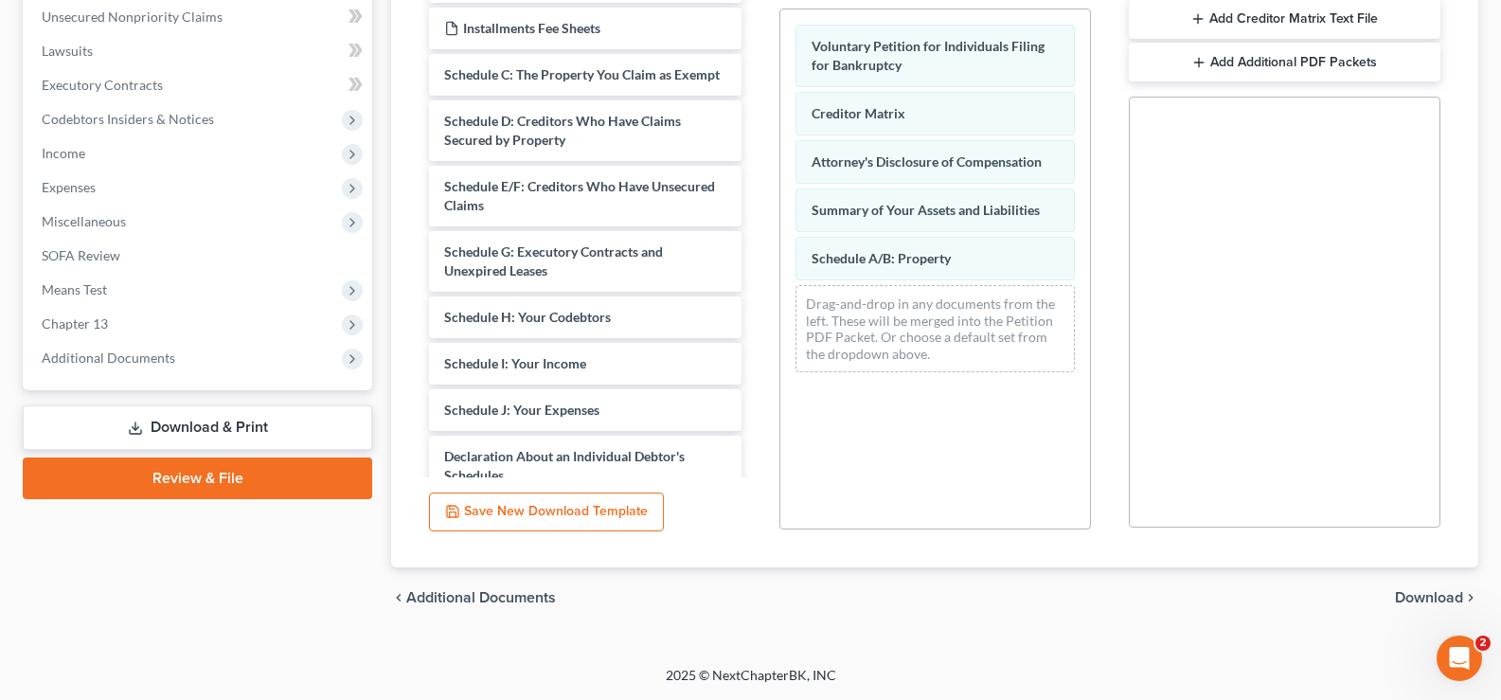
click at [688, 610] on div "chevron_left Additional Documents Download chevron_right" at bounding box center [934, 597] width 1087 height 61
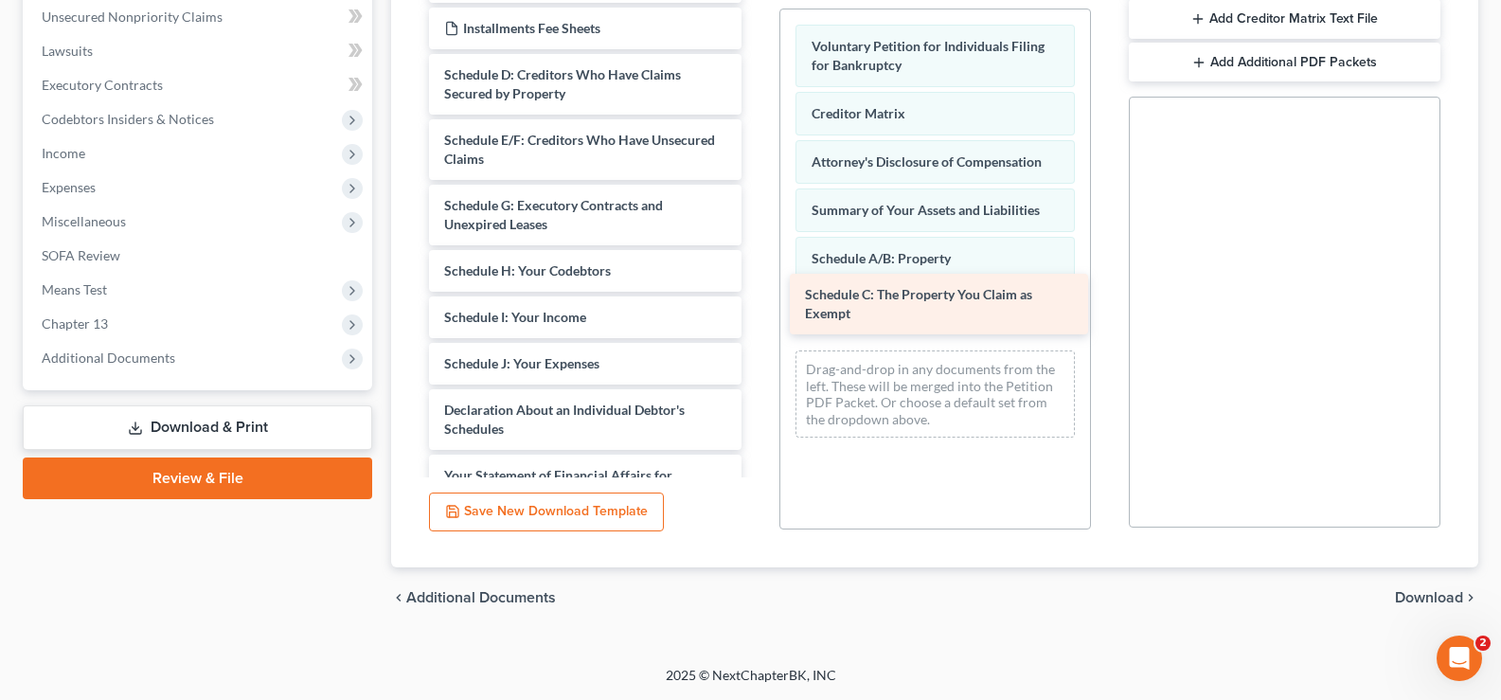
drag, startPoint x: 594, startPoint y: 80, endPoint x: 954, endPoint y: 300, distance: 422.4
click at [756, 300] on div "Schedule C: The Property You Claim as Exempt Installments Fee Sheets Installmen…" at bounding box center [585, 326] width 342 height 731
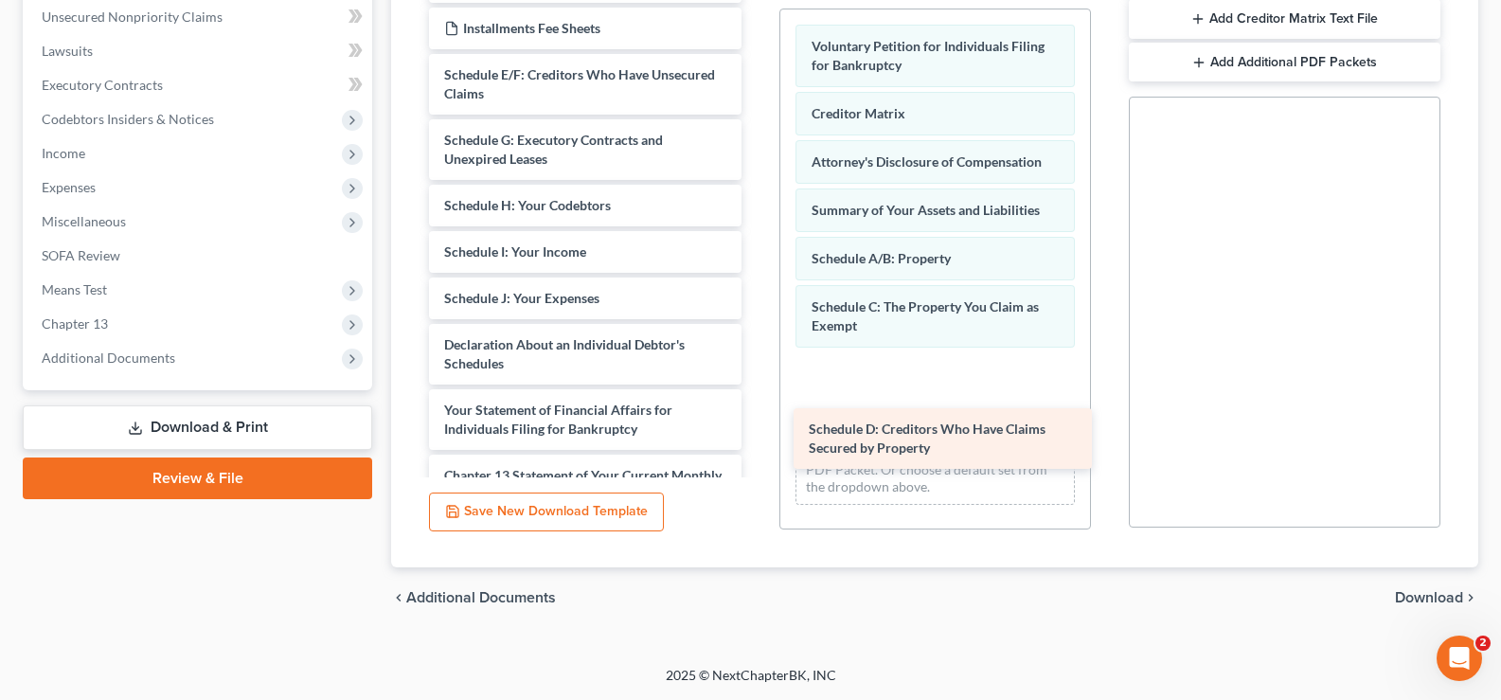
drag, startPoint x: 572, startPoint y: 90, endPoint x: 929, endPoint y: 383, distance: 462.2
click at [756, 385] on div "Schedule D: Creditors Who Have Claims Secured by Property Installments Fee Shee…" at bounding box center [585, 294] width 342 height 666
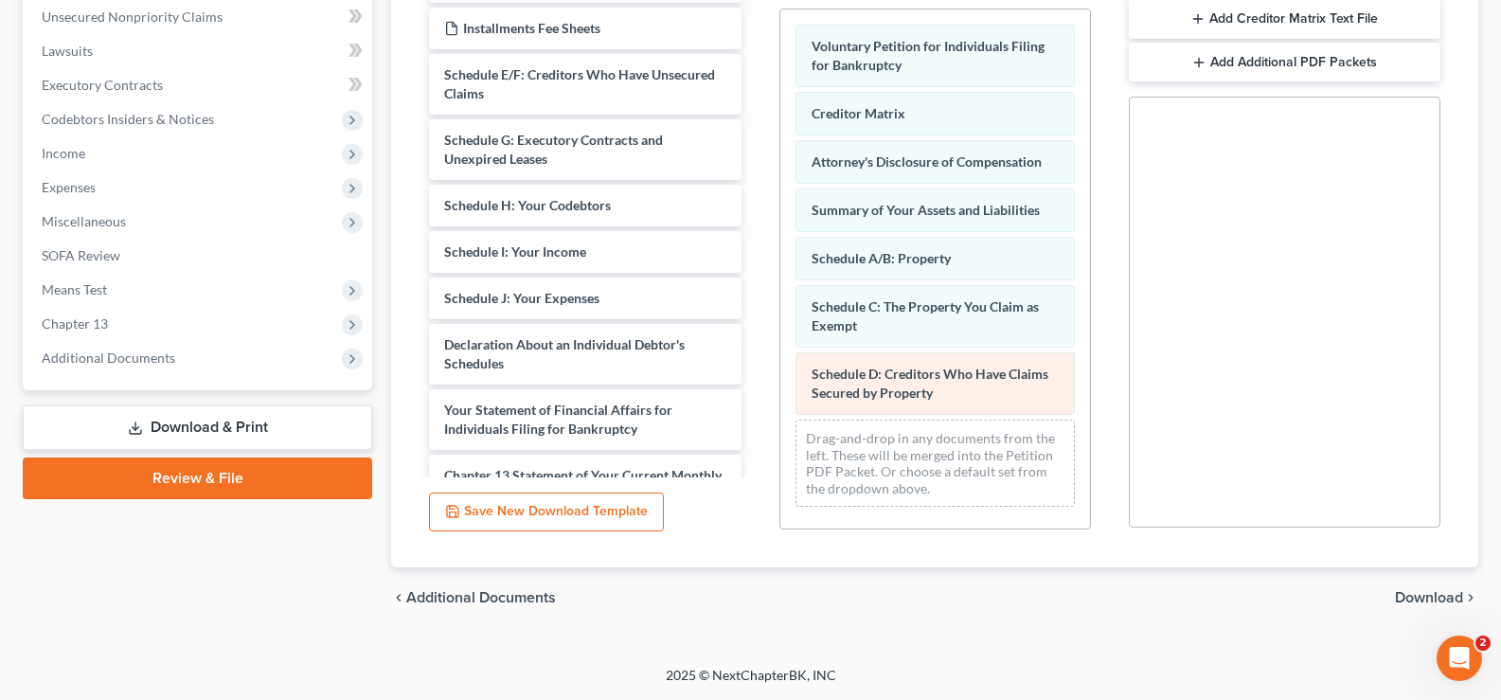
click at [927, 380] on span "Schedule D: Creditors Who Have Claims Secured by Property" at bounding box center [929, 382] width 237 height 35
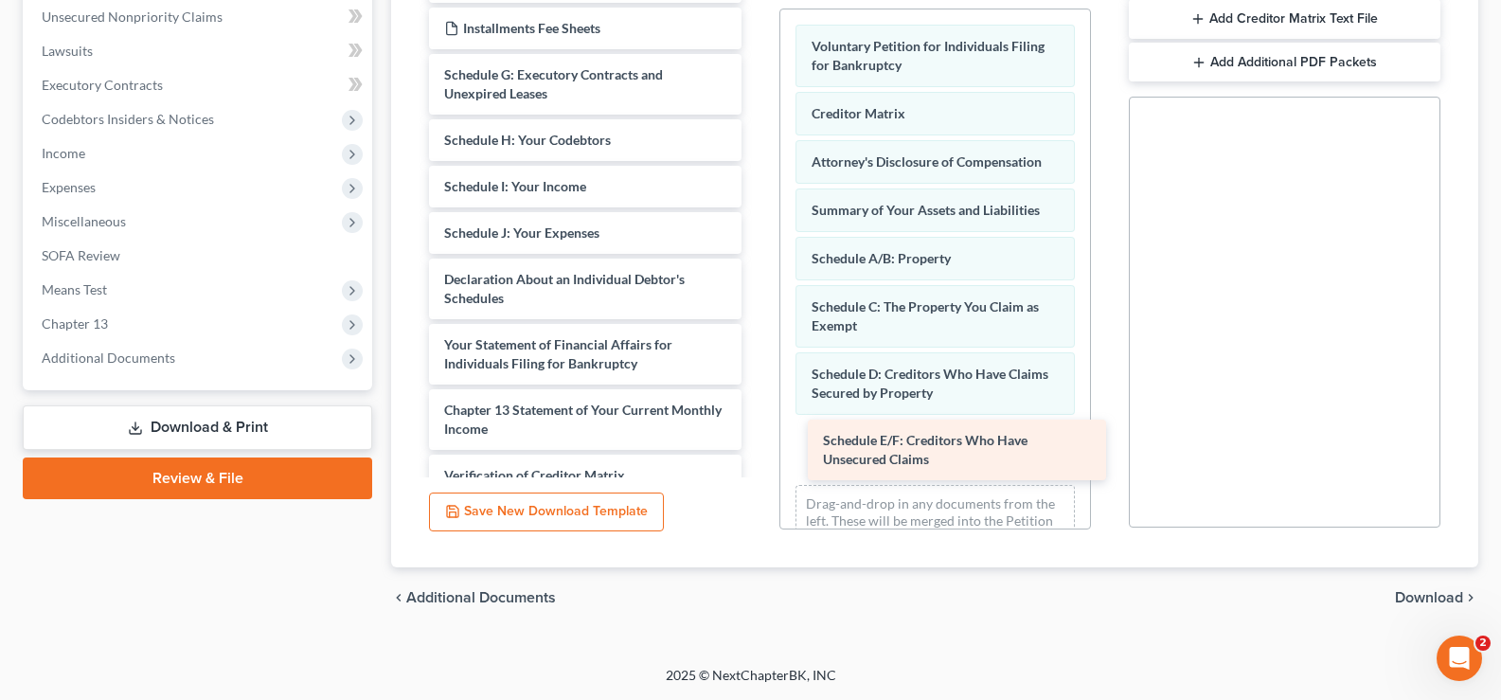
drag, startPoint x: 555, startPoint y: 85, endPoint x: 934, endPoint y: 451, distance: 526.3
click at [756, 451] on div "Schedule E/F: Creditors Who Have Unsecured Claims Installments Fee Sheets Insta…" at bounding box center [585, 261] width 342 height 600
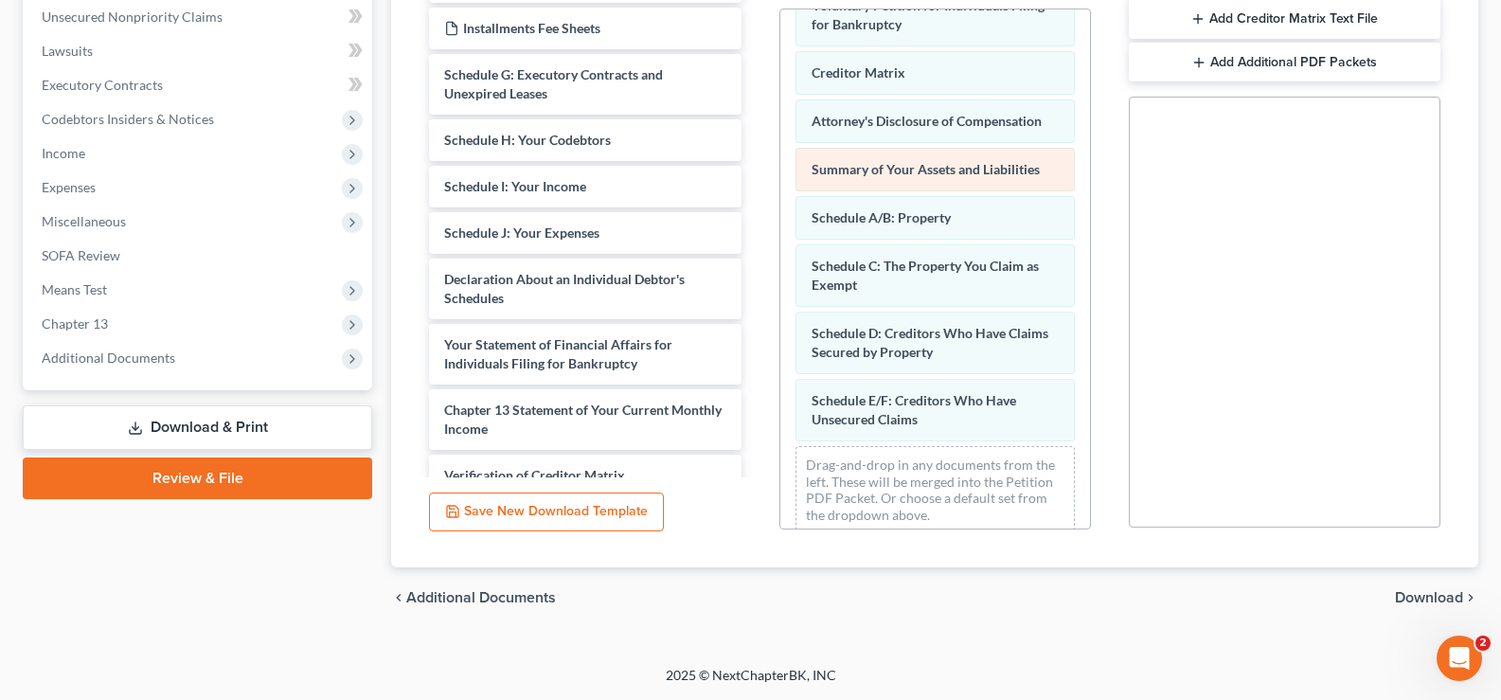
scroll to position [61, 0]
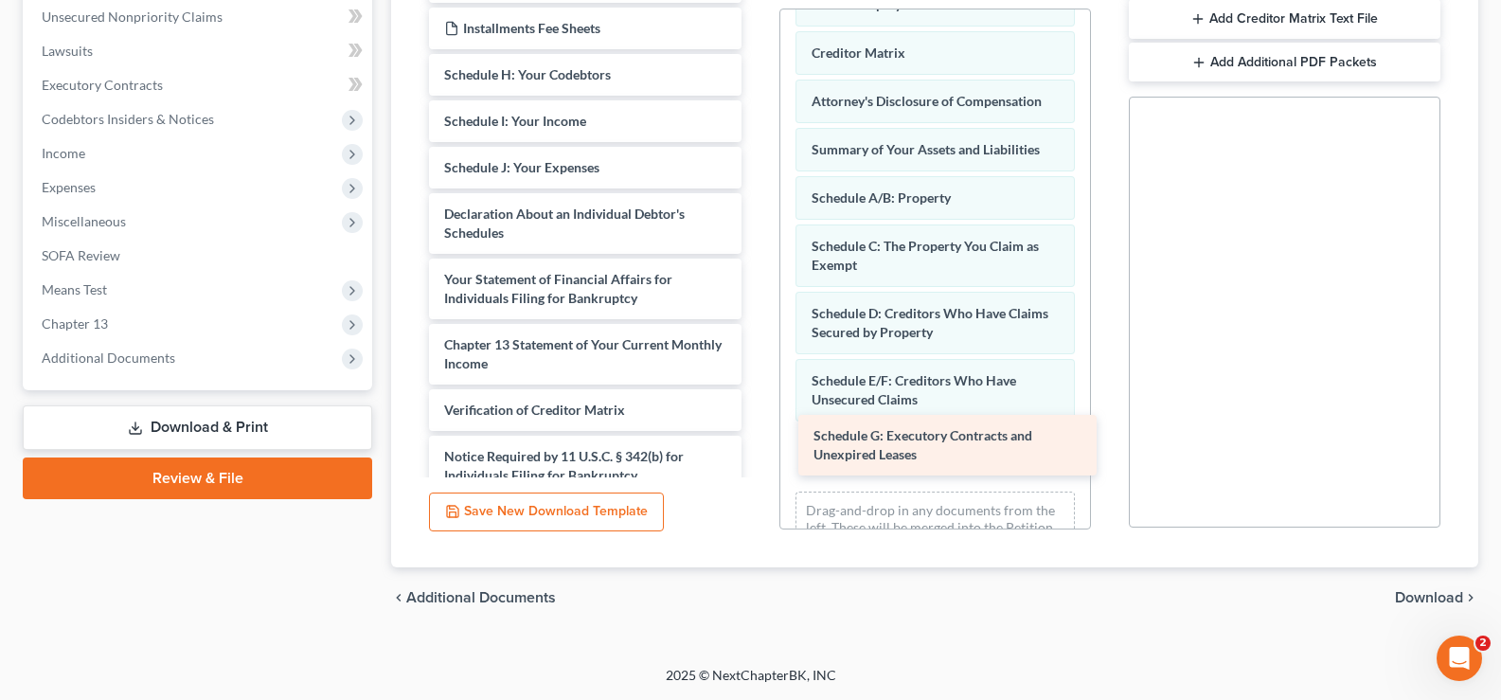
drag, startPoint x: 597, startPoint y: 87, endPoint x: 966, endPoint y: 448, distance: 516.3
click at [756, 448] on div "Schedule G: Executory Contracts and Unexpired Leases Installments Fee Sheets In…" at bounding box center [585, 228] width 342 height 535
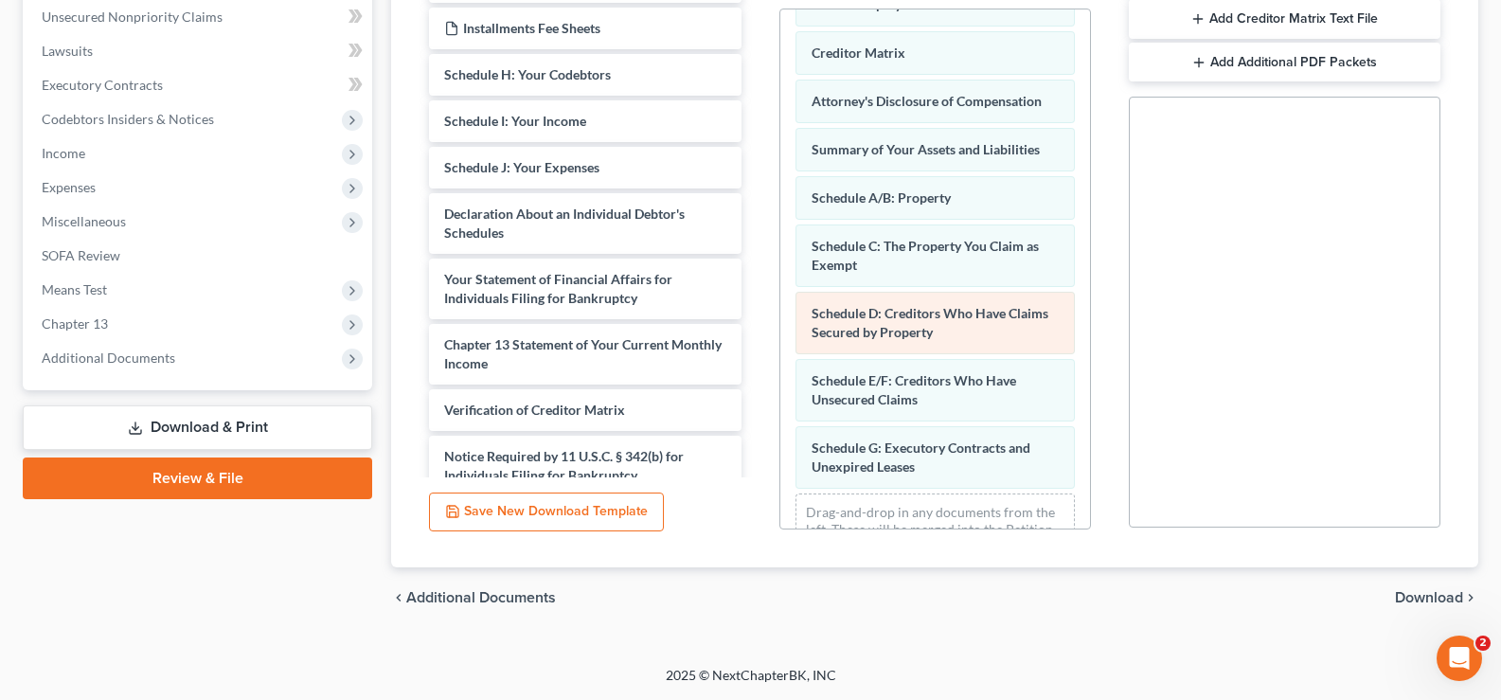
scroll to position [128, 0]
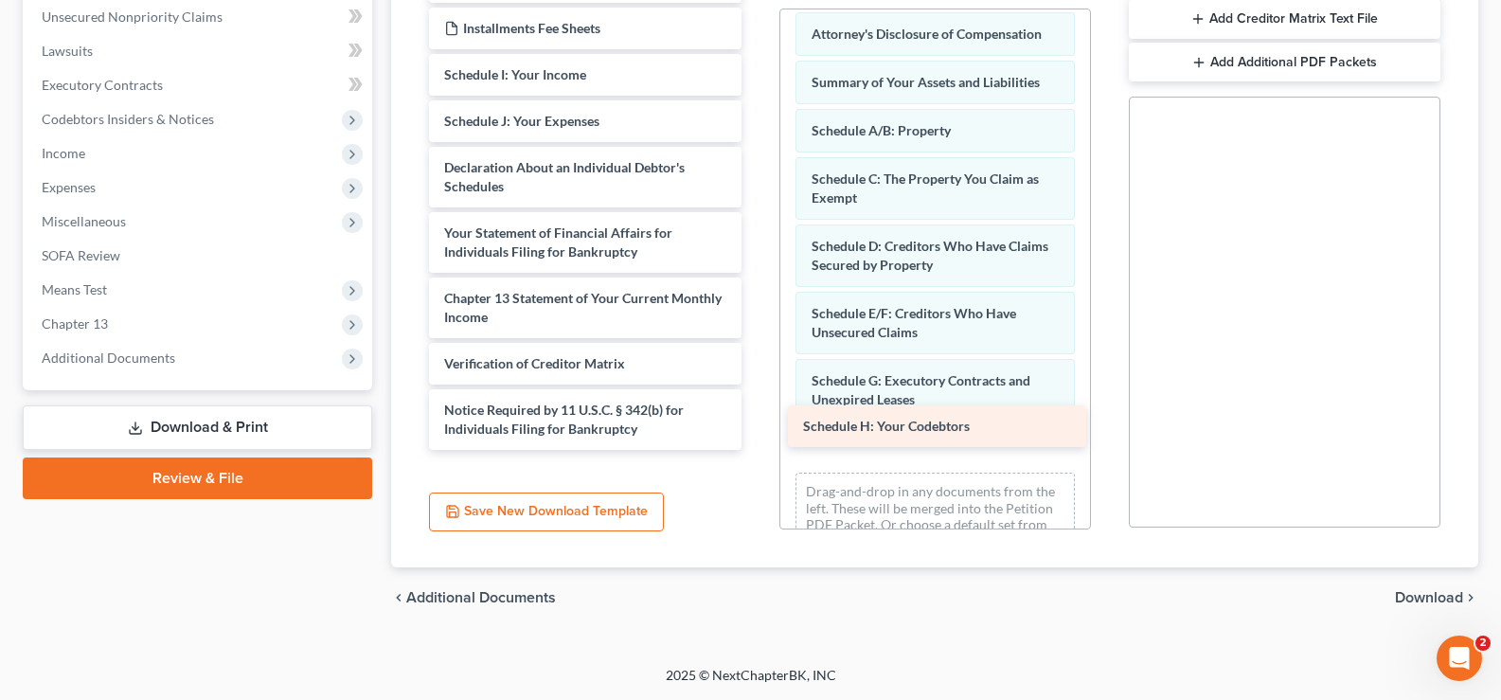
drag, startPoint x: 591, startPoint y: 77, endPoint x: 950, endPoint y: 428, distance: 502.2
click at [756, 428] on div "Schedule H: Your Codebtors Installments Fee Sheets Installments Fee Sheets Sche…" at bounding box center [585, 205] width 342 height 489
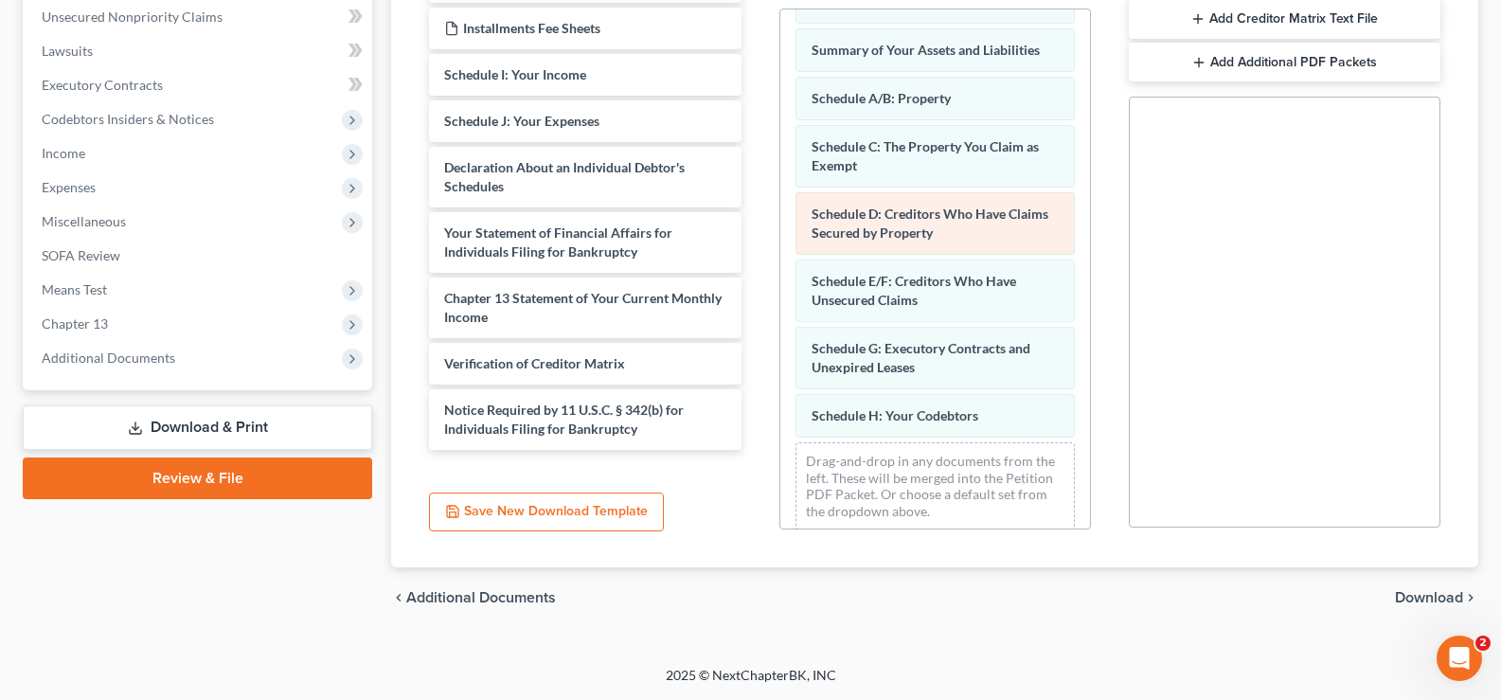
scroll to position [176, 0]
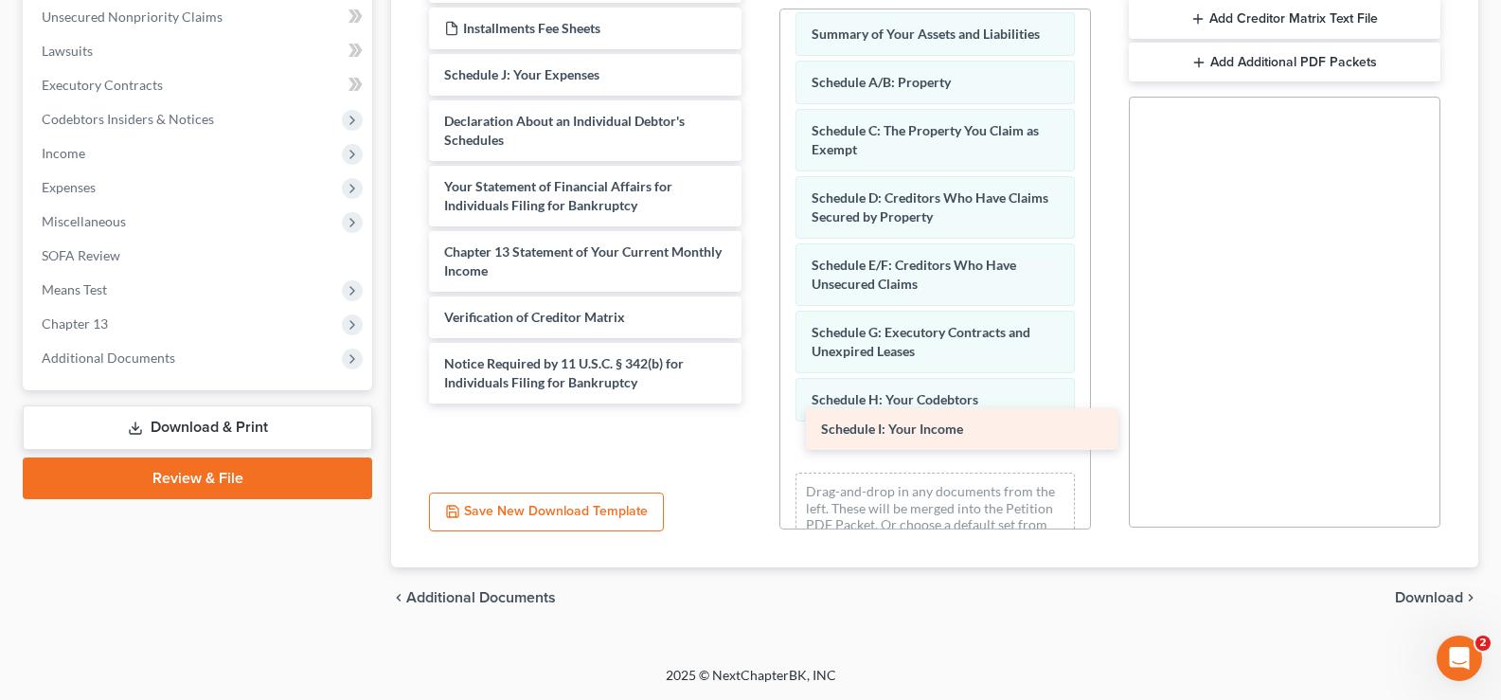
drag, startPoint x: 557, startPoint y: 74, endPoint x: 934, endPoint y: 428, distance: 517.1
click at [756, 403] on div "Schedule I: Your Income Installments Fee Sheets Installments Fee Sheets Schedul…" at bounding box center [585, 182] width 342 height 442
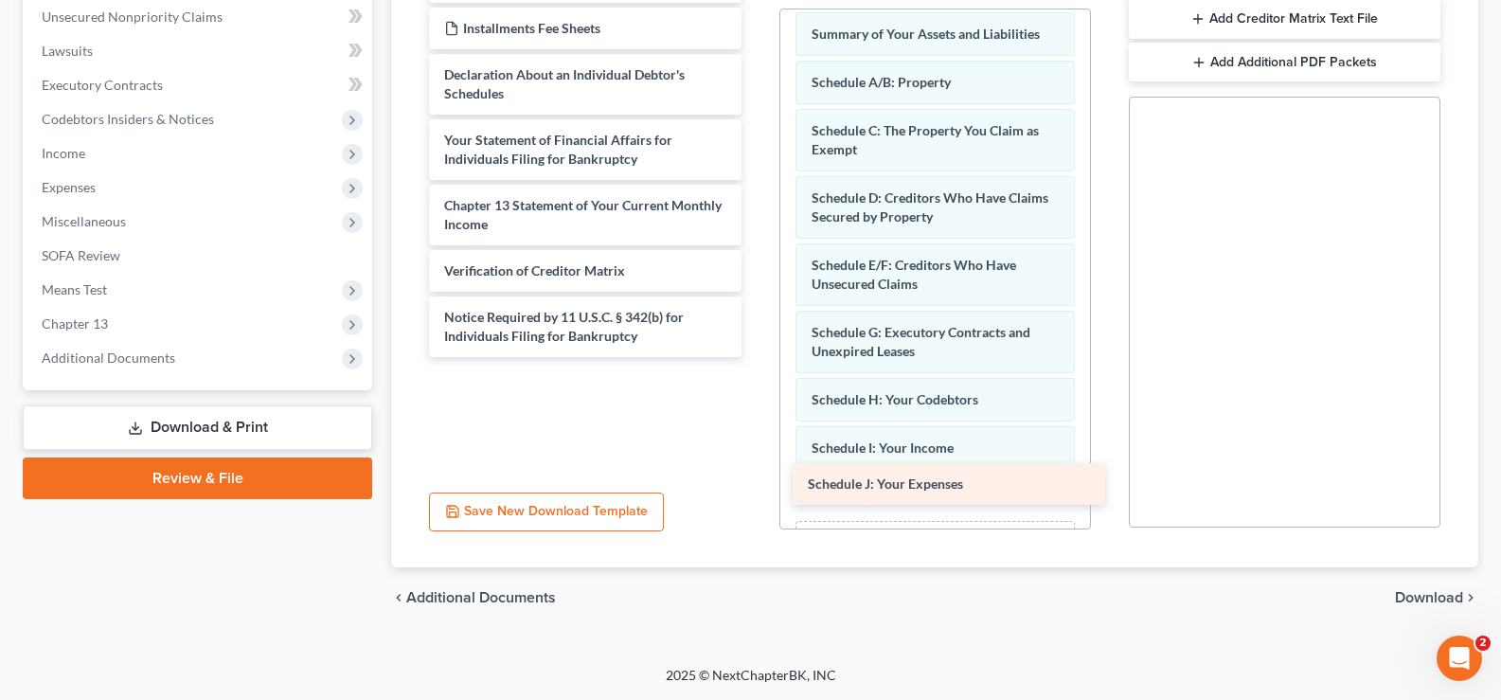
drag, startPoint x: 536, startPoint y: 62, endPoint x: 900, endPoint y: 472, distance: 547.3
click at [756, 357] on div "Schedule J: Your Expenses Installments Fee Sheets Installments Fee Sheets Sched…" at bounding box center [585, 159] width 342 height 396
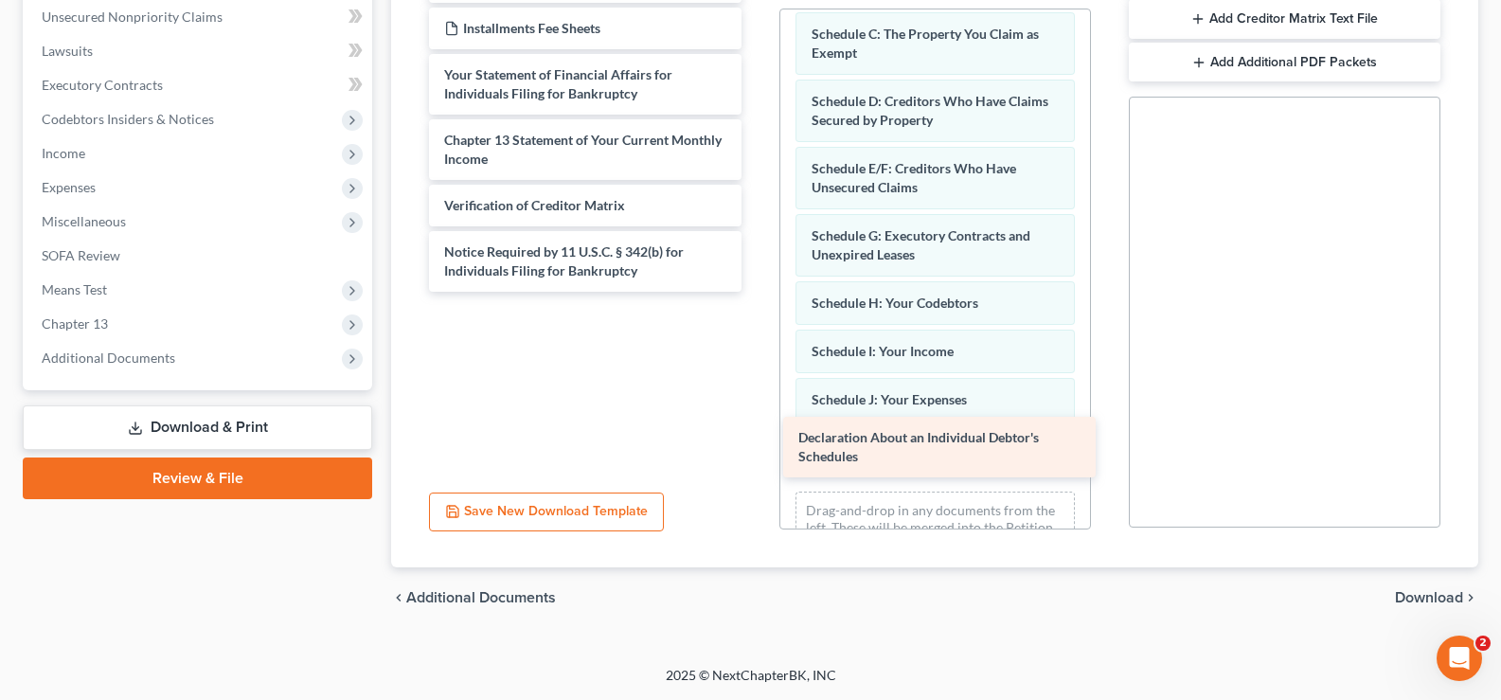
drag, startPoint x: 597, startPoint y: 102, endPoint x: 951, endPoint y: 462, distance: 504.9
click at [756, 292] on div "Declaration About an Individual Debtor's Schedules Installments Fee Sheets Inst…" at bounding box center [585, 126] width 342 height 330
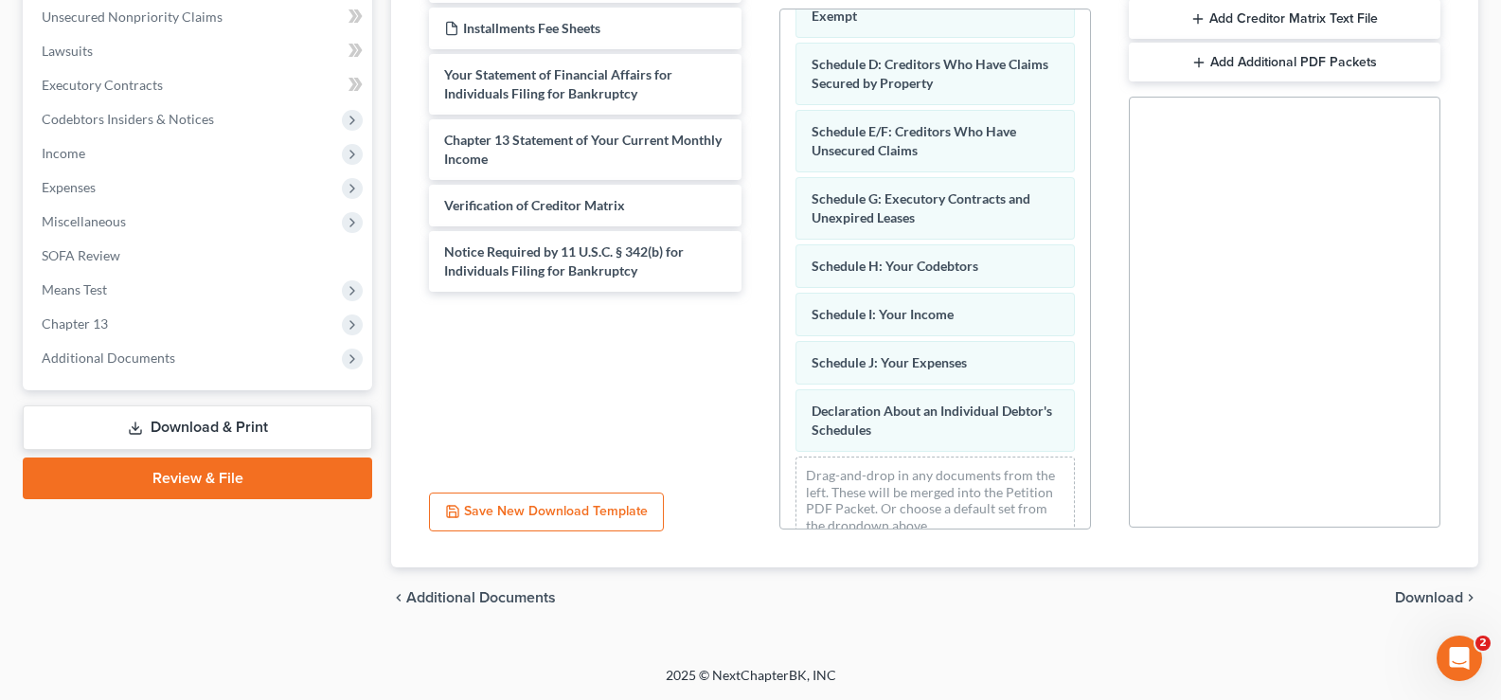
scroll to position [340, 0]
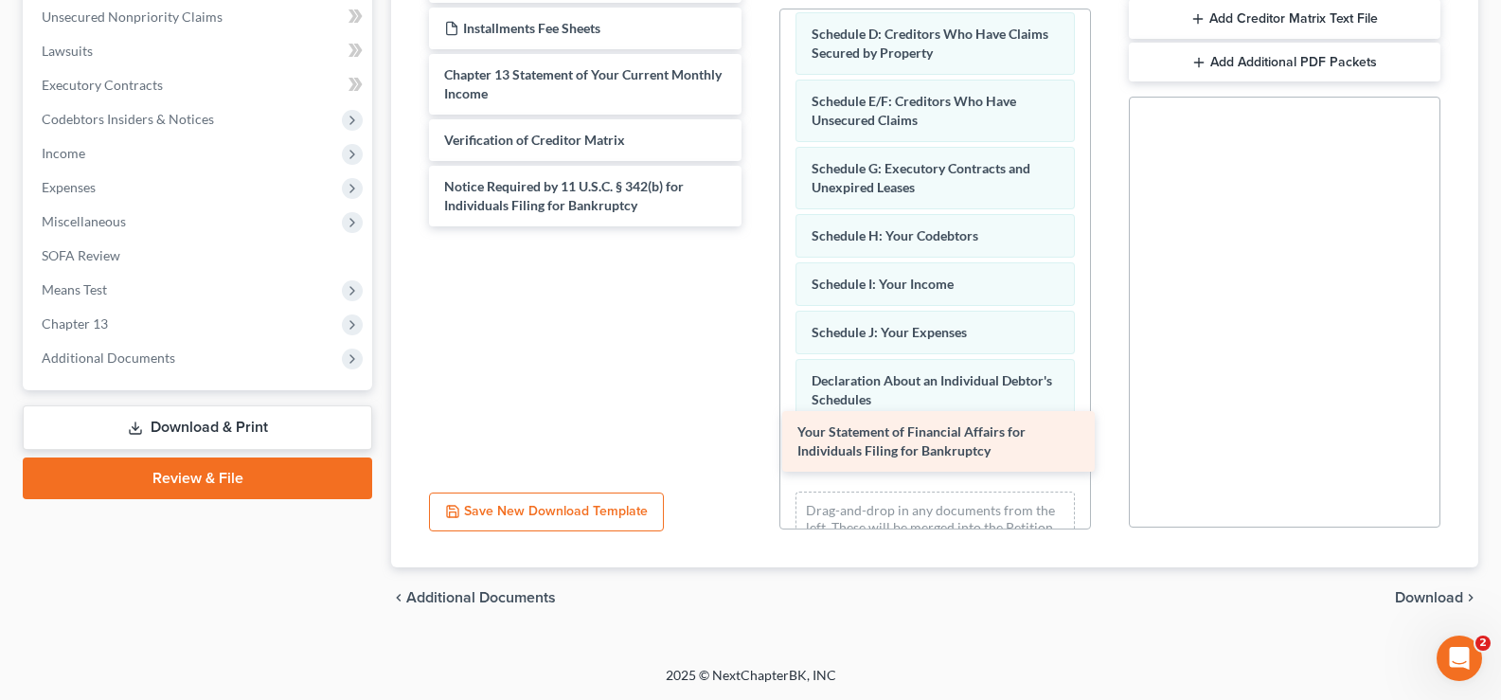
drag, startPoint x: 614, startPoint y: 83, endPoint x: 967, endPoint y: 440, distance: 502.2
click at [756, 226] on div "Your Statement of Financial Affairs for Individuals Filing for Bankruptcy Insta…" at bounding box center [585, 93] width 342 height 265
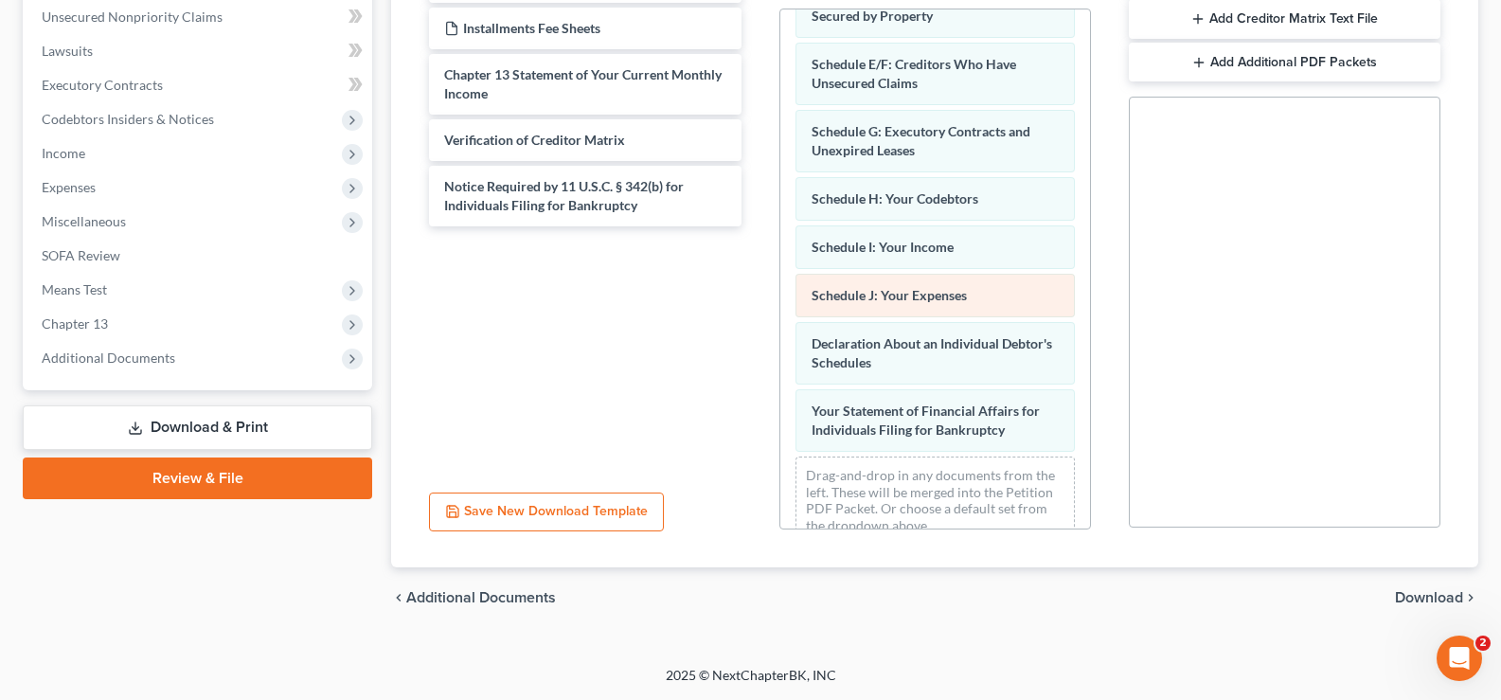
scroll to position [407, 0]
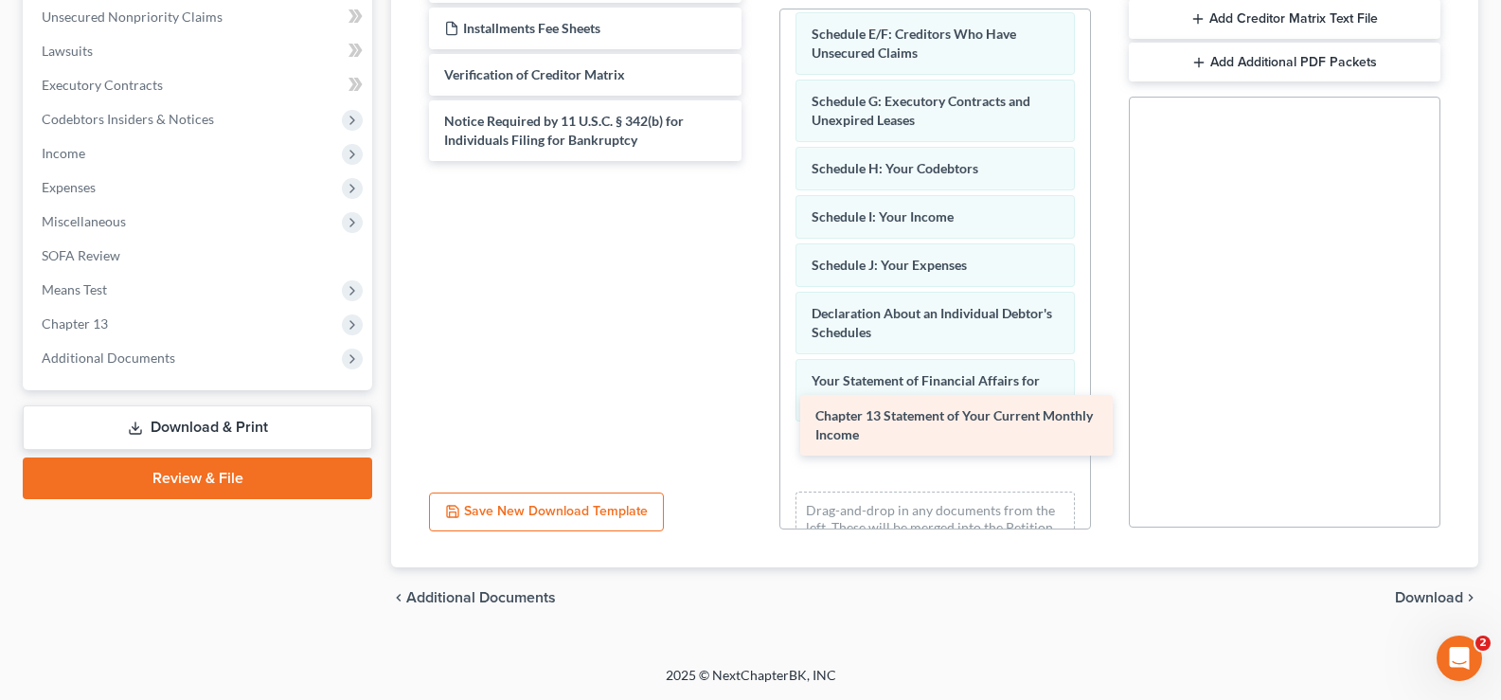
drag, startPoint x: 589, startPoint y: 71, endPoint x: 960, endPoint y: 412, distance: 504.0
click at [756, 161] on div "Chapter 13 Statement of Your Current Monthly Income Installments Fee Sheets Ins…" at bounding box center [585, 61] width 342 height 200
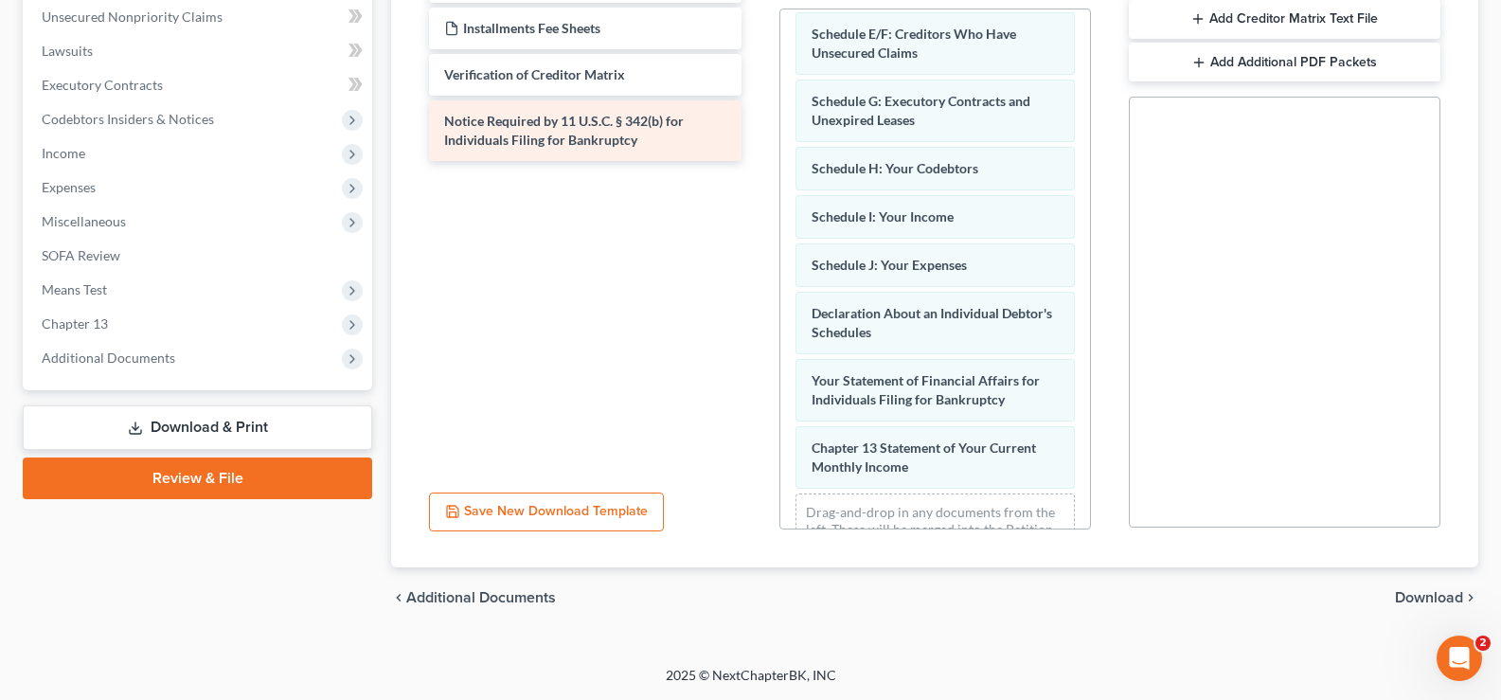
click at [553, 124] on span "Notice Required by 11 U.S.C. § 342(b) for Individuals Filing for Bankruptcy" at bounding box center [564, 130] width 240 height 35
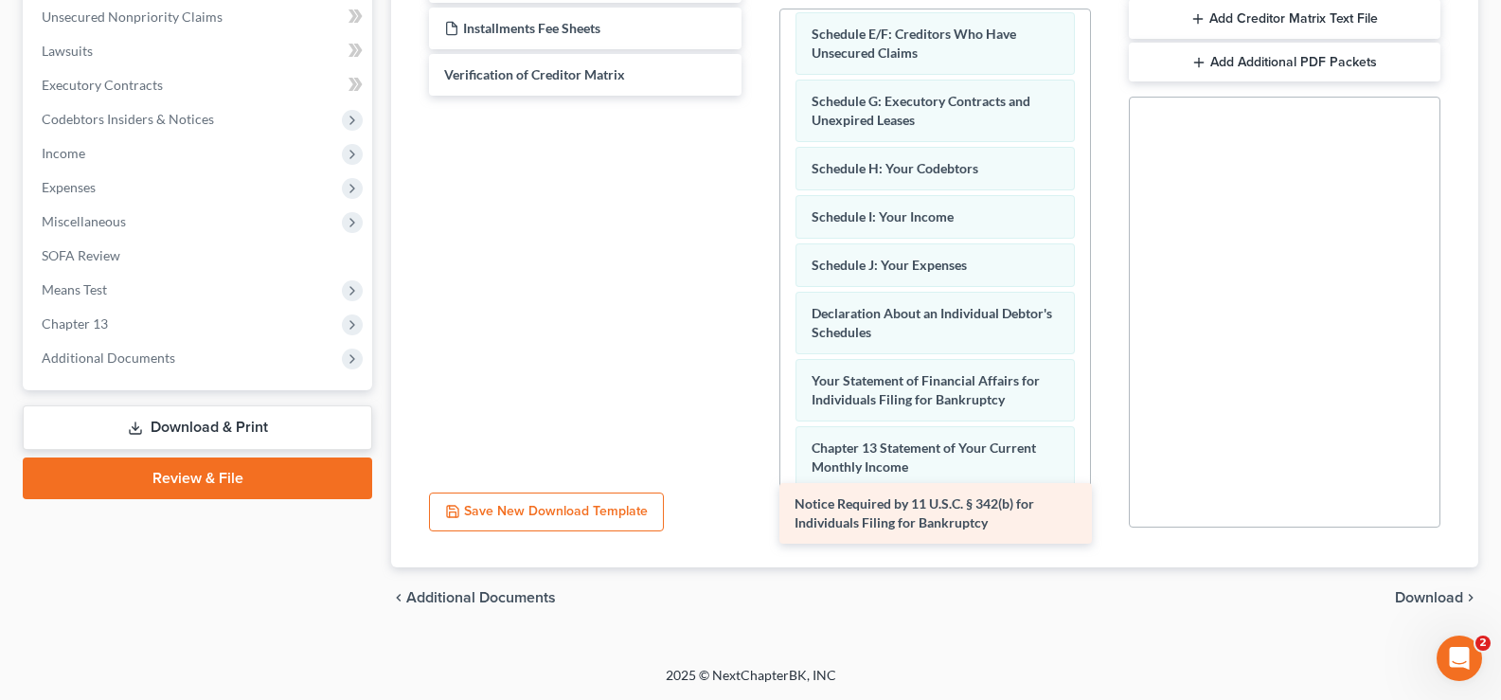
drag, startPoint x: 553, startPoint y: 124, endPoint x: 909, endPoint y: 496, distance: 515.0
click at [756, 96] on div "Notice Required by 11 U.S.C. § 342(b) for Individuals Filing for Bankruptcy Ins…" at bounding box center [585, 28] width 342 height 134
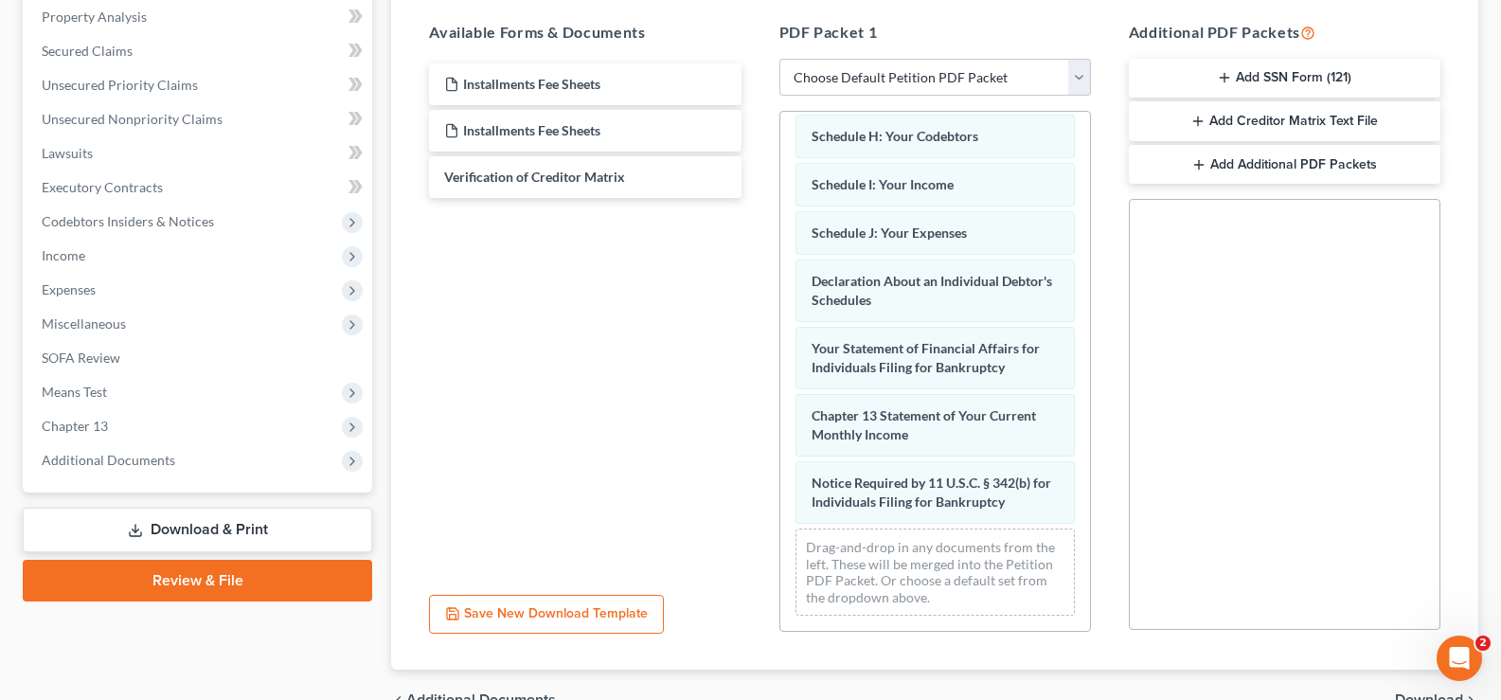
scroll to position [186, 0]
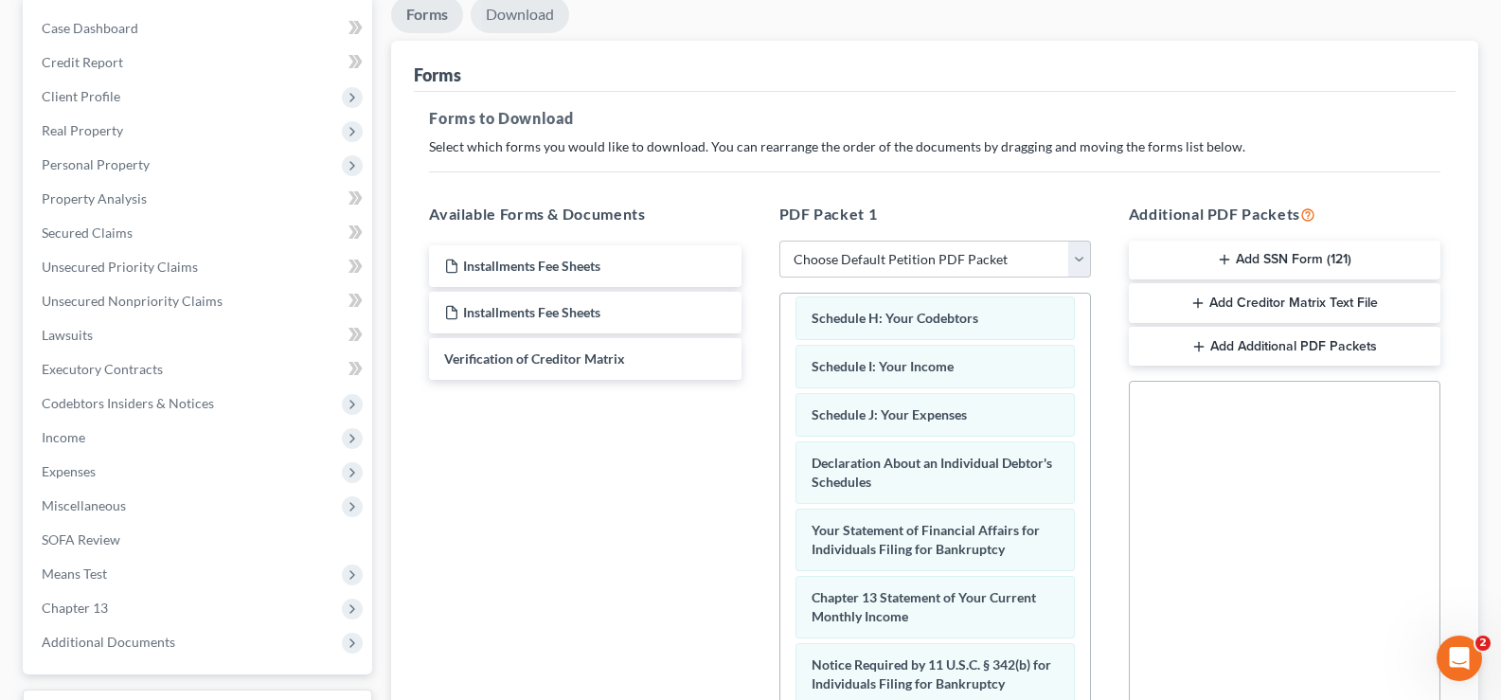
click at [534, 11] on link "Download" at bounding box center [520, 14] width 98 height 37
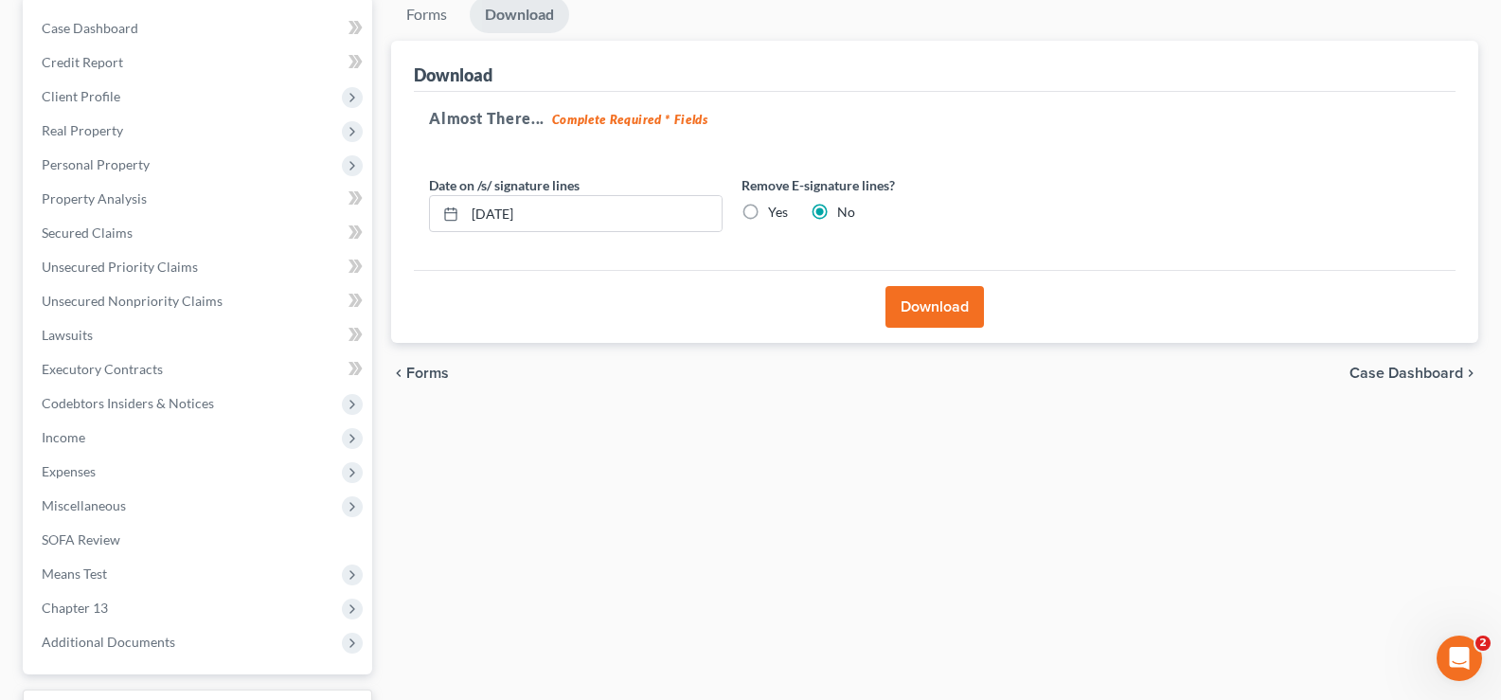
click at [924, 312] on button "Download" at bounding box center [934, 307] width 98 height 42
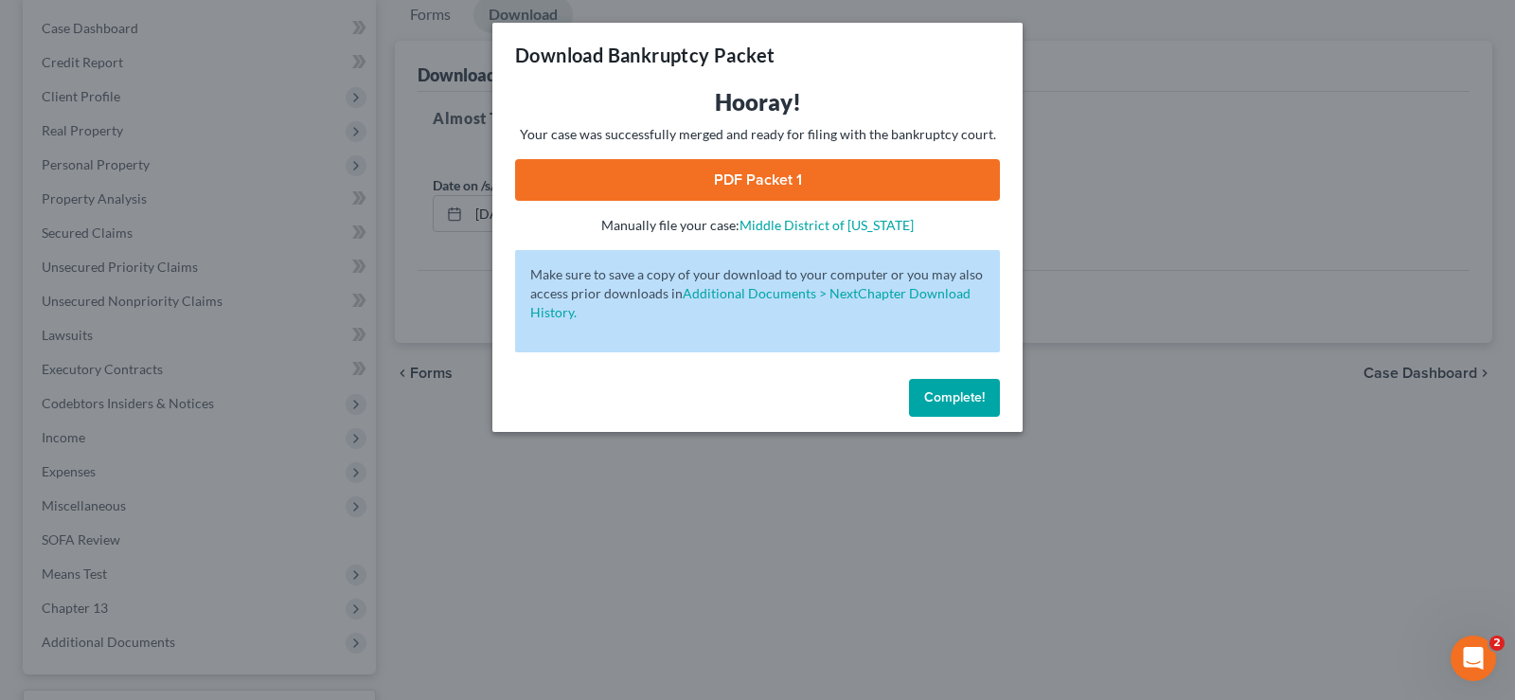
click at [839, 190] on link "PDF Packet 1" at bounding box center [757, 180] width 485 height 42
click at [971, 404] on span "Complete!" at bounding box center [954, 397] width 61 height 16
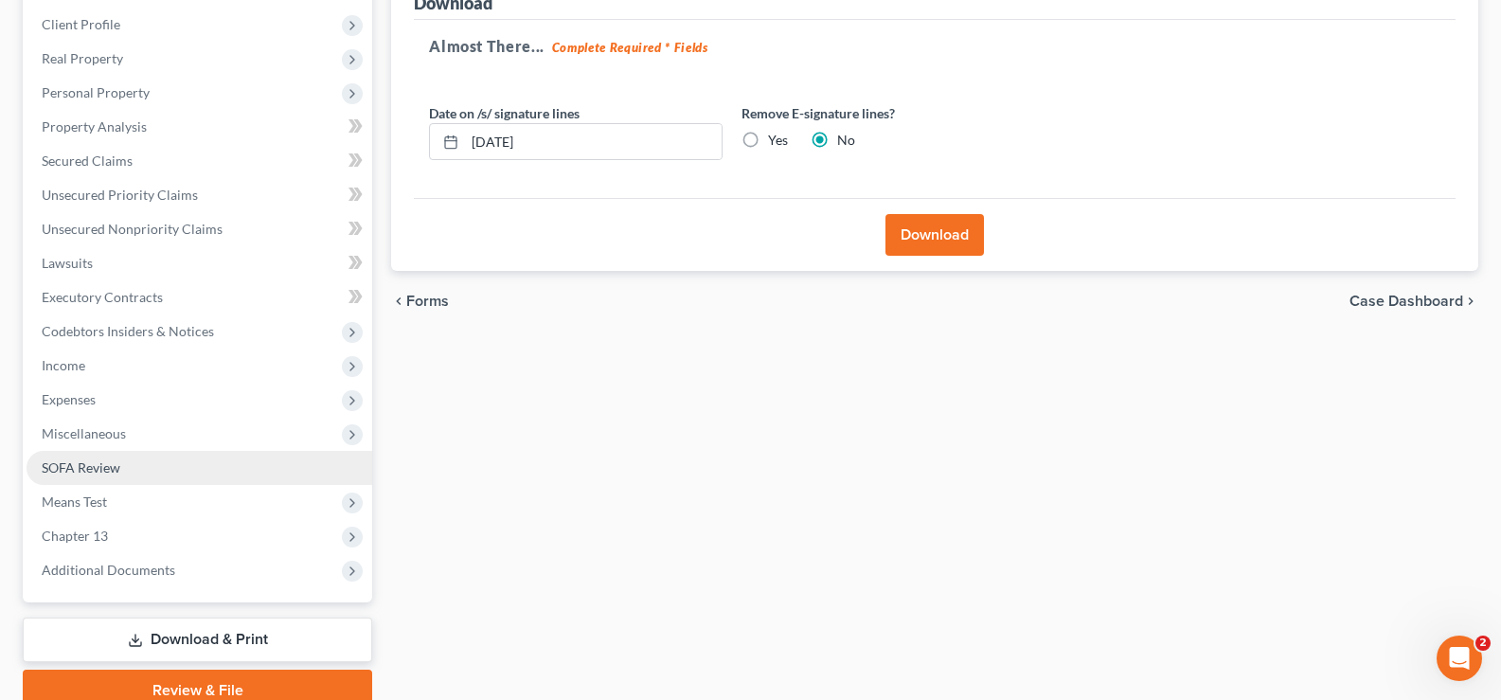
scroll to position [341, 0]
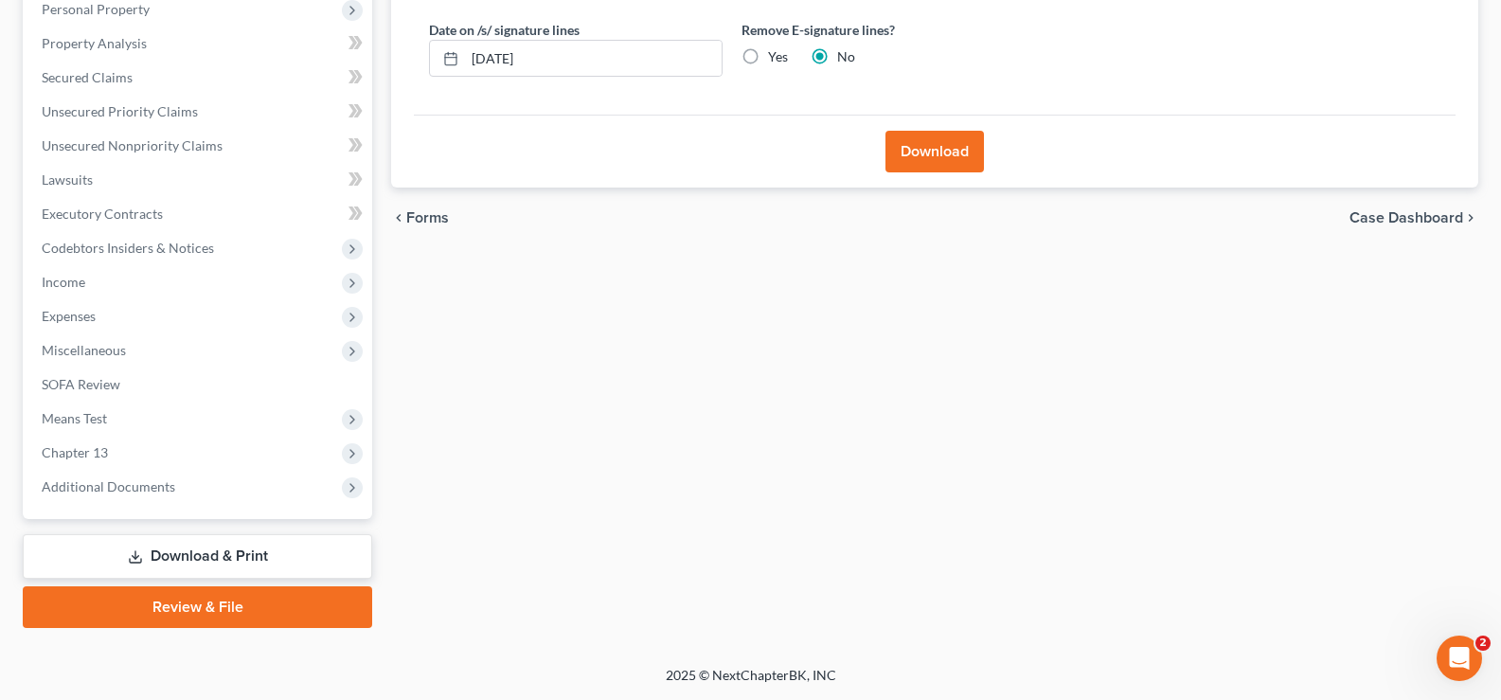
click at [177, 557] on link "Download & Print" at bounding box center [197, 556] width 349 height 45
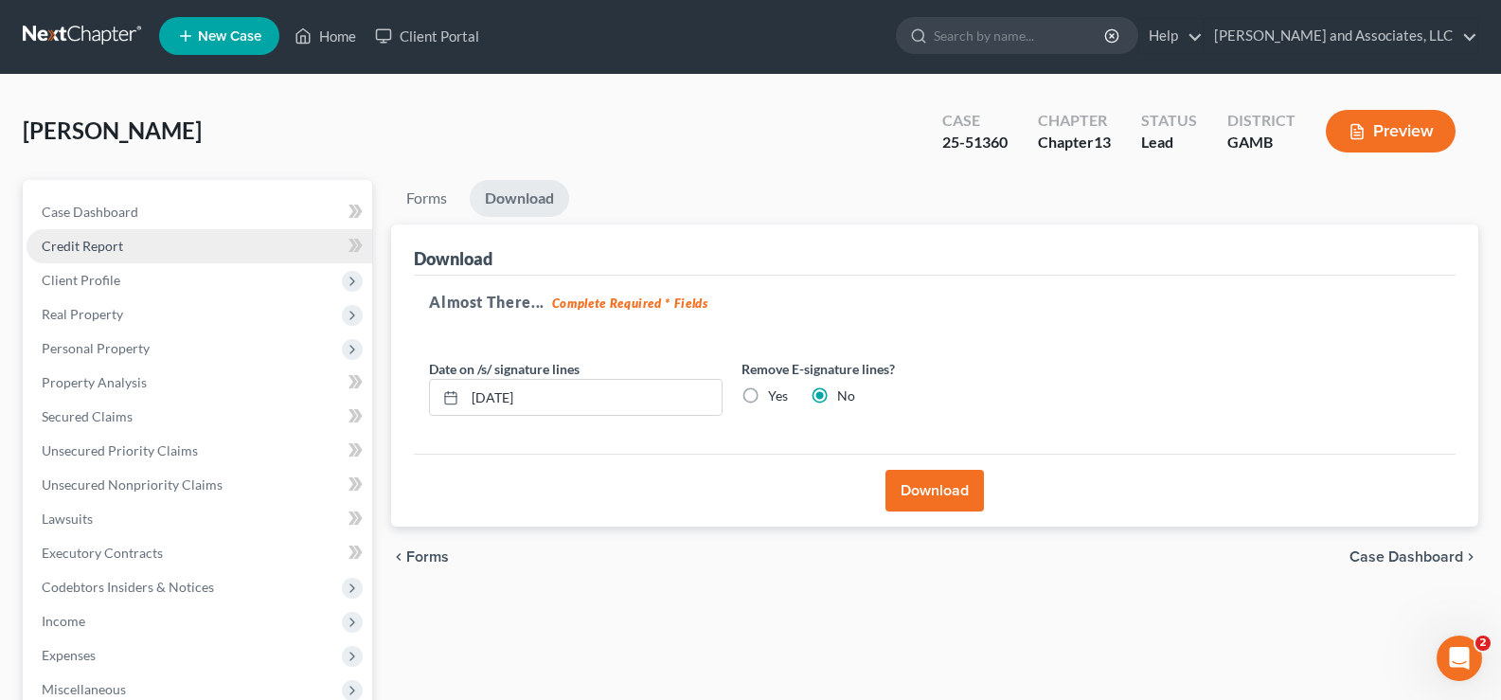
scroll to position [0, 0]
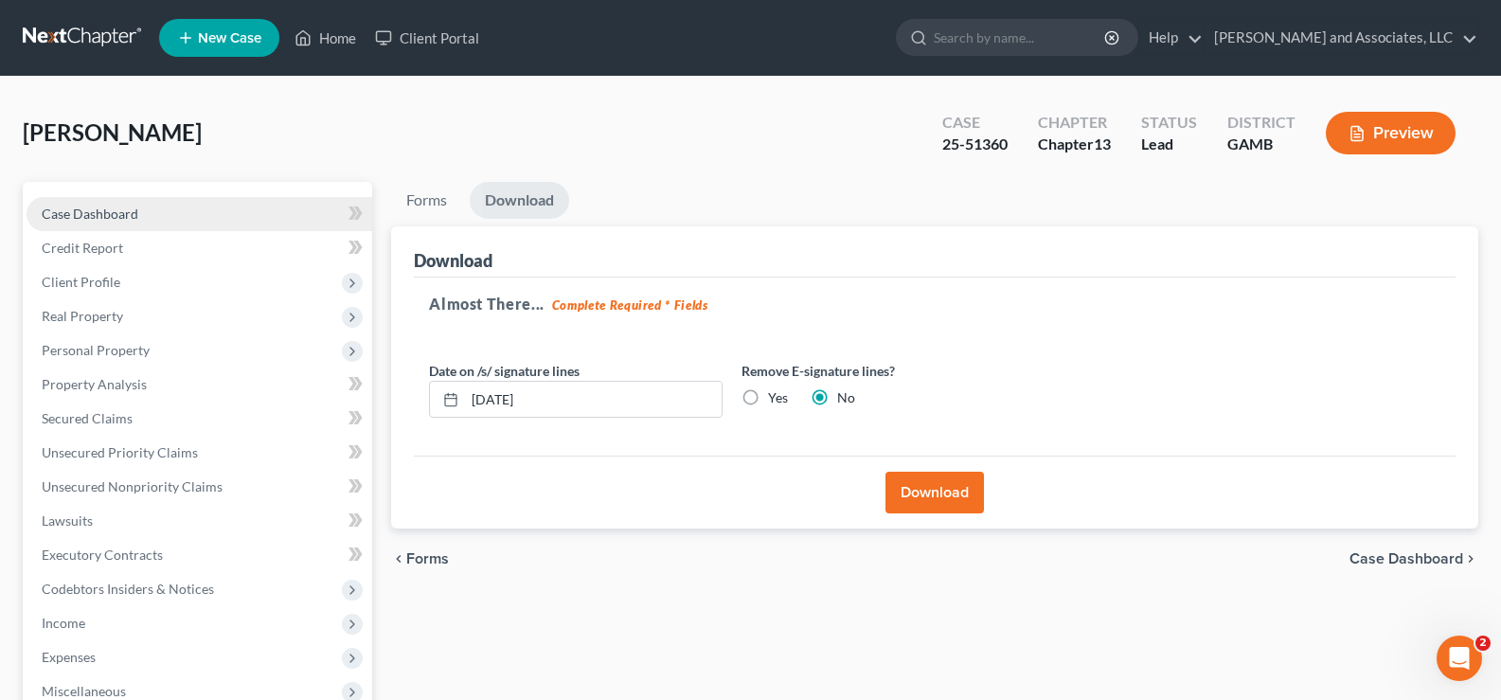
click at [103, 208] on span "Case Dashboard" at bounding box center [90, 213] width 97 height 16
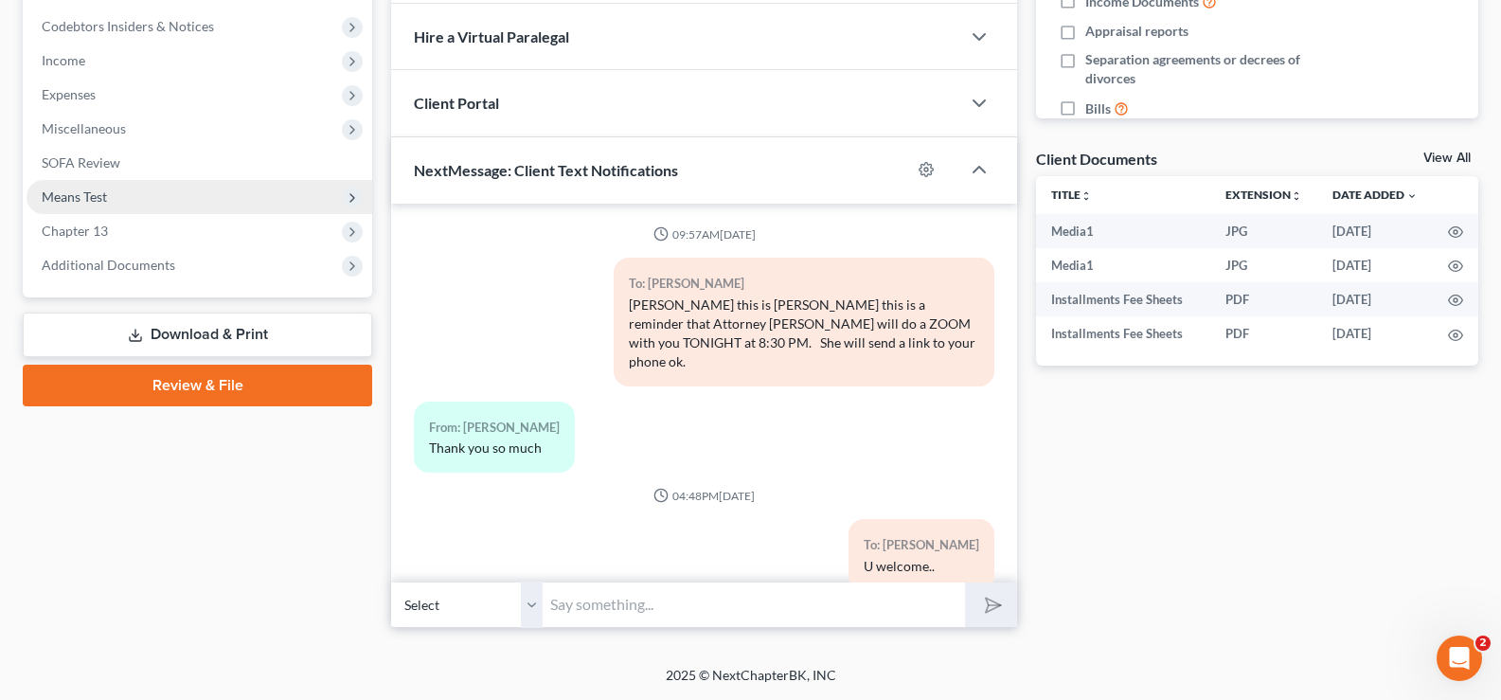
scroll to position [2046, 0]
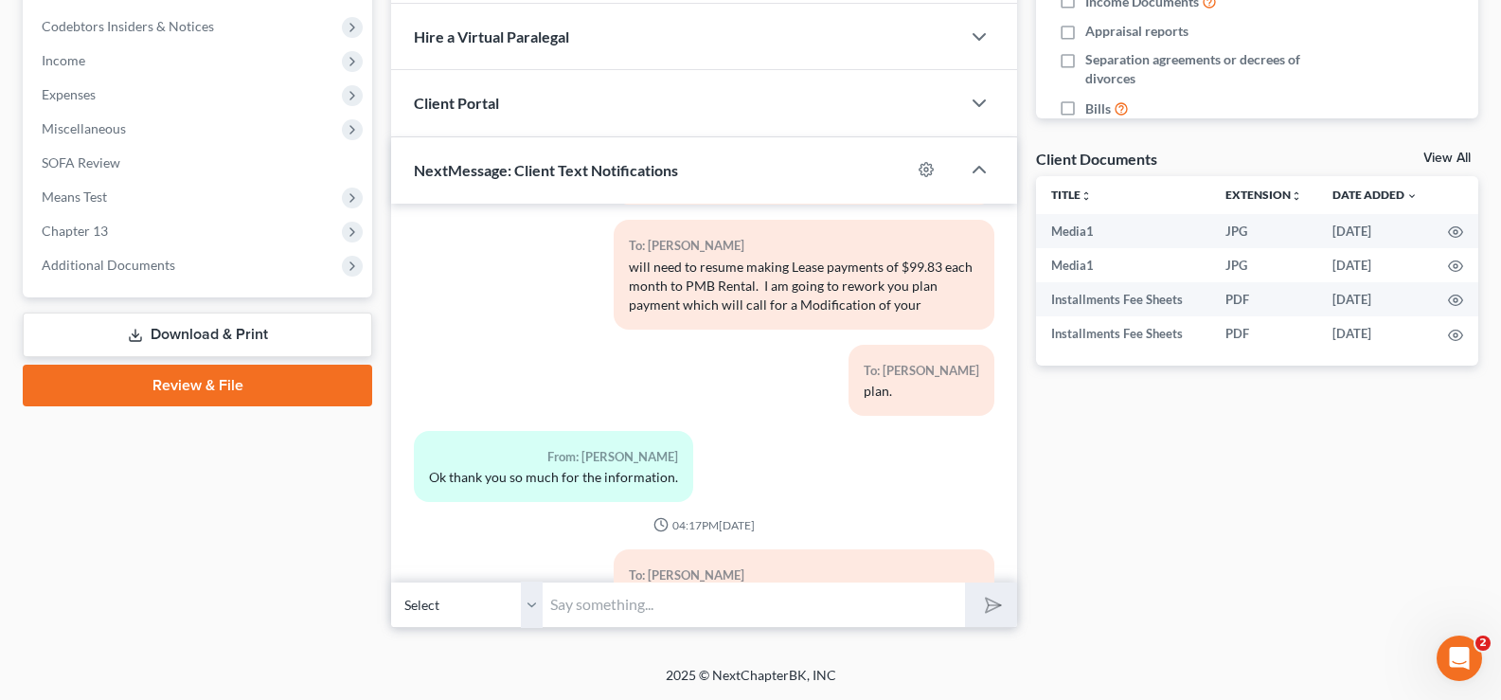
click at [219, 330] on link "Download & Print" at bounding box center [197, 334] width 349 height 45
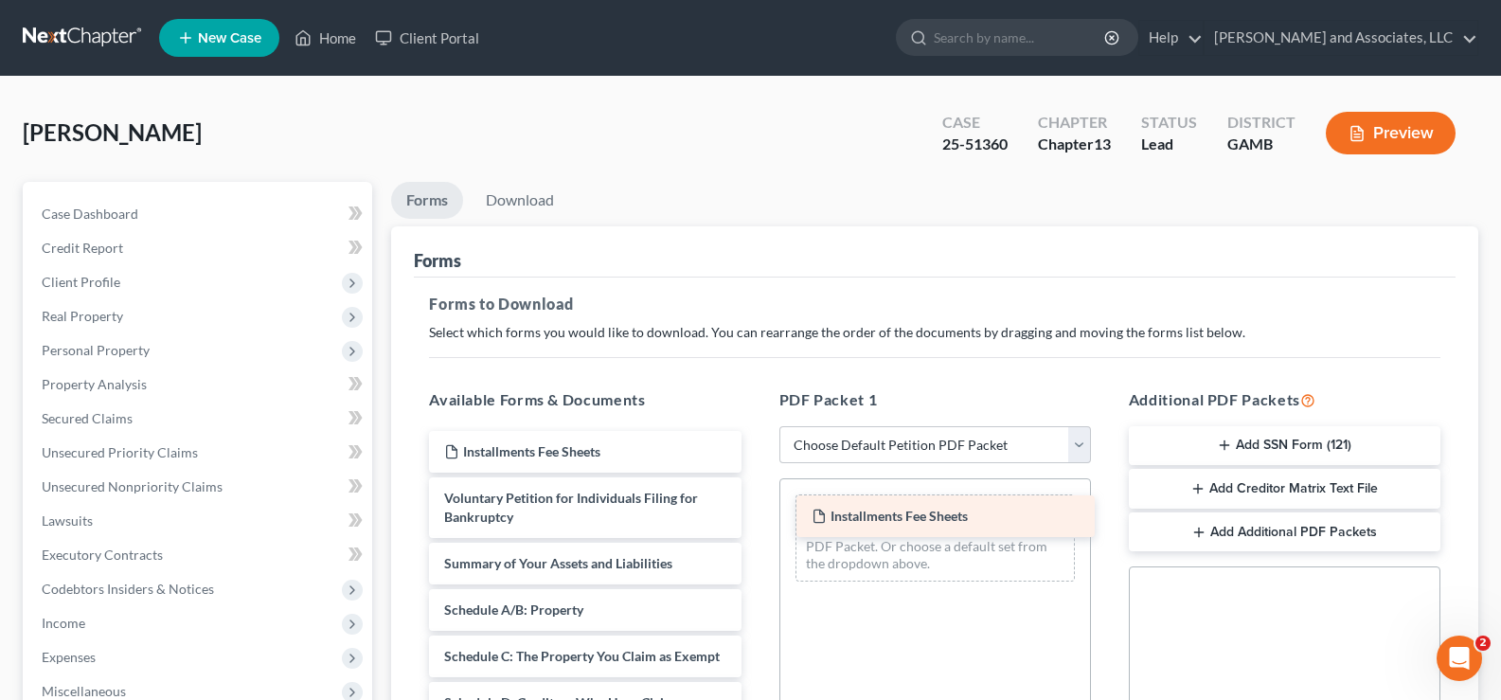
drag, startPoint x: 560, startPoint y: 452, endPoint x: 927, endPoint y: 514, distance: 372.7
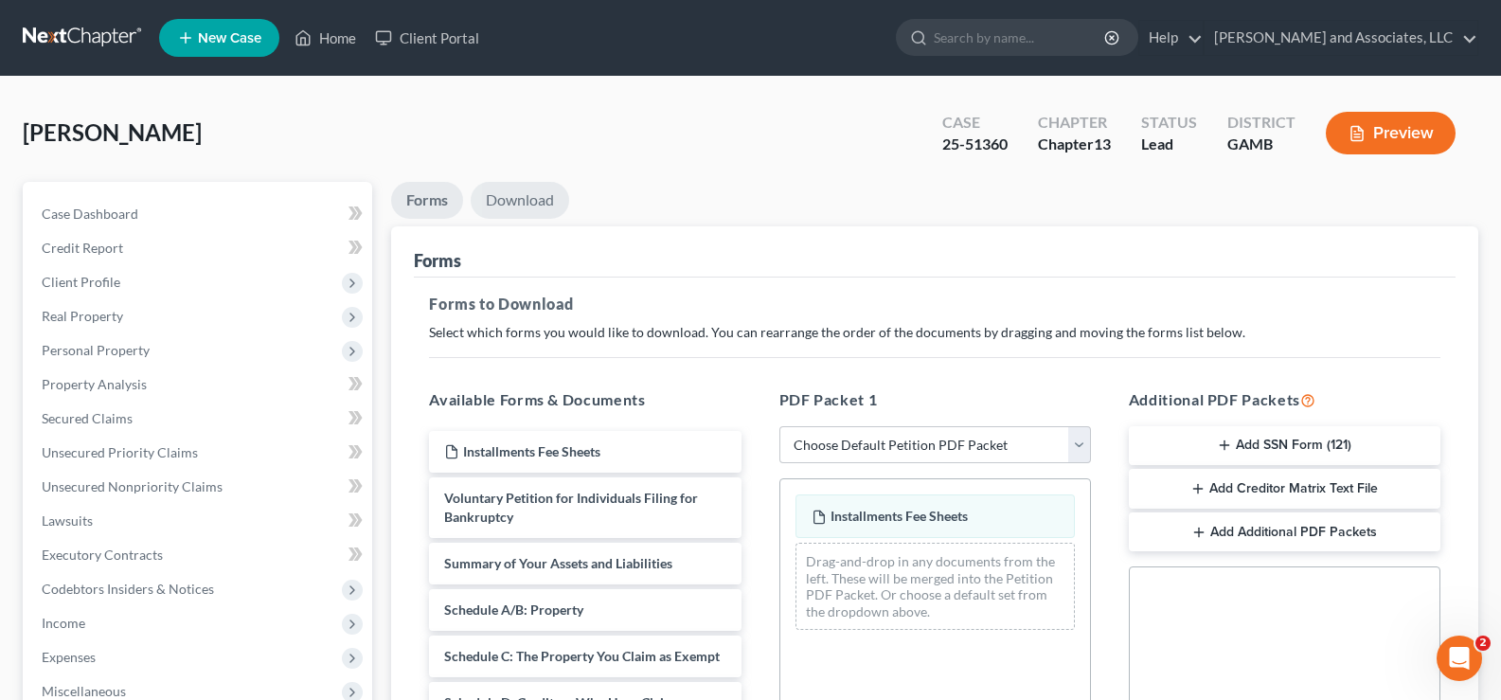
click at [501, 202] on link "Download" at bounding box center [520, 200] width 98 height 37
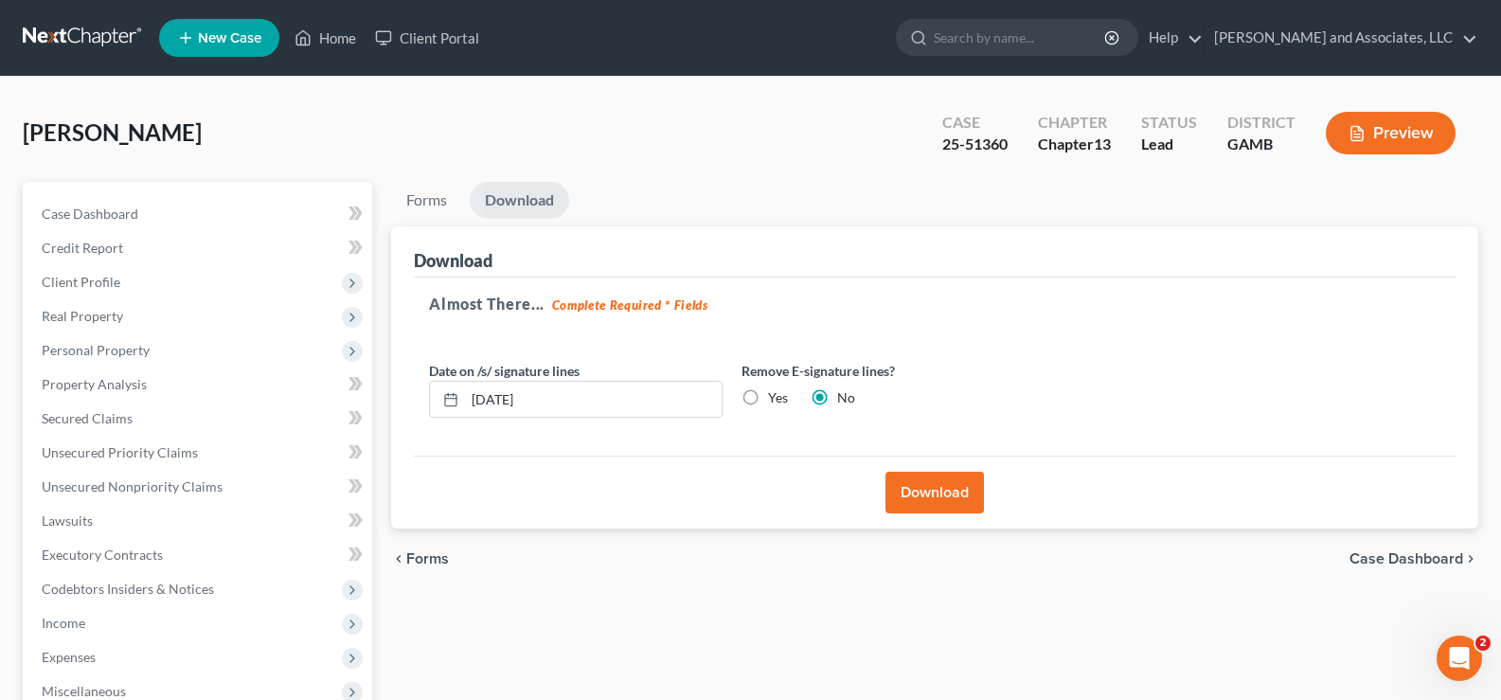
click at [936, 499] on button "Download" at bounding box center [934, 493] width 98 height 42
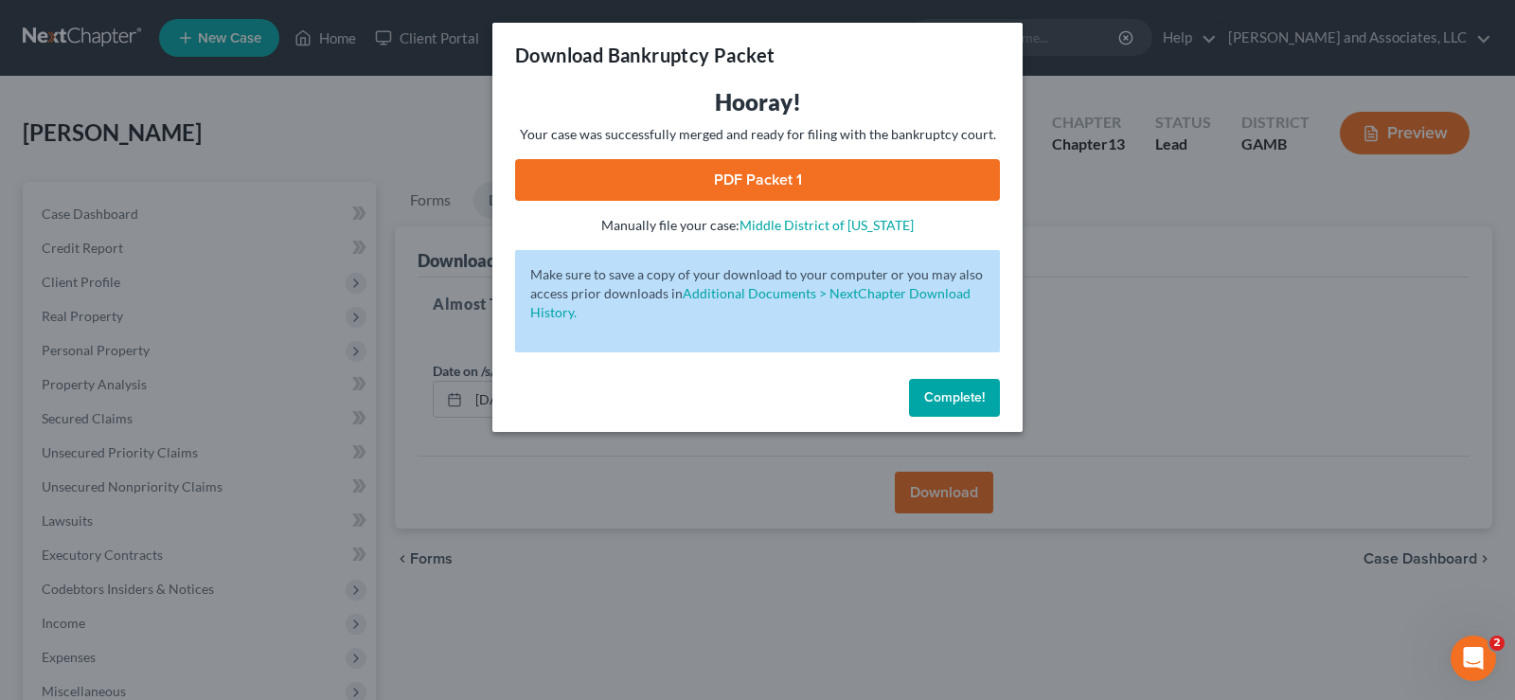
click at [830, 186] on link "PDF Packet 1" at bounding box center [757, 180] width 485 height 42
click at [977, 385] on button "Complete!" at bounding box center [954, 398] width 91 height 38
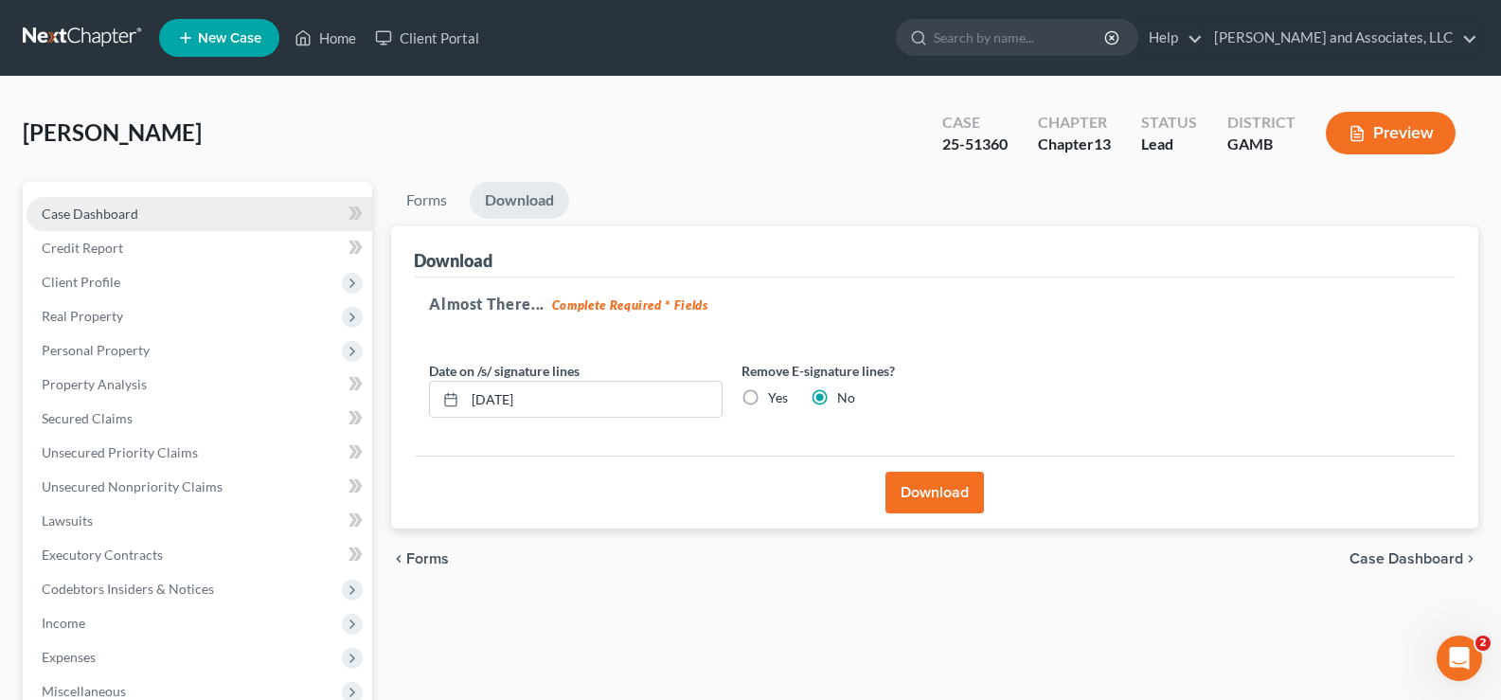
click at [125, 213] on span "Case Dashboard" at bounding box center [90, 213] width 97 height 16
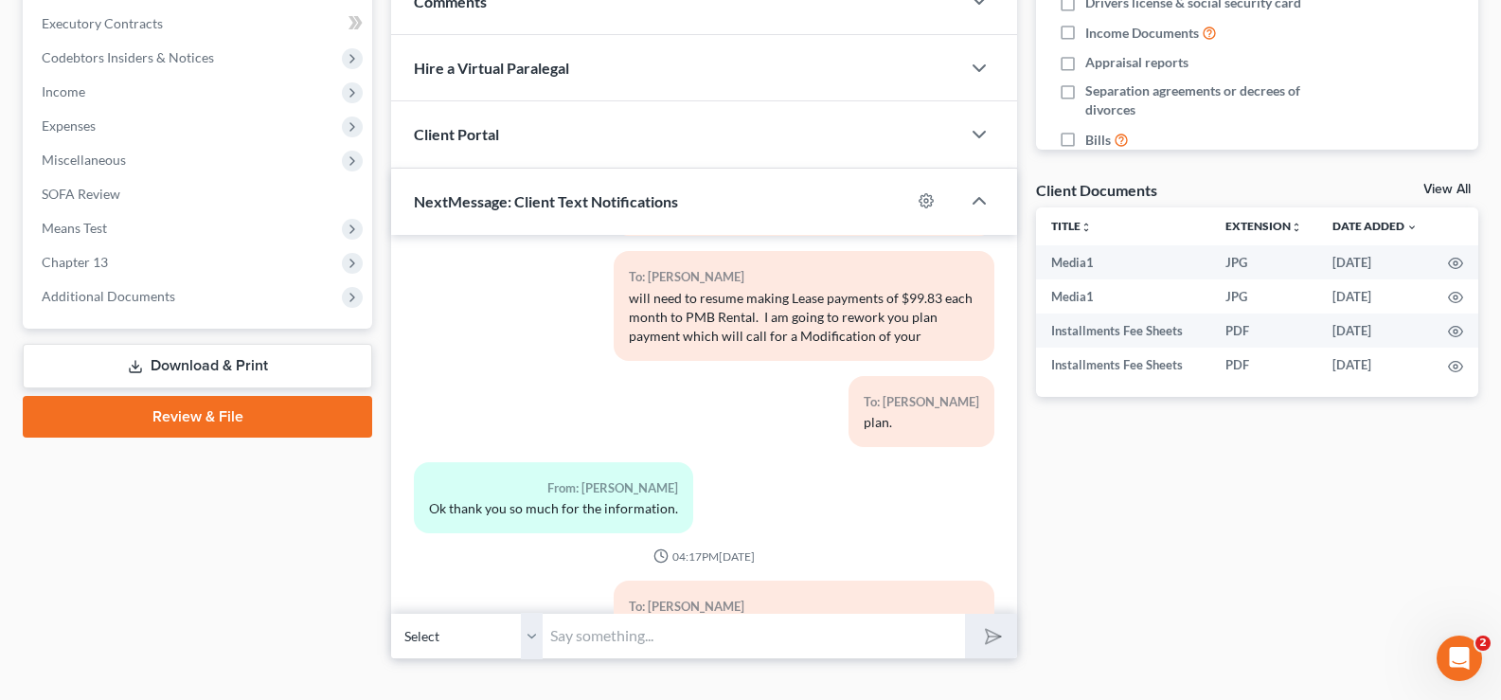
scroll to position [562, 0]
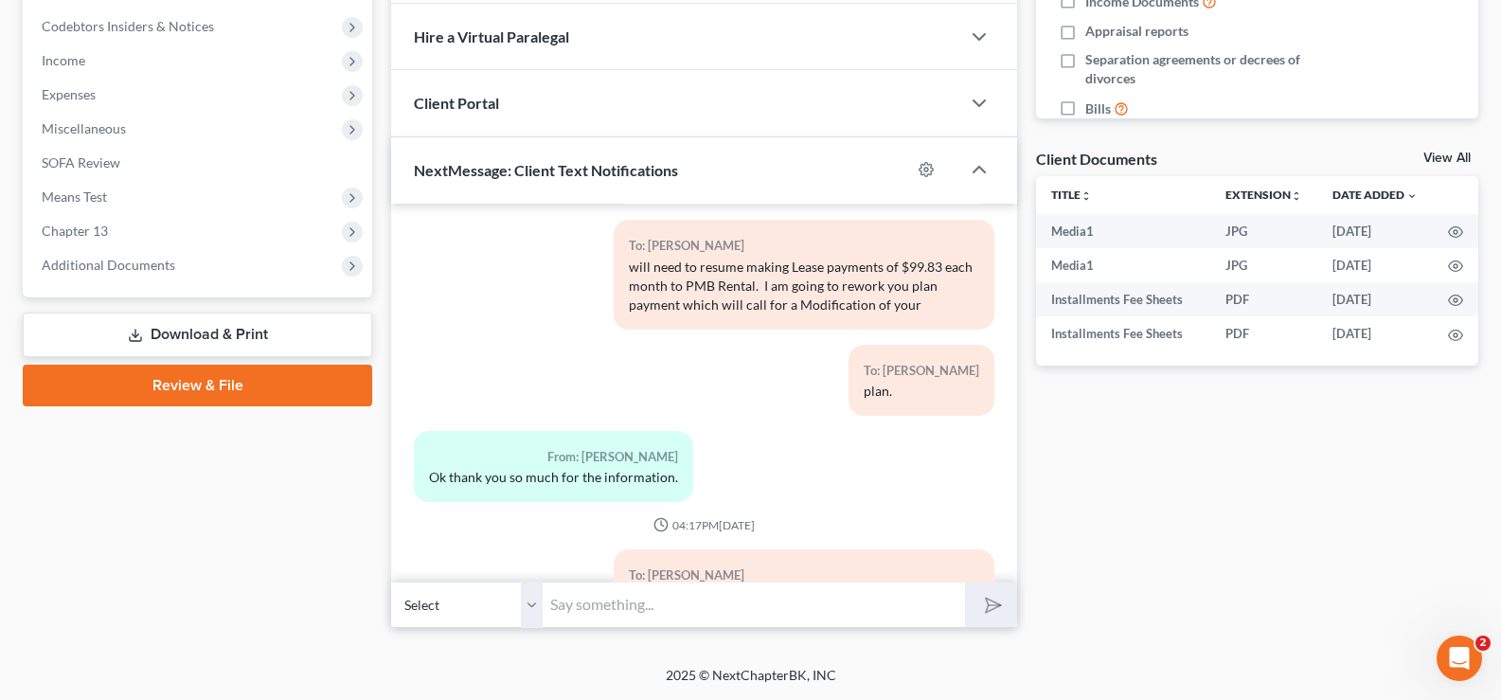
click at [638, 622] on input "text" at bounding box center [754, 604] width 422 height 46
type input "h"
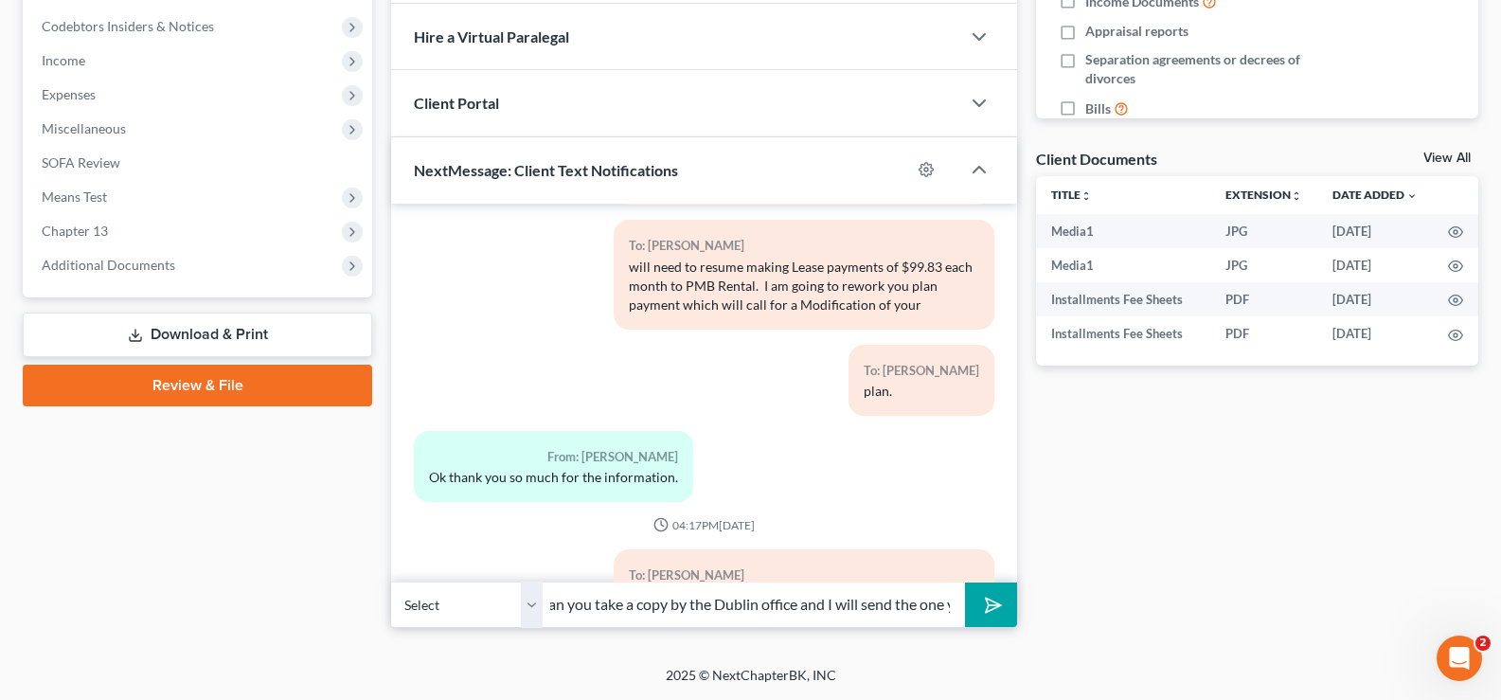
scroll to position [0, 174]
type input "Hello Patricia, can you take a copy by the Dublin office and I will send the on…"
click at [965, 582] on button "submit" at bounding box center [991, 604] width 52 height 45
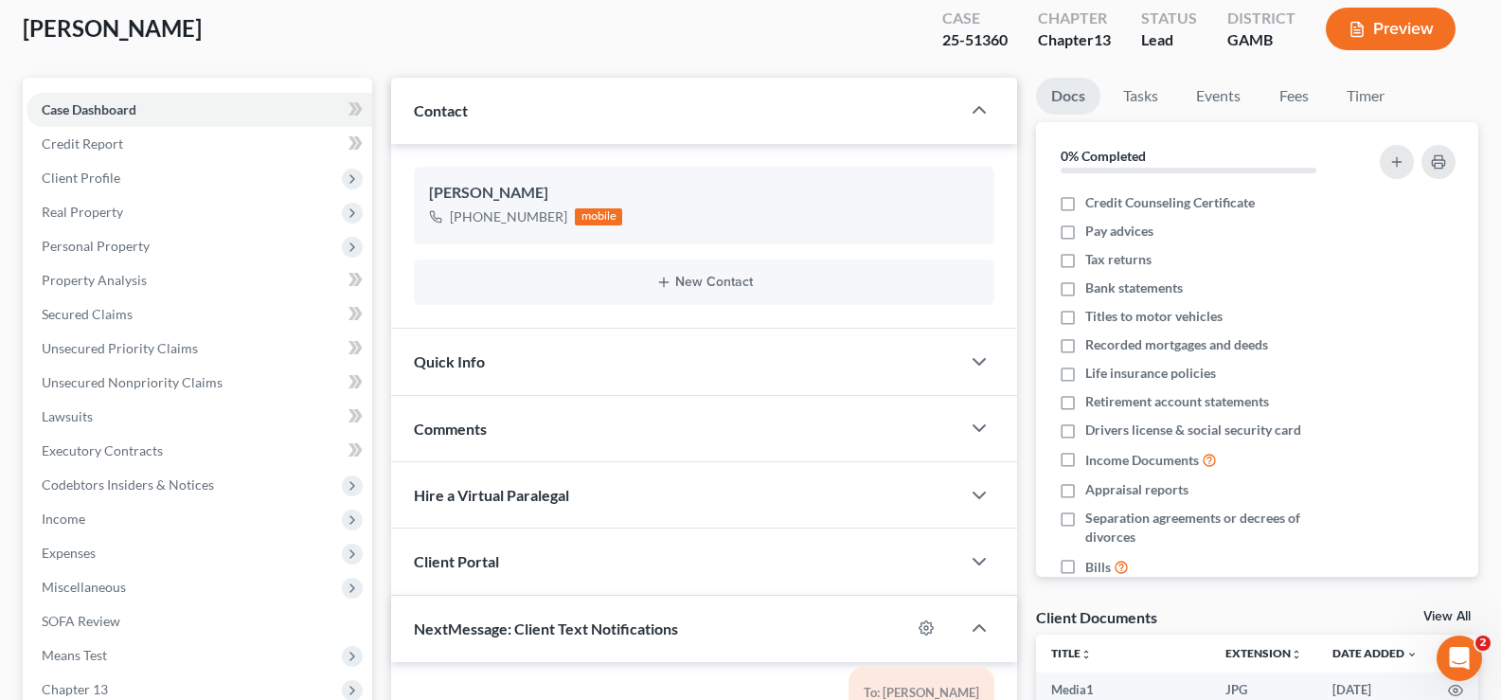
scroll to position [89, 0]
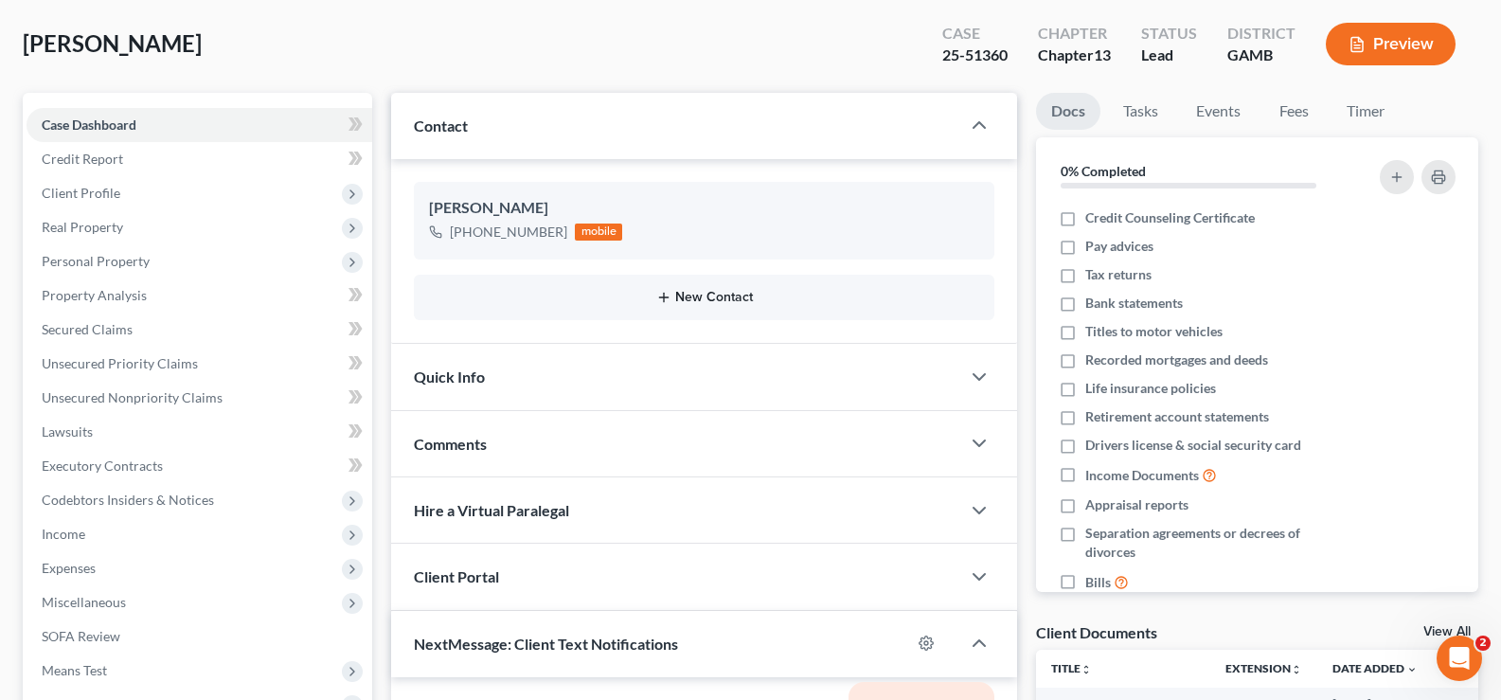
click at [700, 295] on button "New Contact" at bounding box center [704, 297] width 550 height 15
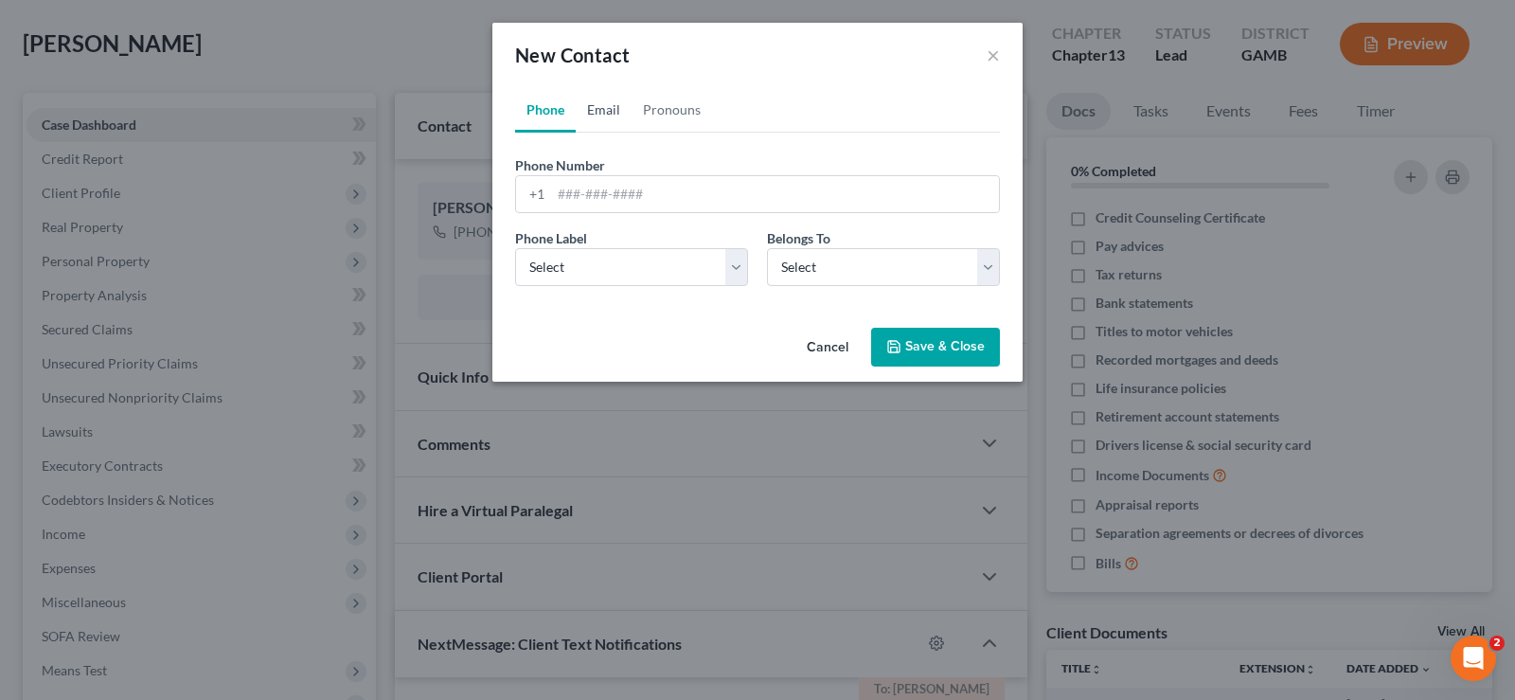
click at [603, 98] on link "Email" at bounding box center [604, 109] width 56 height 45
click at [603, 202] on input "email" at bounding box center [775, 194] width 448 height 36
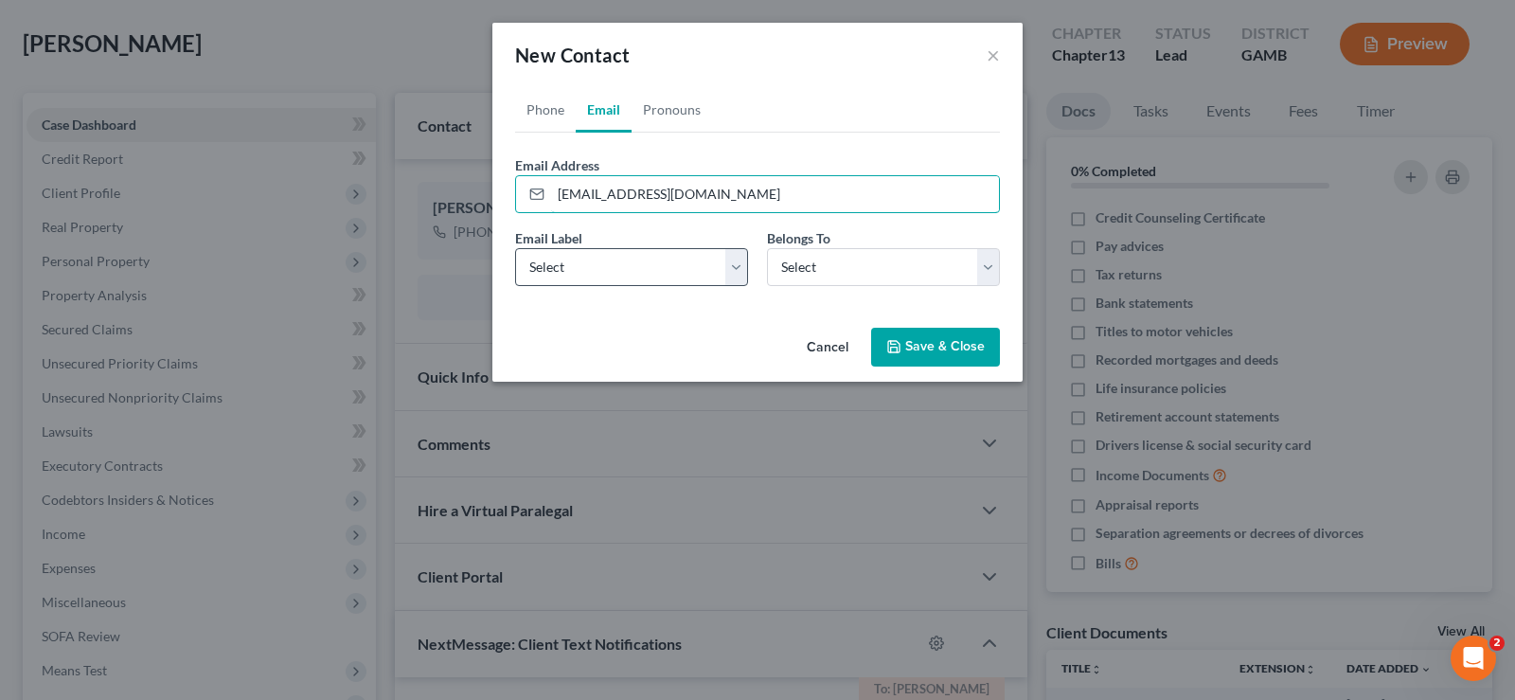
type input "patriciarw1621@gmail.com"
click at [573, 277] on select "Select Home Work Other" at bounding box center [631, 267] width 233 height 38
select select "0"
click at [515, 248] on select "Select Home Work Other" at bounding box center [631, 267] width 233 height 38
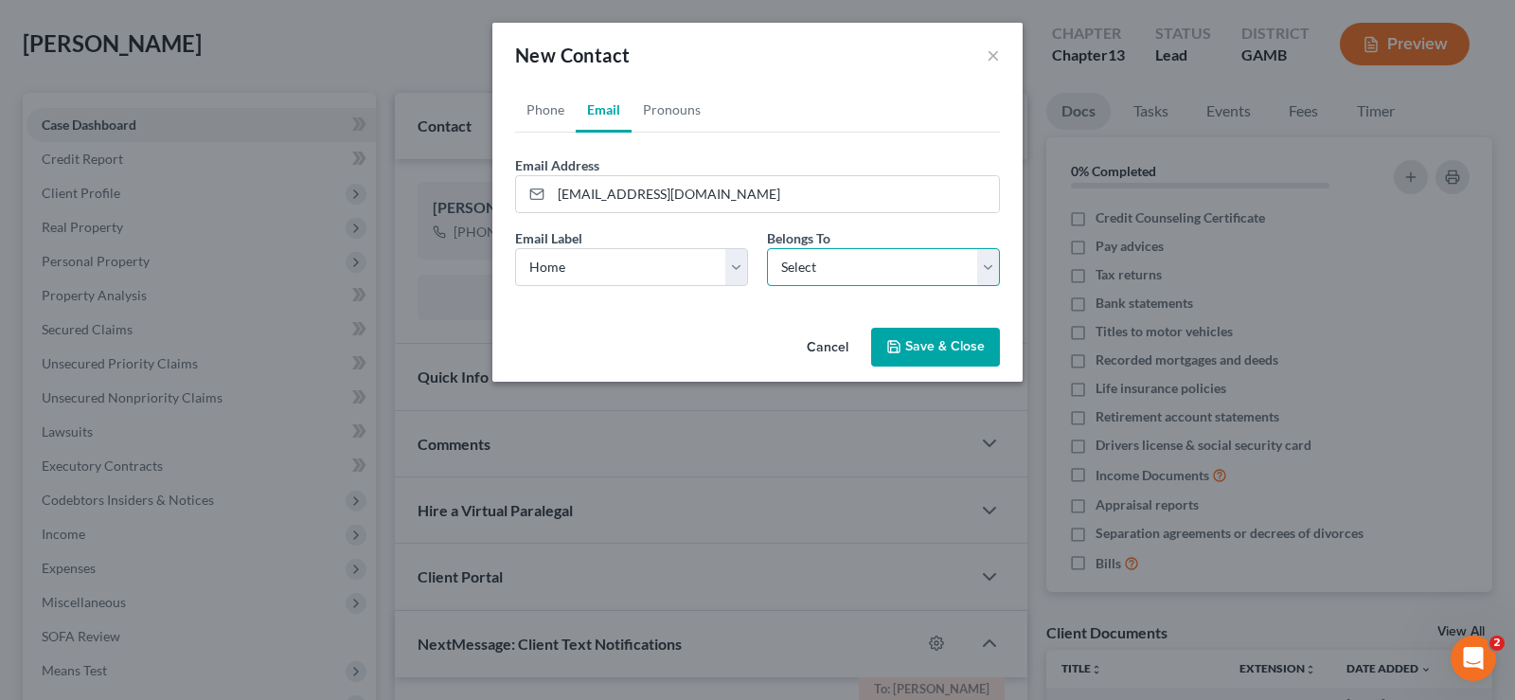
click at [900, 280] on select "Select Client Other" at bounding box center [883, 267] width 233 height 38
select select "0"
click at [767, 248] on select "Select Client Other" at bounding box center [883, 267] width 233 height 38
click at [923, 352] on button "Save & Close" at bounding box center [935, 348] width 129 height 40
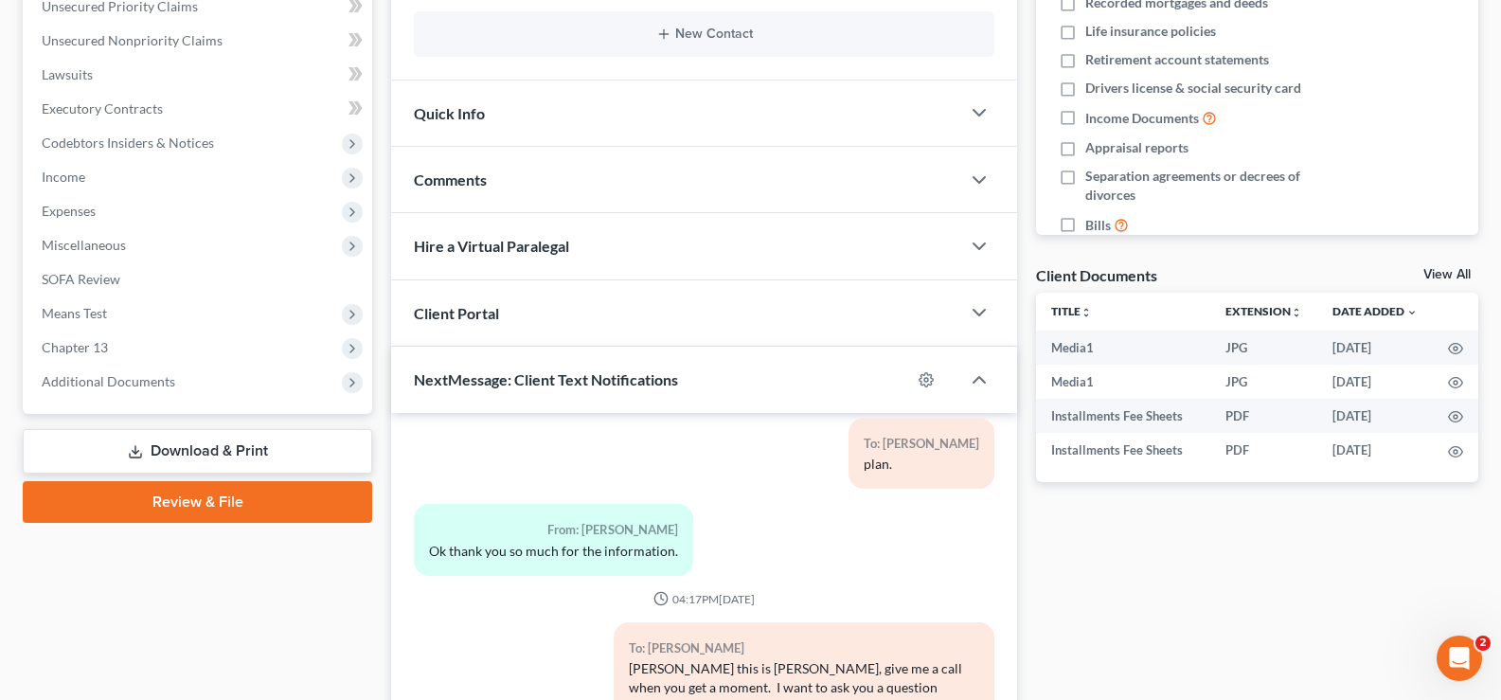
scroll to position [562, 0]
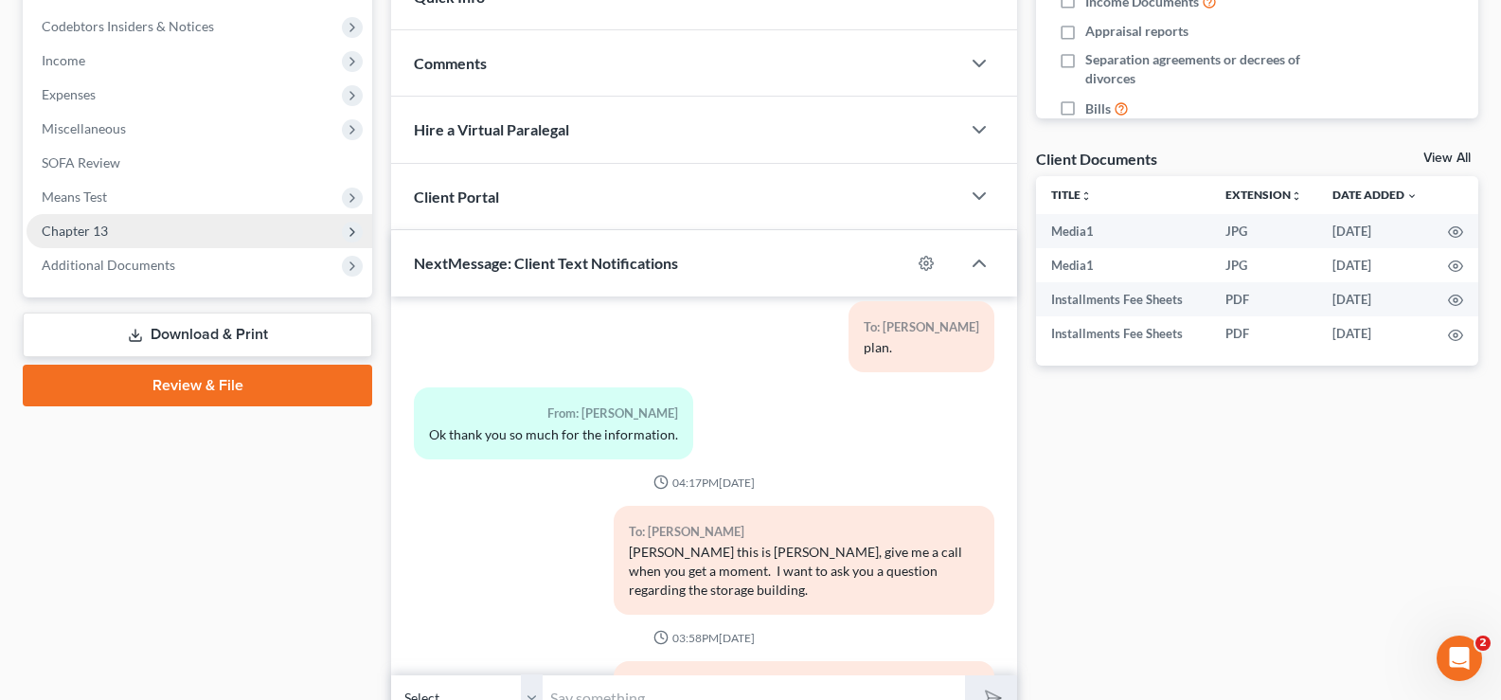
click at [100, 229] on span "Chapter 13" at bounding box center [75, 231] width 66 height 16
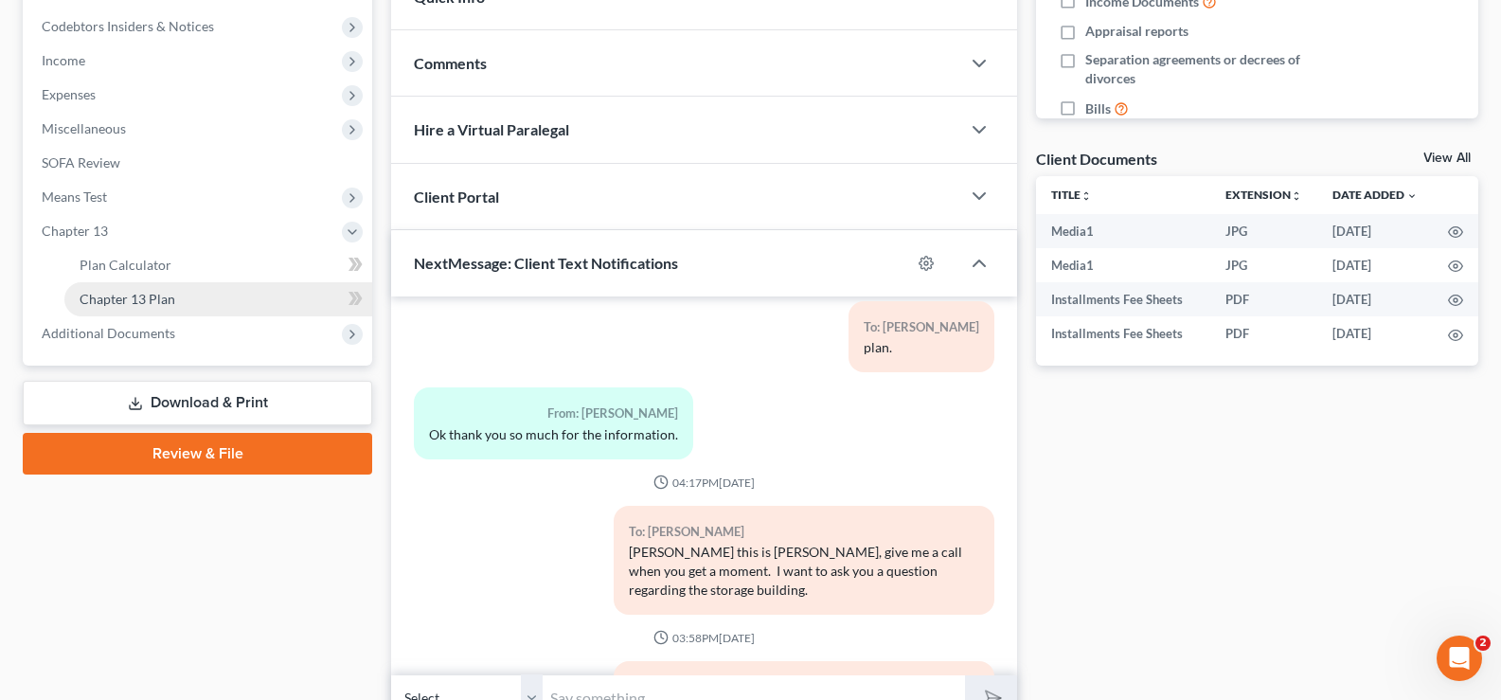
click at [145, 296] on span "Chapter 13 Plan" at bounding box center [128, 299] width 96 height 16
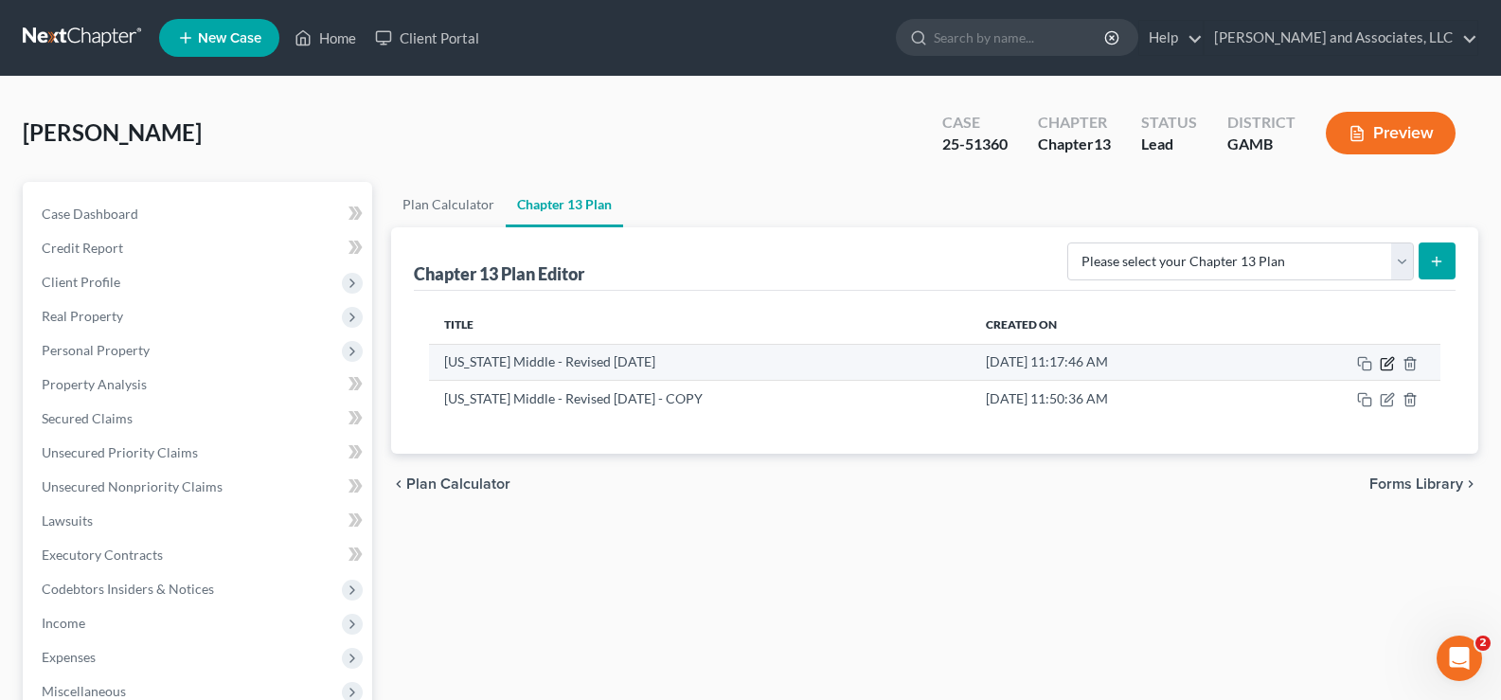
click at [1391, 361] on icon "button" at bounding box center [1388, 361] width 9 height 9
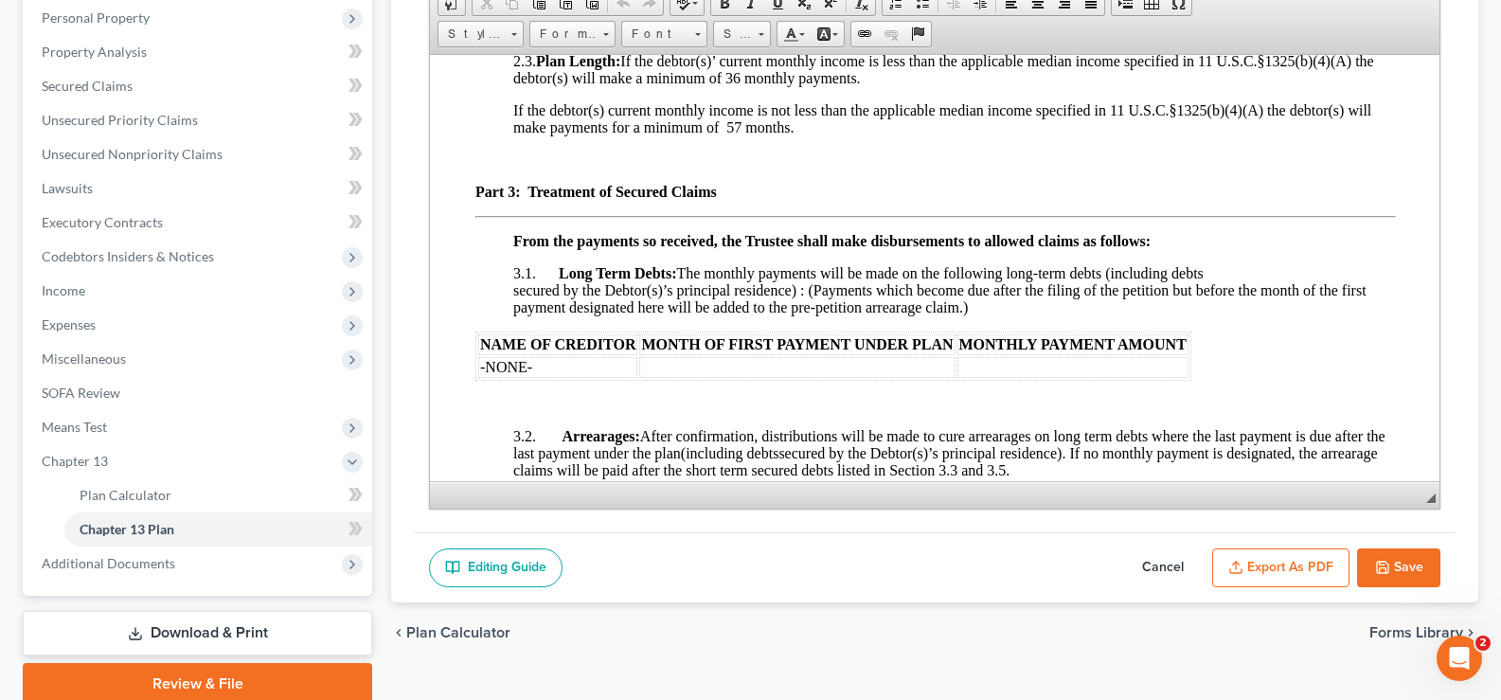
scroll to position [379, 0]
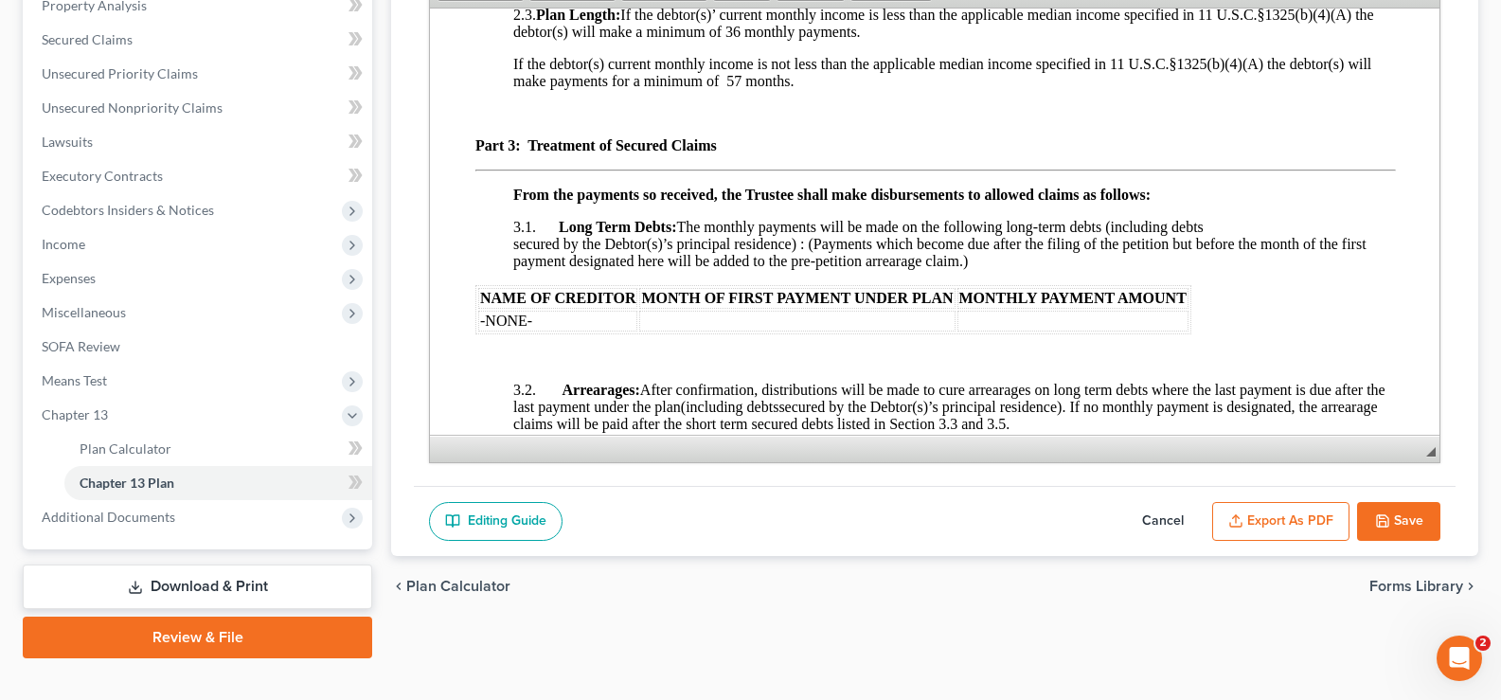
click at [1279, 523] on button "Export as PDF" at bounding box center [1280, 522] width 137 height 40
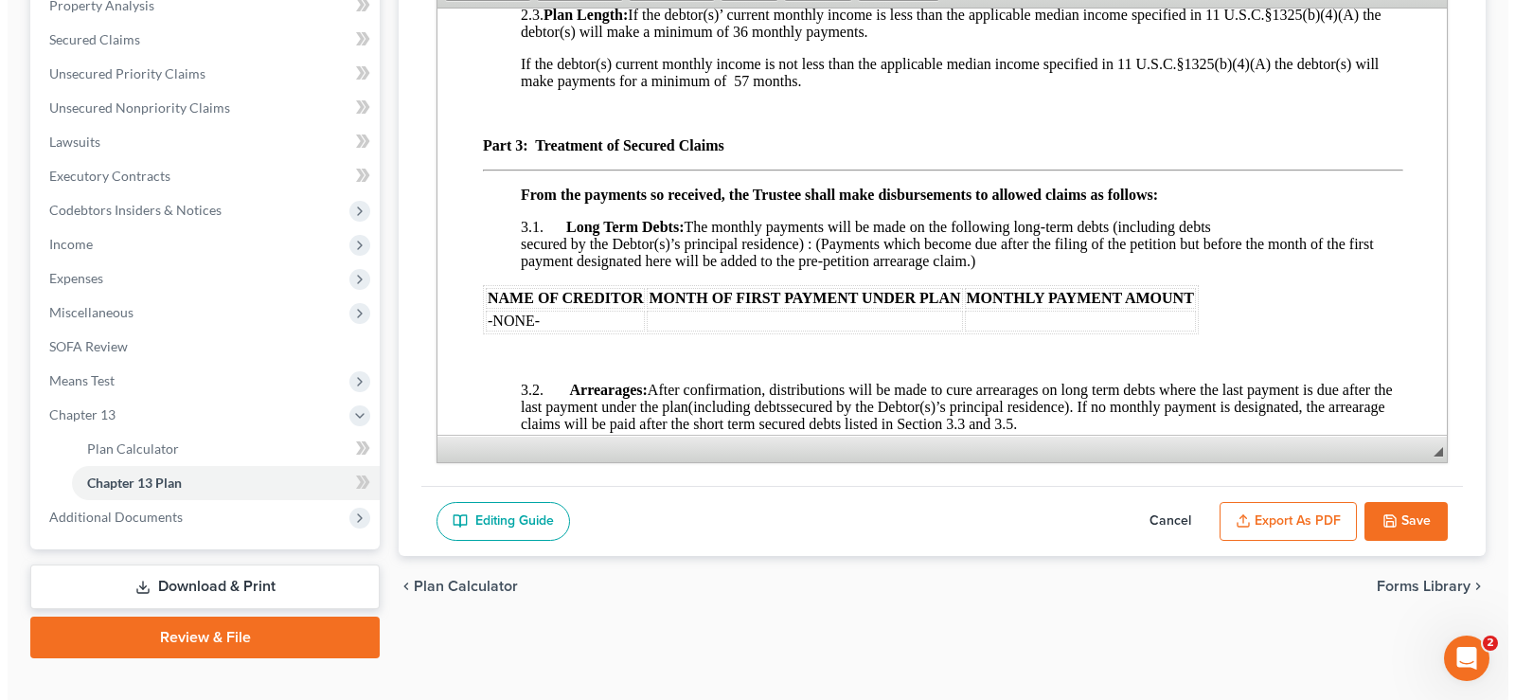
scroll to position [1687, 0]
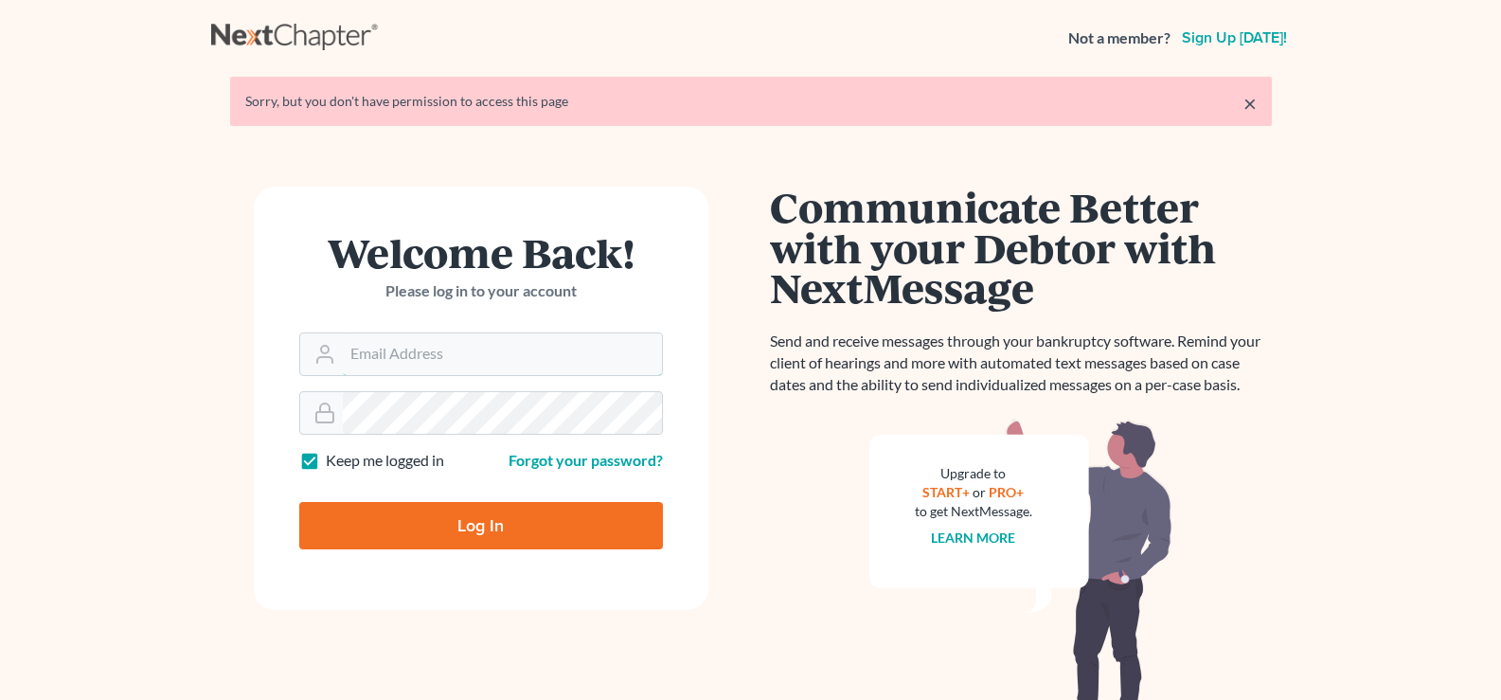
type input "lgibson@arthurlwalker.com"
click at [579, 539] on input "Log In" at bounding box center [481, 525] width 364 height 47
type input "Thinking..."
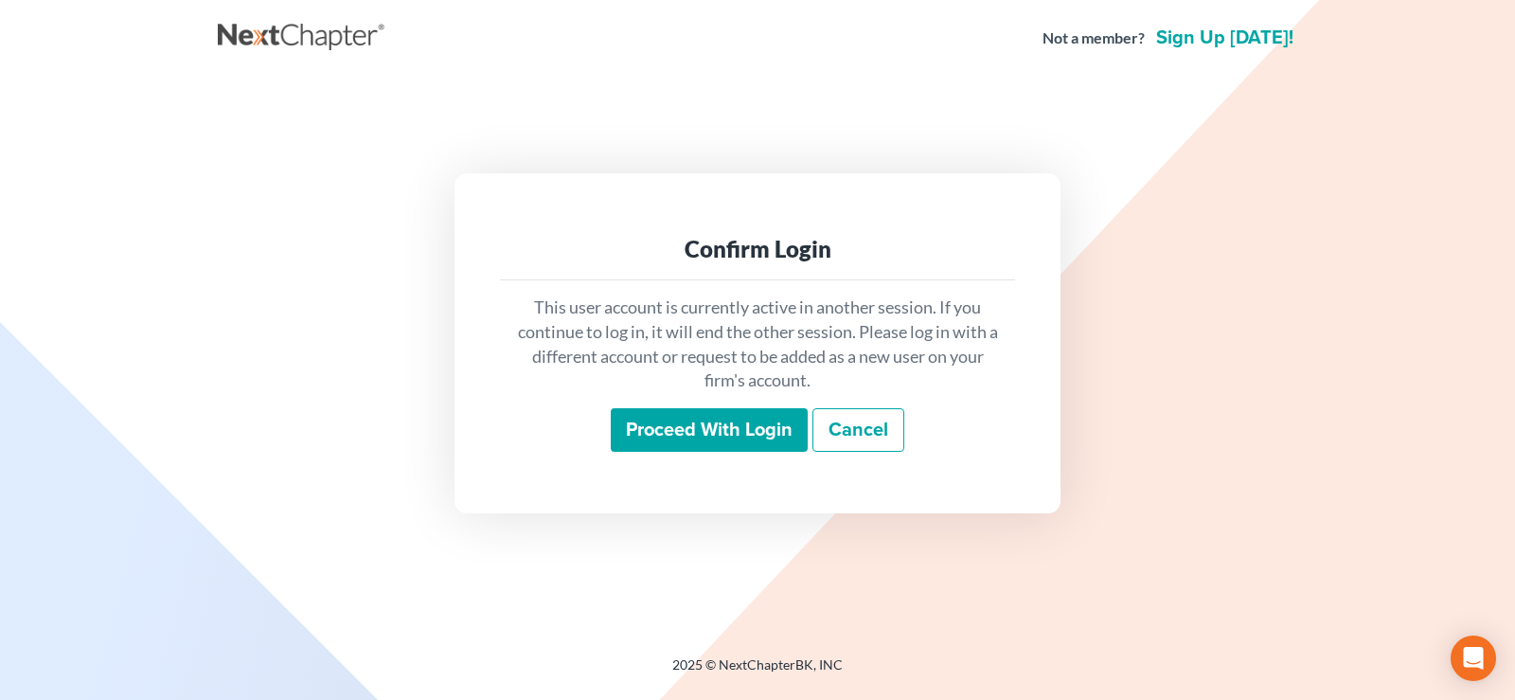
click at [726, 429] on input "Proceed with login" at bounding box center [709, 430] width 197 height 44
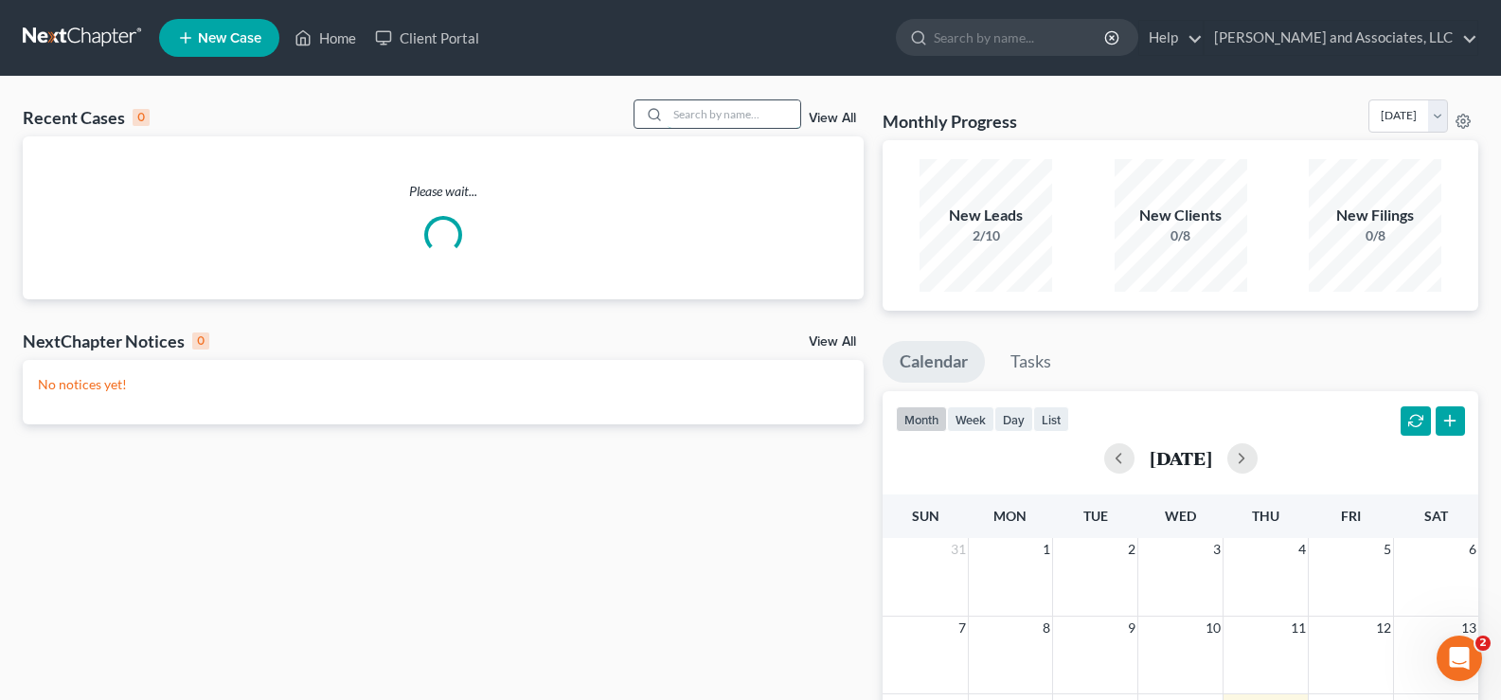
click at [705, 116] on input "search" at bounding box center [734, 113] width 133 height 27
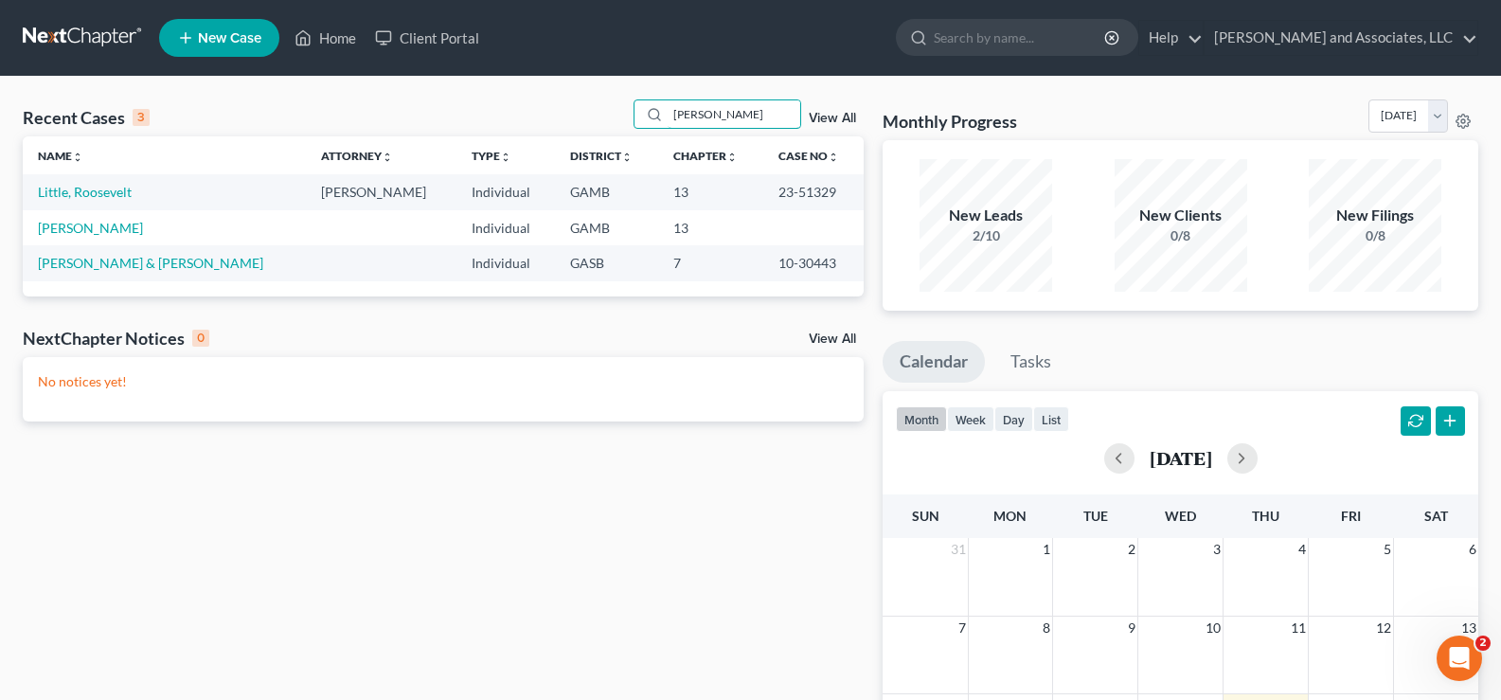
type input "roose"
click at [107, 202] on td "Little, Roosevelt" at bounding box center [164, 191] width 283 height 35
click at [110, 197] on link "Little, Roosevelt" at bounding box center [85, 192] width 94 height 16
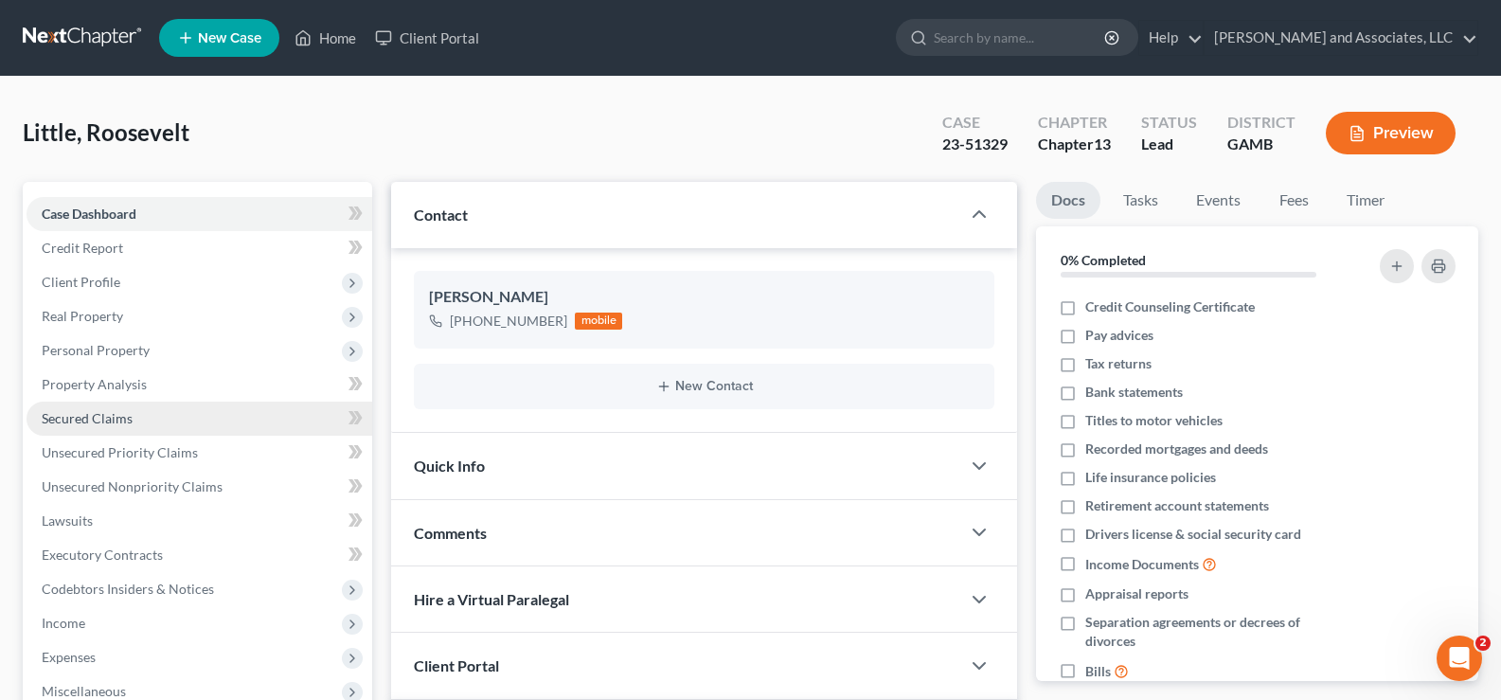
click at [80, 419] on span "Secured Claims" at bounding box center [87, 418] width 91 height 16
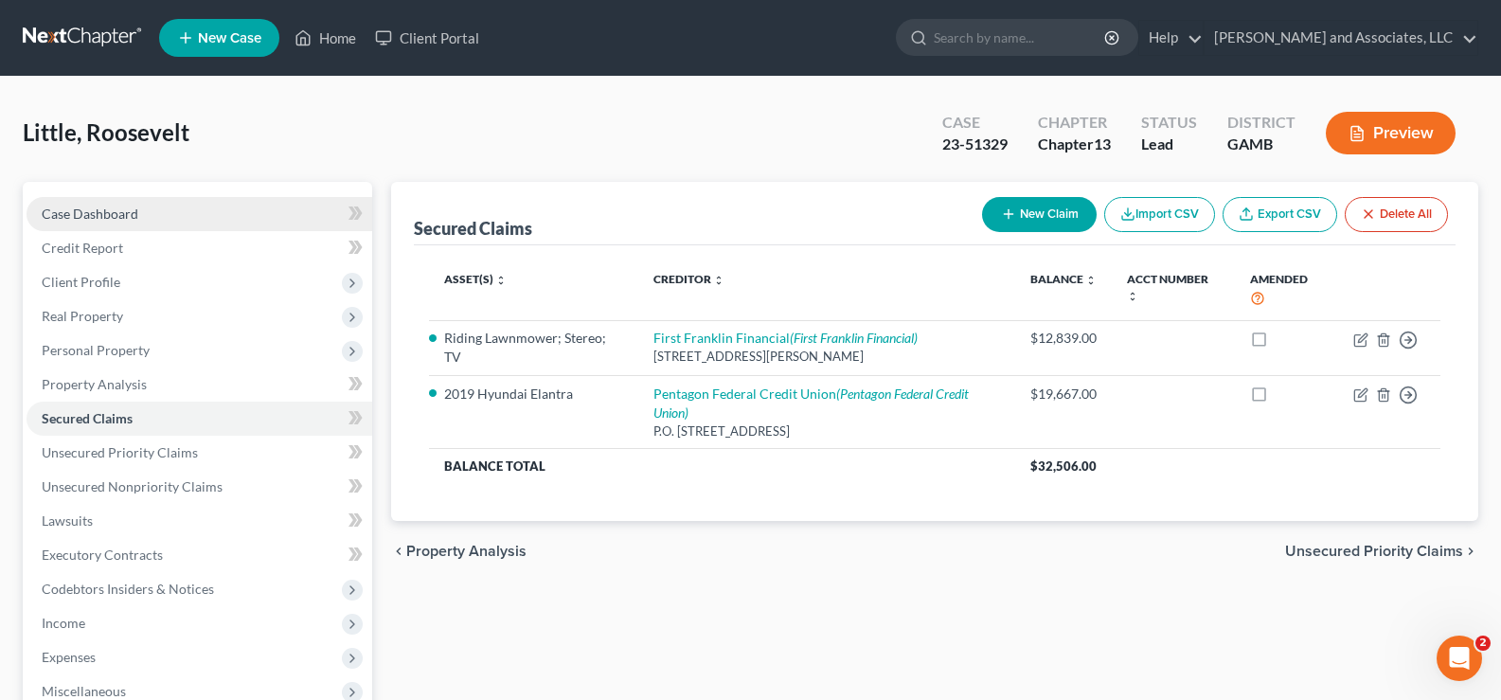
click at [96, 219] on span "Case Dashboard" at bounding box center [90, 213] width 97 height 16
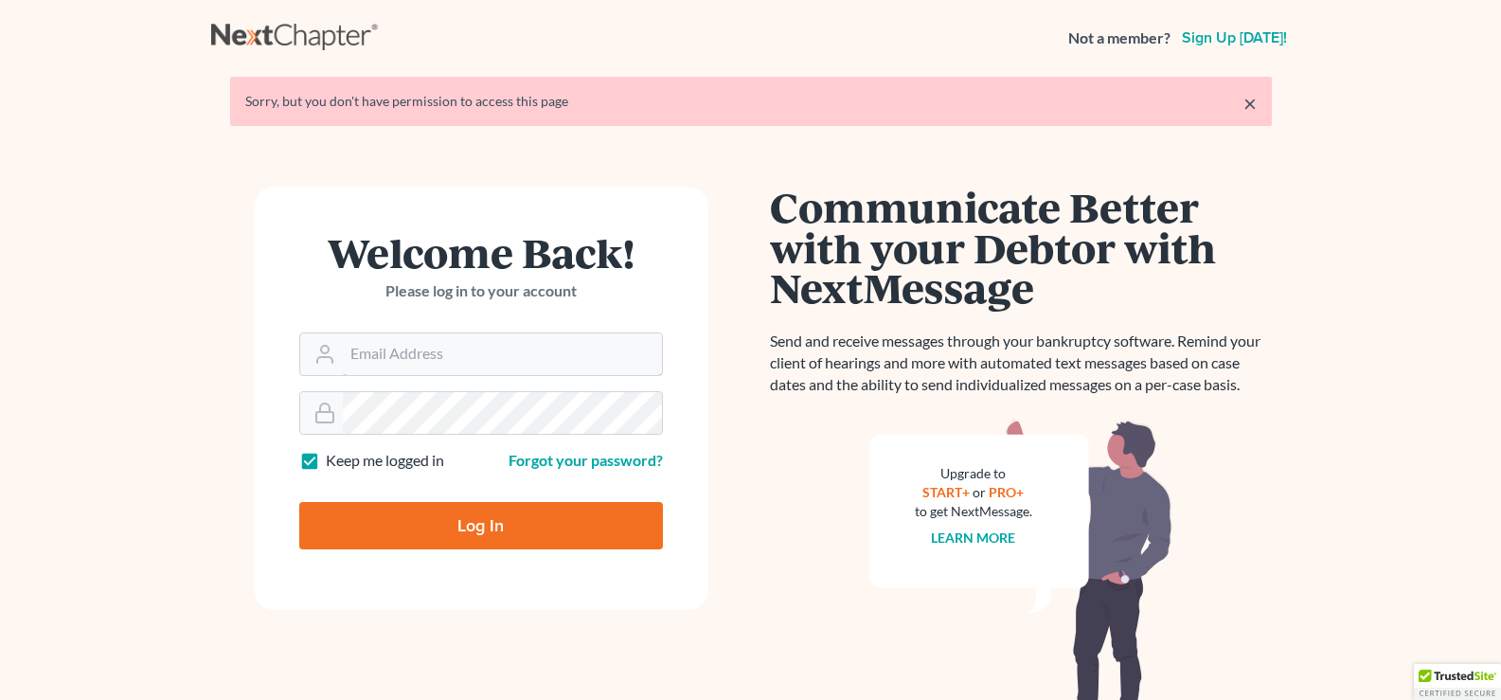
type input "[EMAIL_ADDRESS][DOMAIN_NAME]"
click at [582, 524] on input "Log In" at bounding box center [481, 525] width 364 height 47
type input "Thinking..."
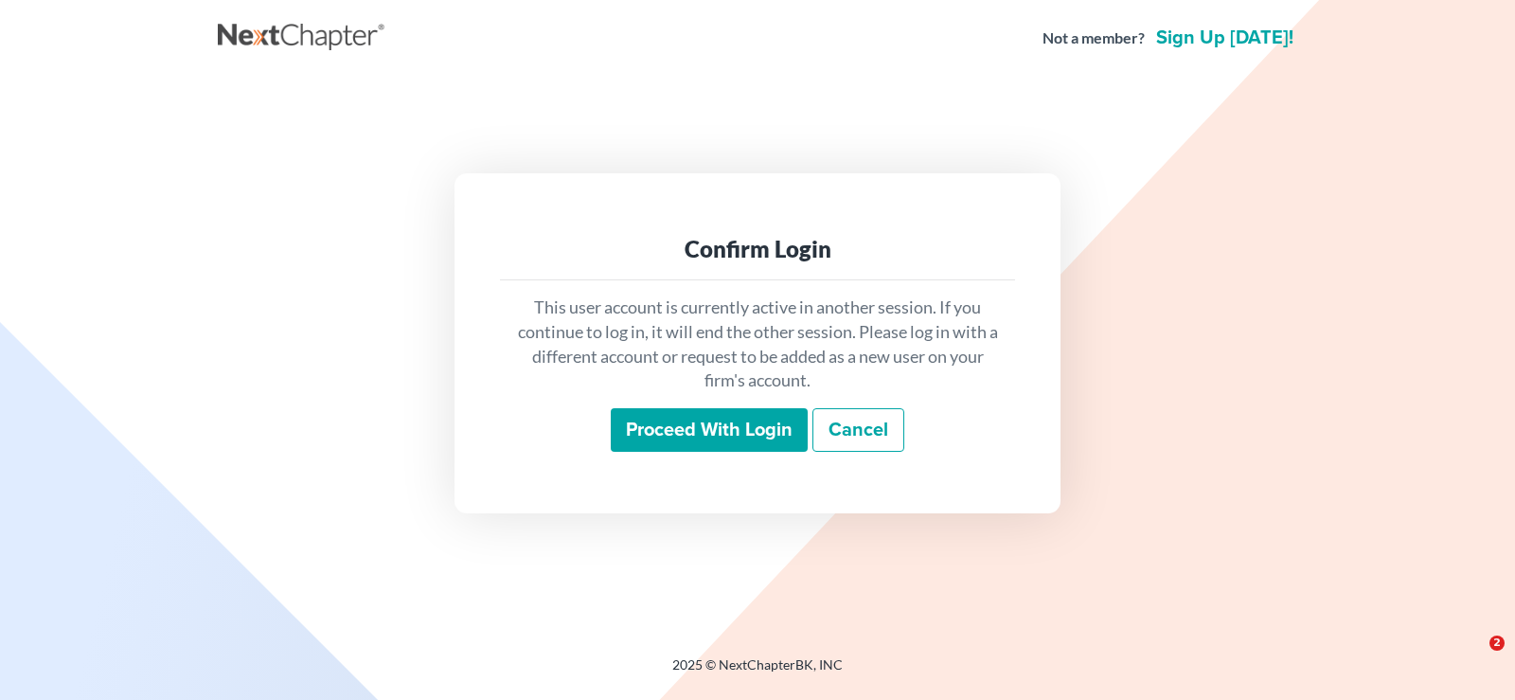
click at [687, 424] on input "Proceed with login" at bounding box center [709, 430] width 197 height 44
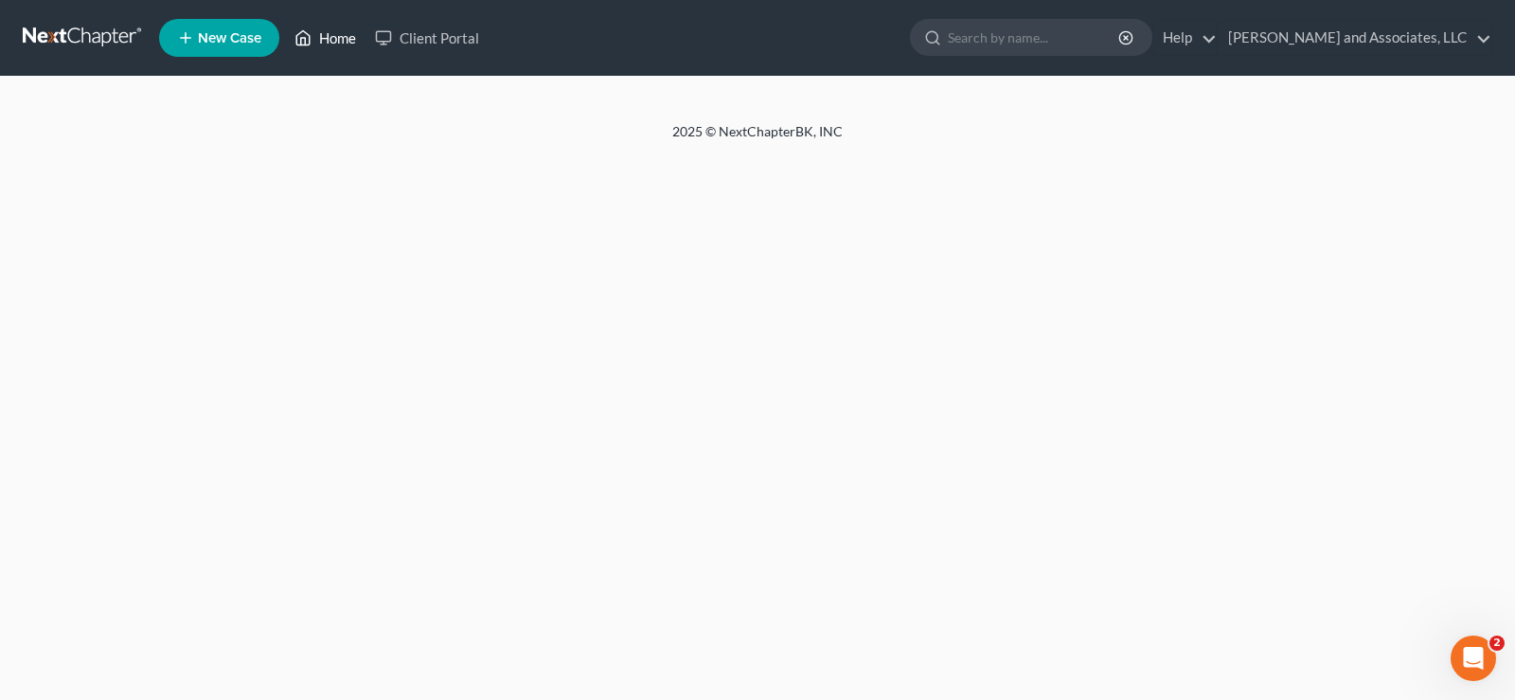
click at [345, 38] on link "Home" at bounding box center [325, 38] width 80 height 34
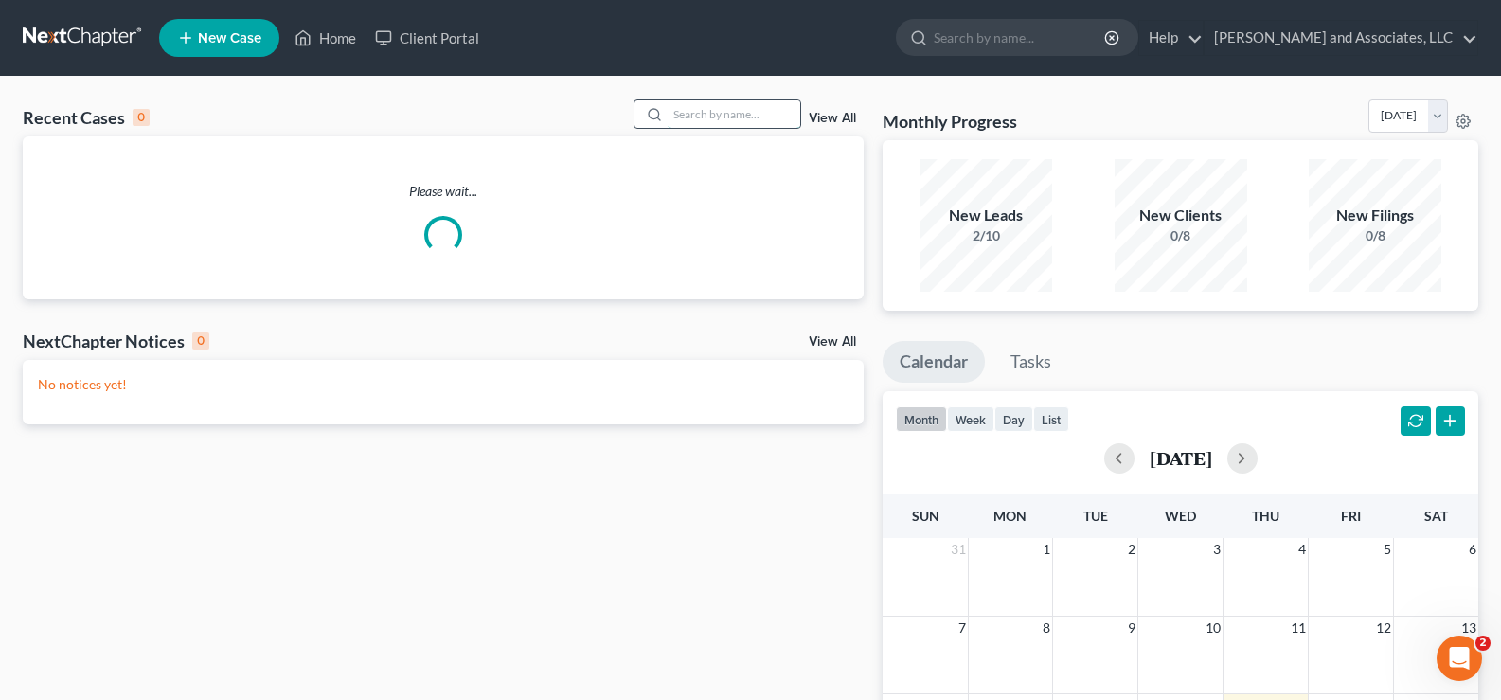
click at [764, 117] on input "search" at bounding box center [734, 113] width 133 height 27
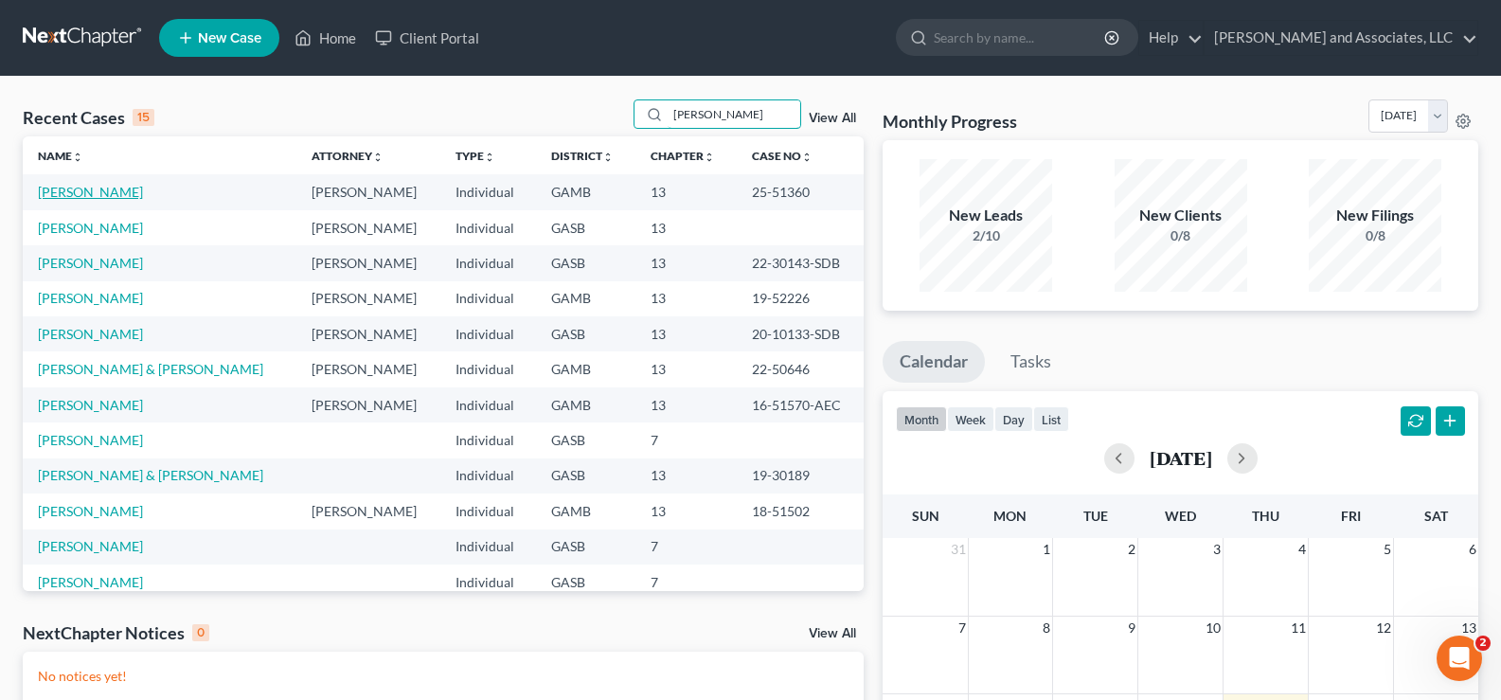
type input "[PERSON_NAME]"
click at [75, 195] on link "[PERSON_NAME]" at bounding box center [90, 192] width 105 height 16
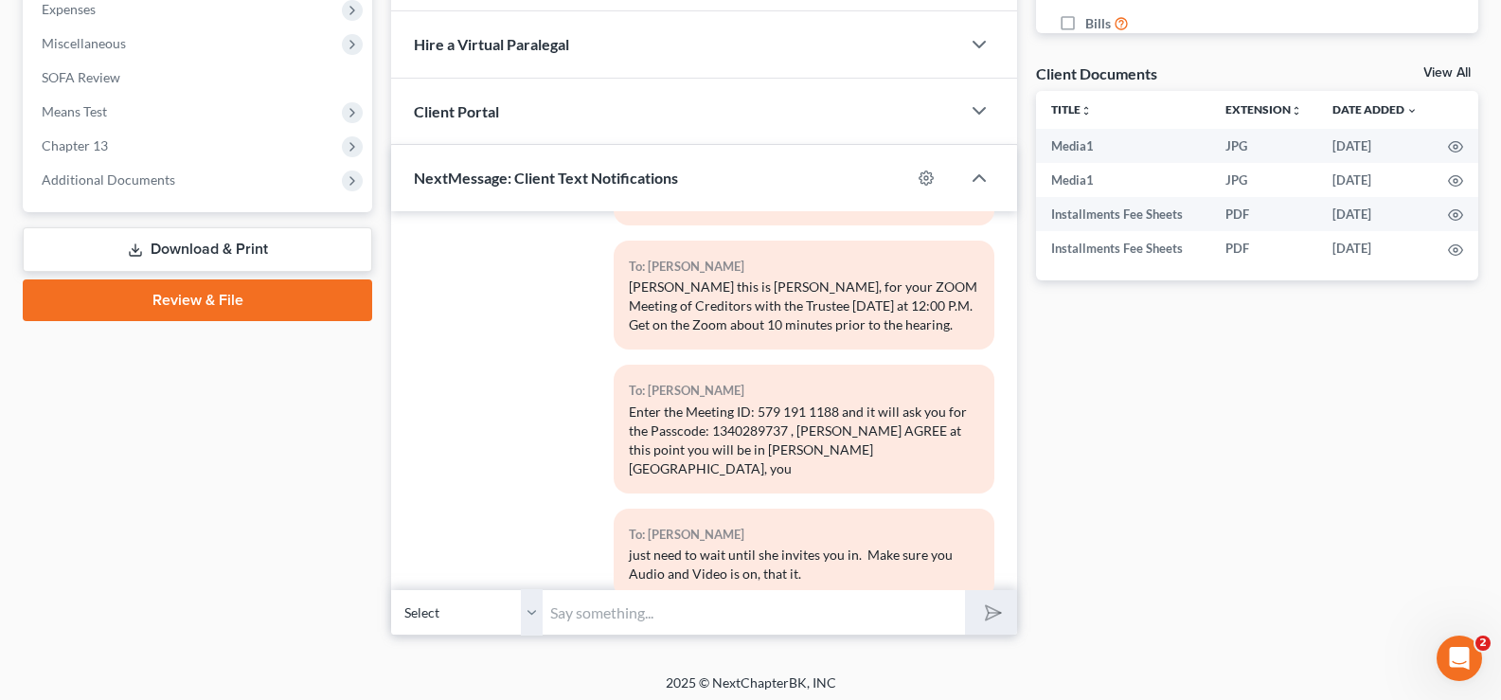
scroll to position [655, 0]
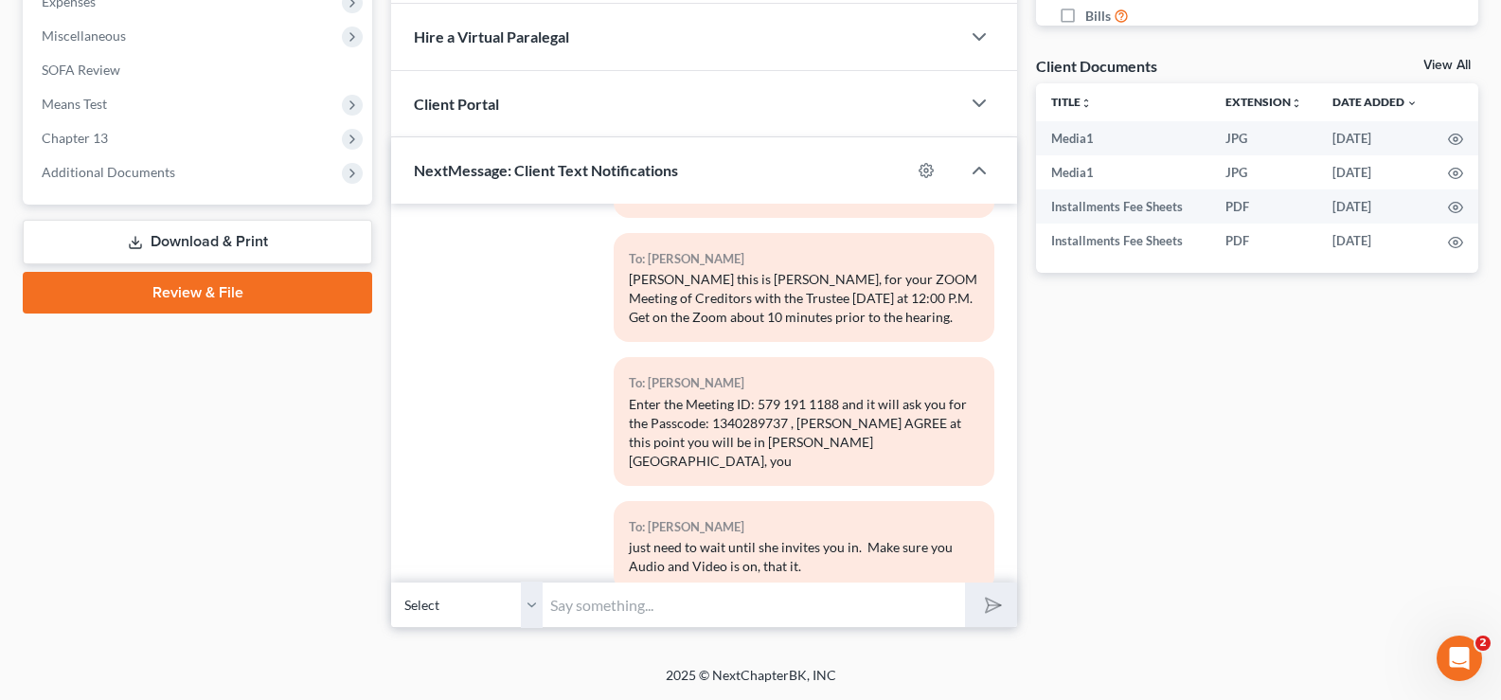
click at [694, 602] on input "text" at bounding box center [754, 604] width 422 height 46
type input "You are so welcome...Louvenia"
click at [989, 604] on icon "submit" at bounding box center [989, 605] width 27 height 27
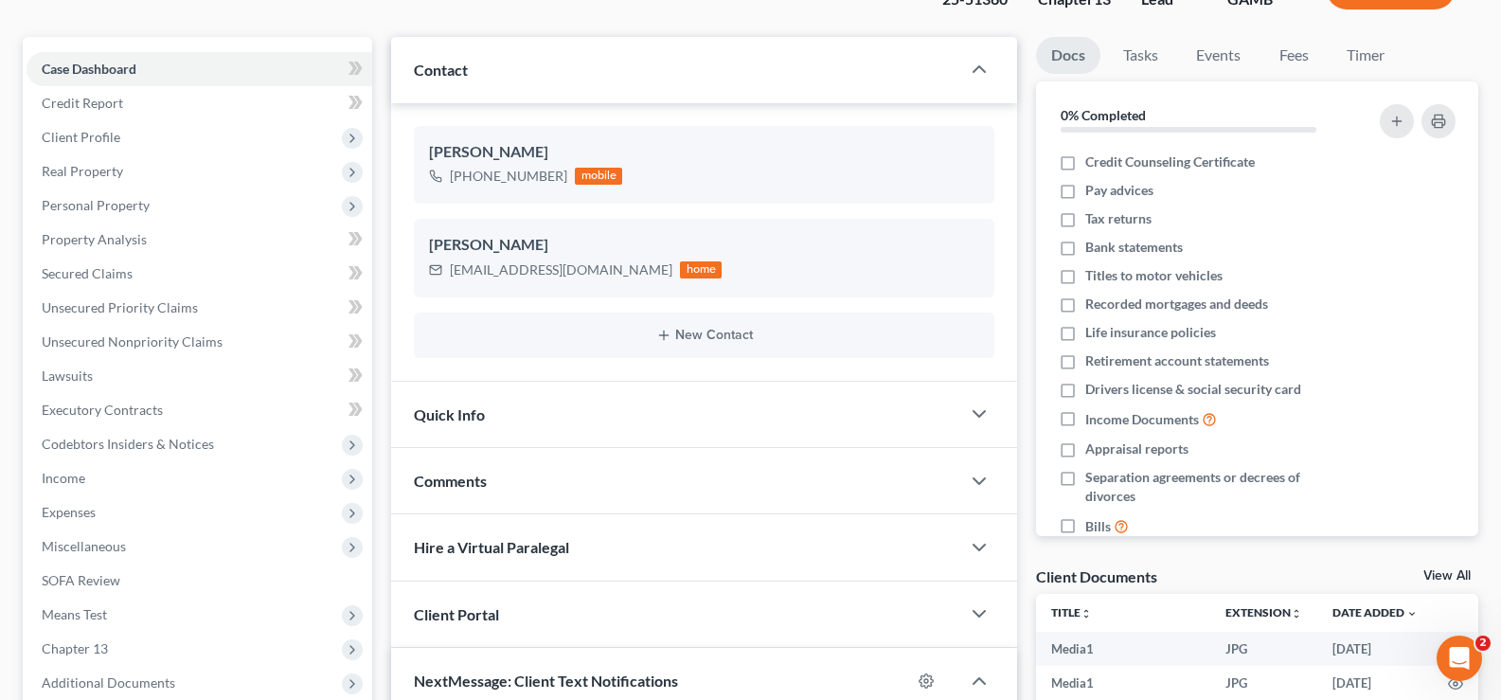
scroll to position [179, 0]
